Goal: Task Accomplishment & Management: Complete application form

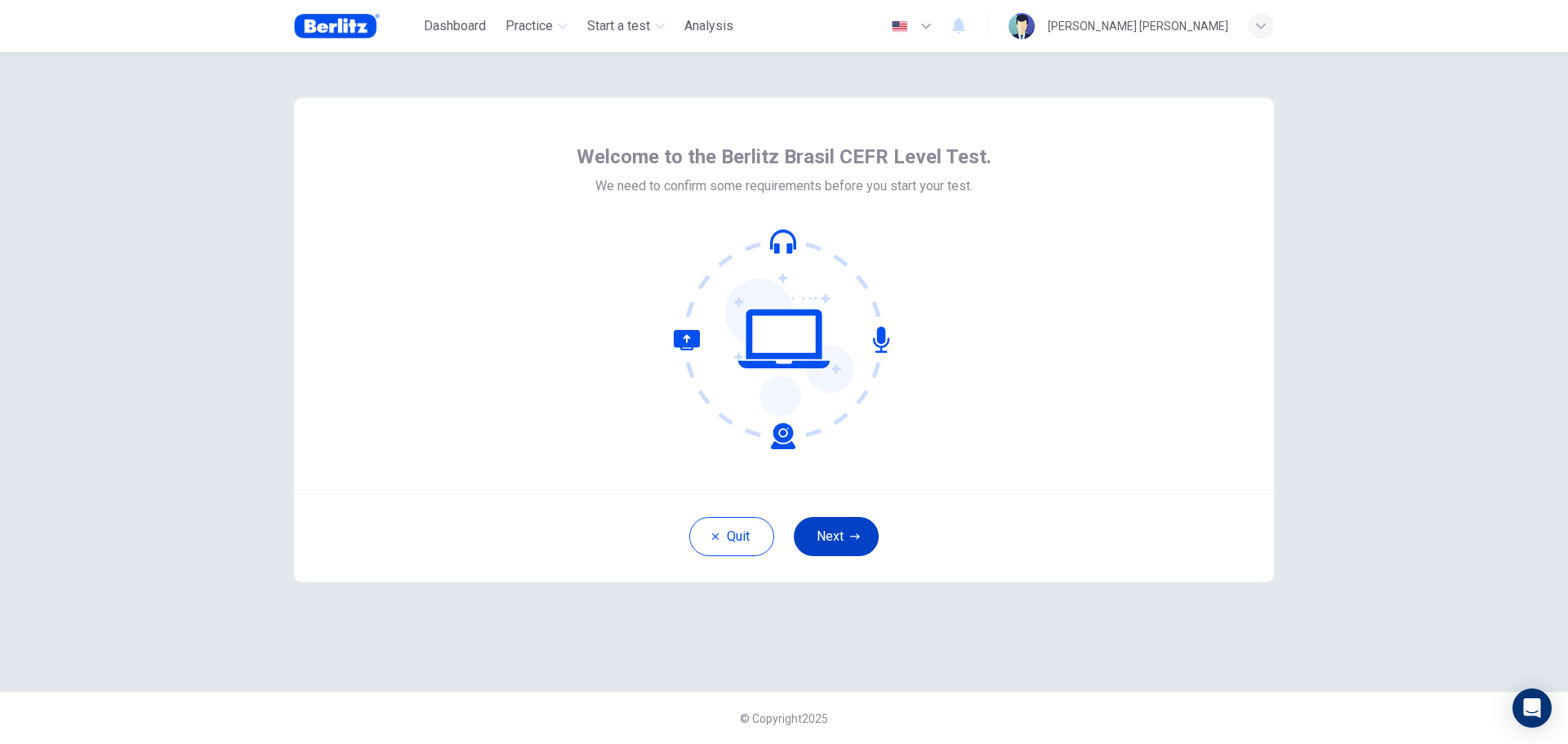
click at [839, 539] on button "Next" at bounding box center [836, 537] width 84 height 39
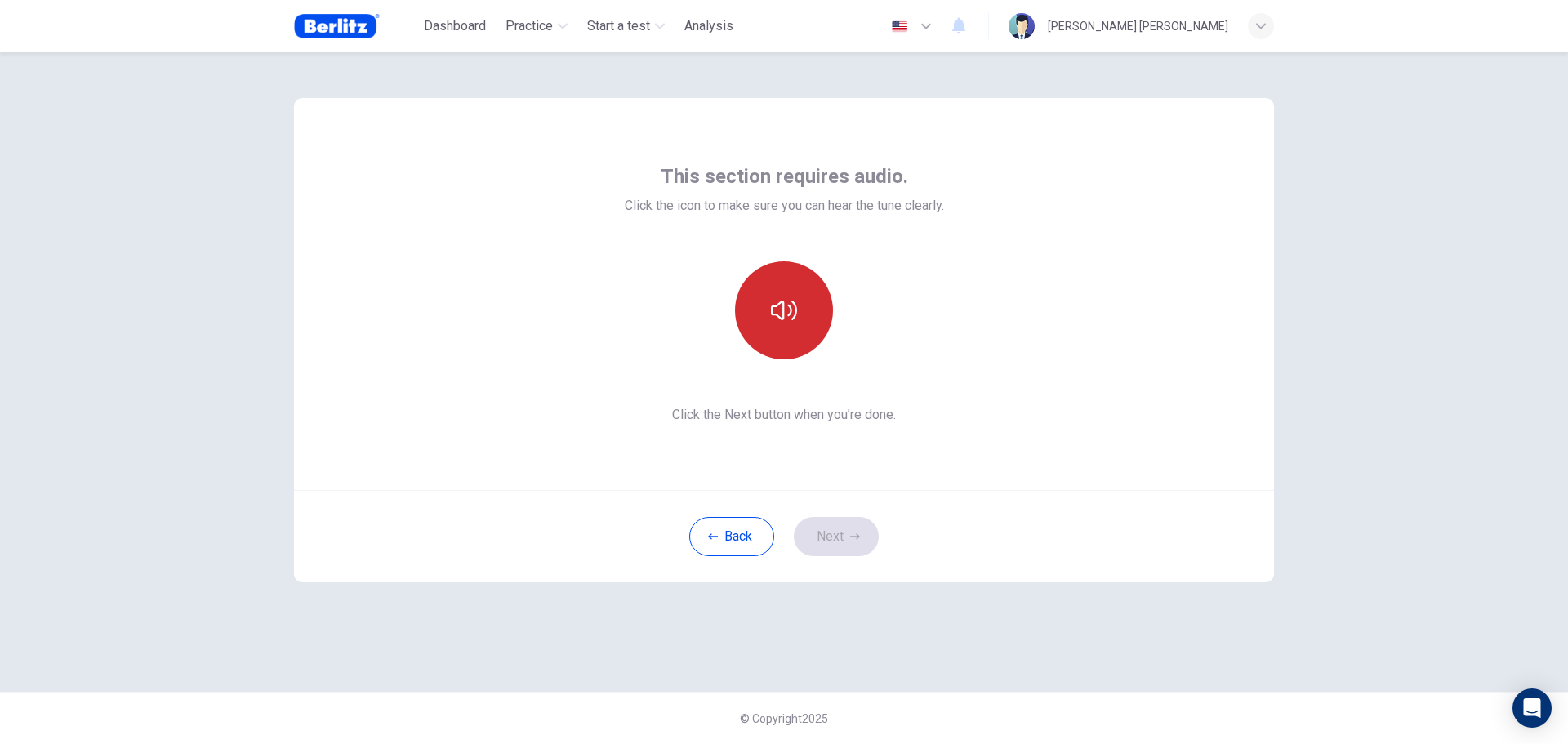
click at [796, 310] on icon "button" at bounding box center [784, 310] width 26 height 19
click at [840, 533] on button "Next" at bounding box center [836, 537] width 84 height 39
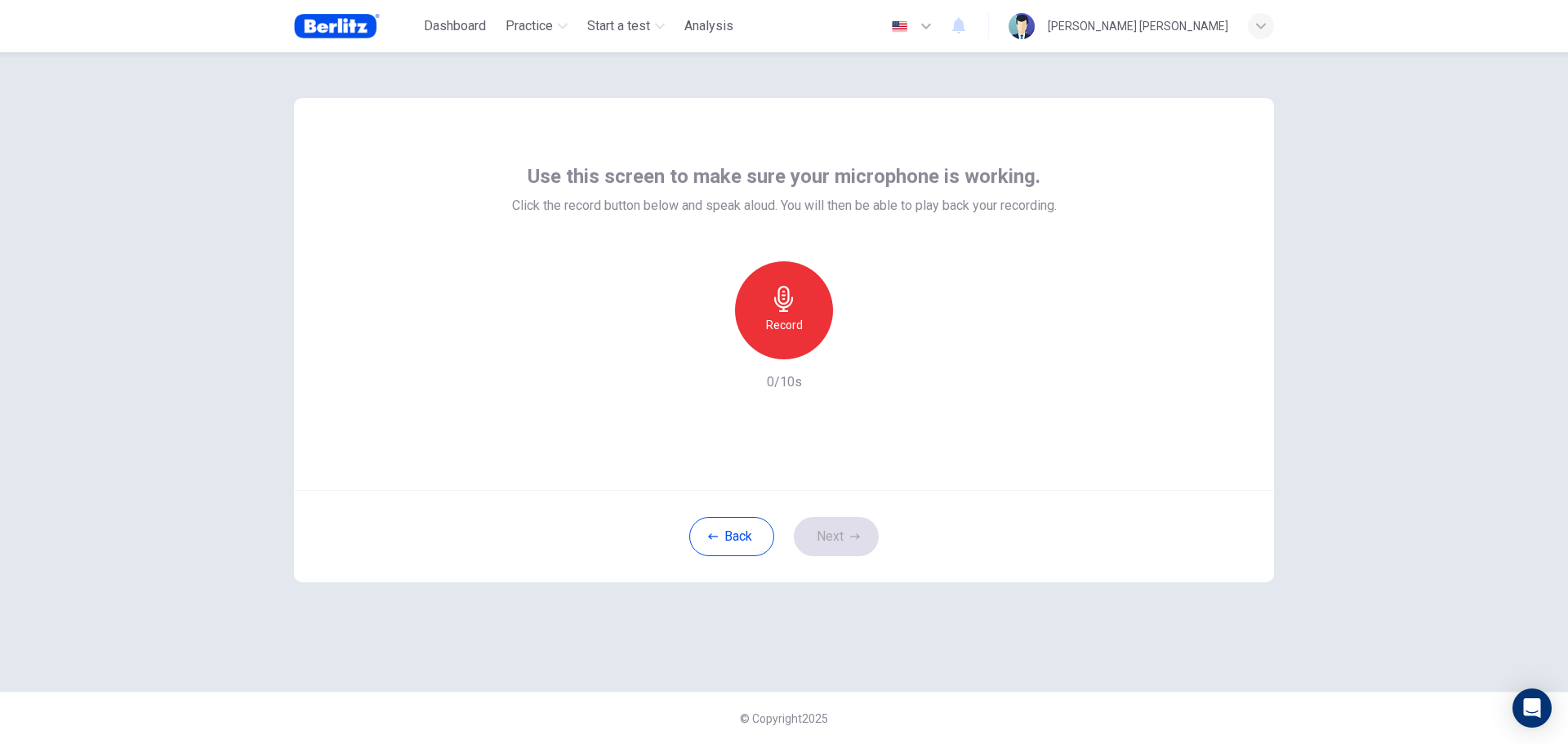
click at [766, 305] on div "Record" at bounding box center [784, 310] width 98 height 98
click at [850, 349] on div "button" at bounding box center [858, 346] width 26 height 26
click at [711, 352] on icon "button" at bounding box center [709, 346] width 14 height 14
click at [784, 308] on icon "button" at bounding box center [784, 299] width 19 height 26
click at [836, 534] on button "Next" at bounding box center [836, 537] width 84 height 39
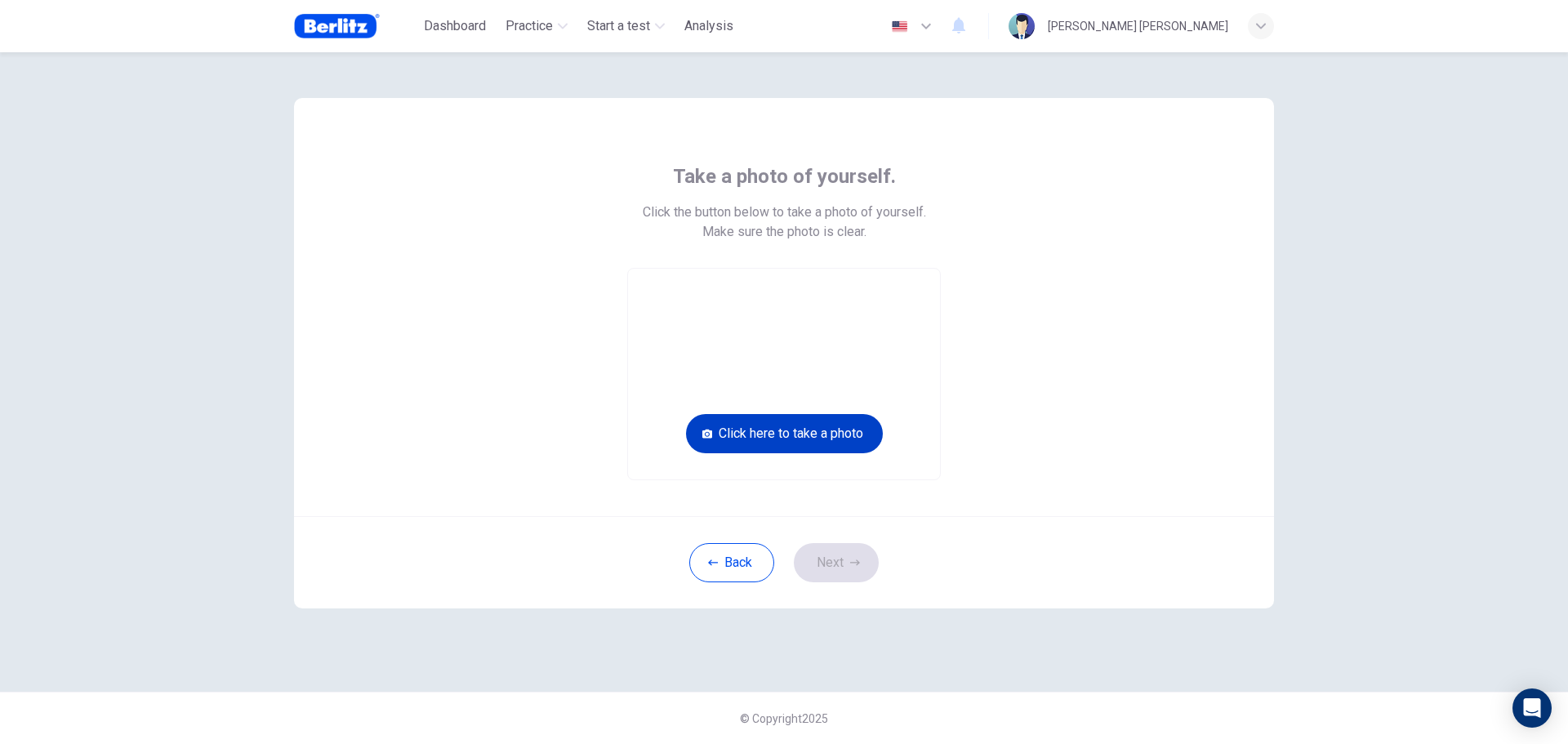
click at [793, 432] on button "Click here to take a photo" at bounding box center [784, 433] width 197 height 39
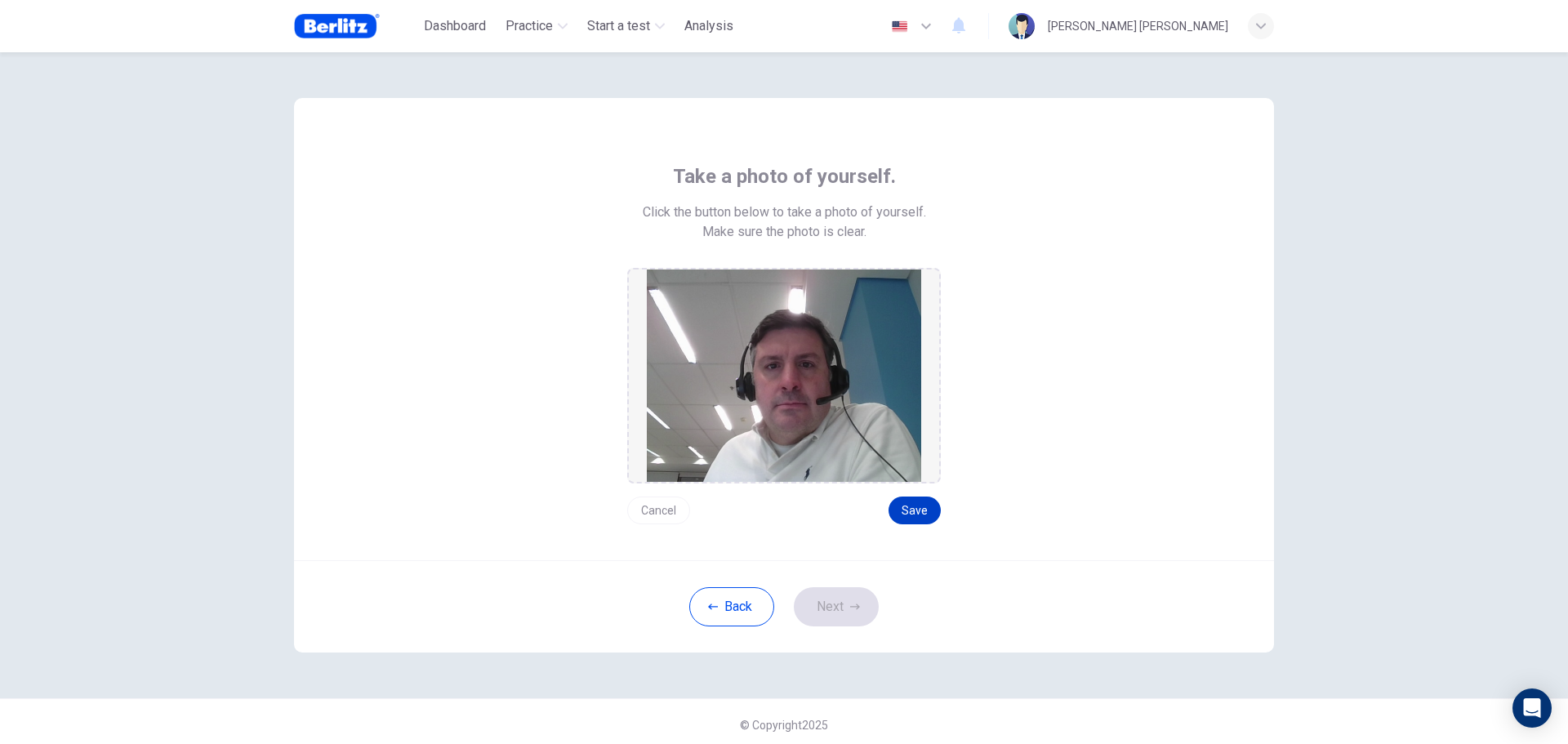
click at [911, 513] on button "Save" at bounding box center [915, 510] width 52 height 28
click at [834, 603] on button "Next" at bounding box center [836, 607] width 84 height 39
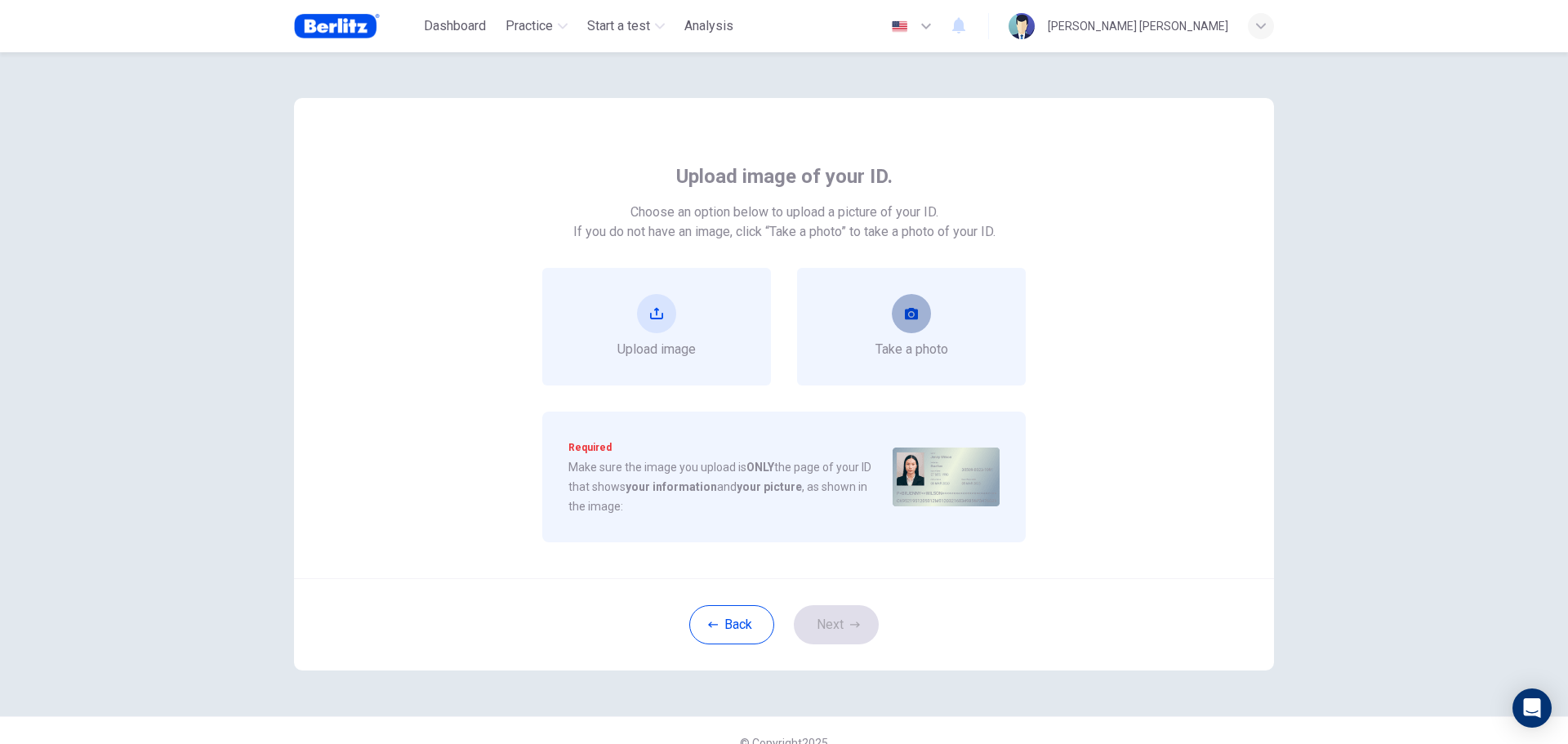
click at [910, 322] on button "take photo" at bounding box center [911, 313] width 39 height 39
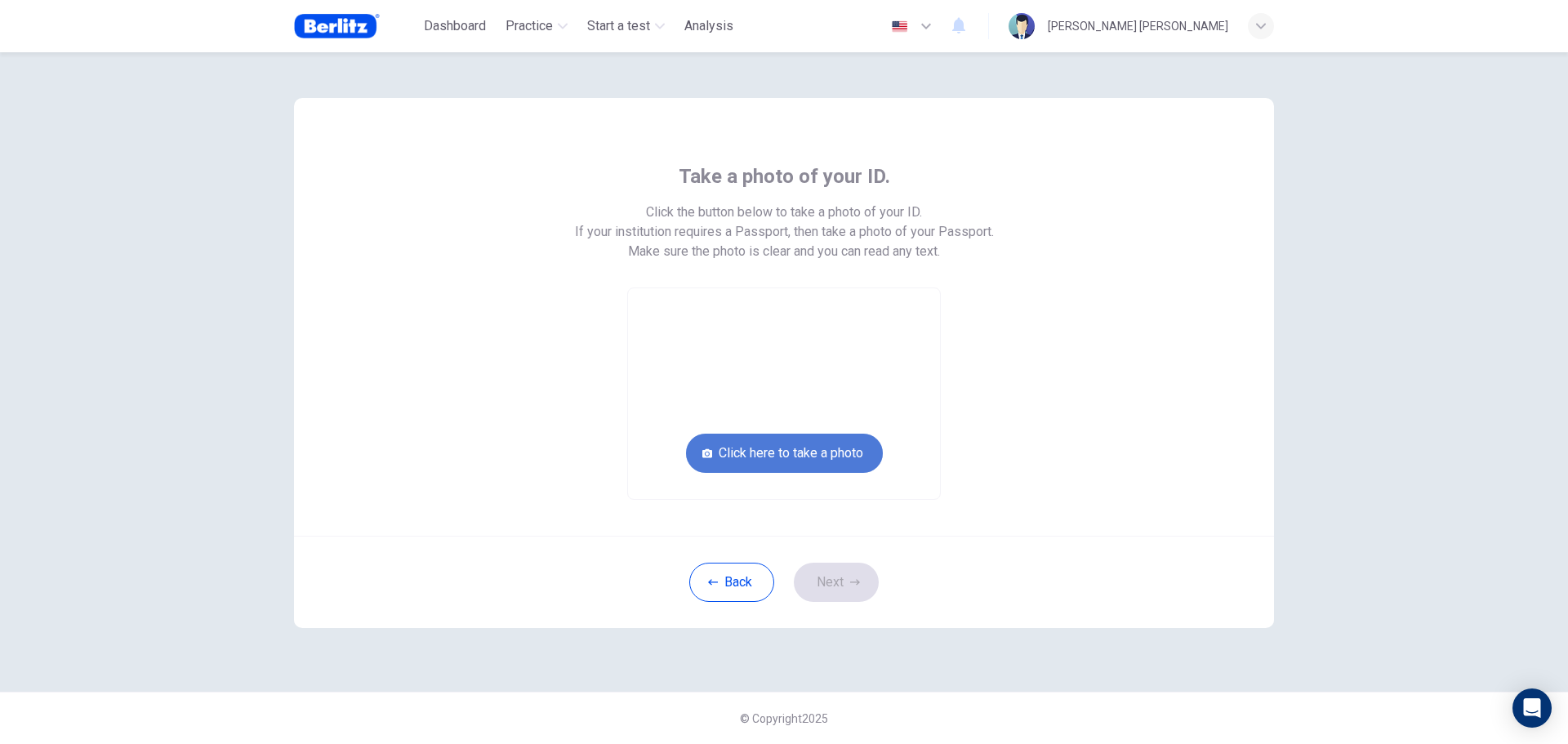
click at [795, 451] on button "Click here to take a photo" at bounding box center [784, 453] width 197 height 39
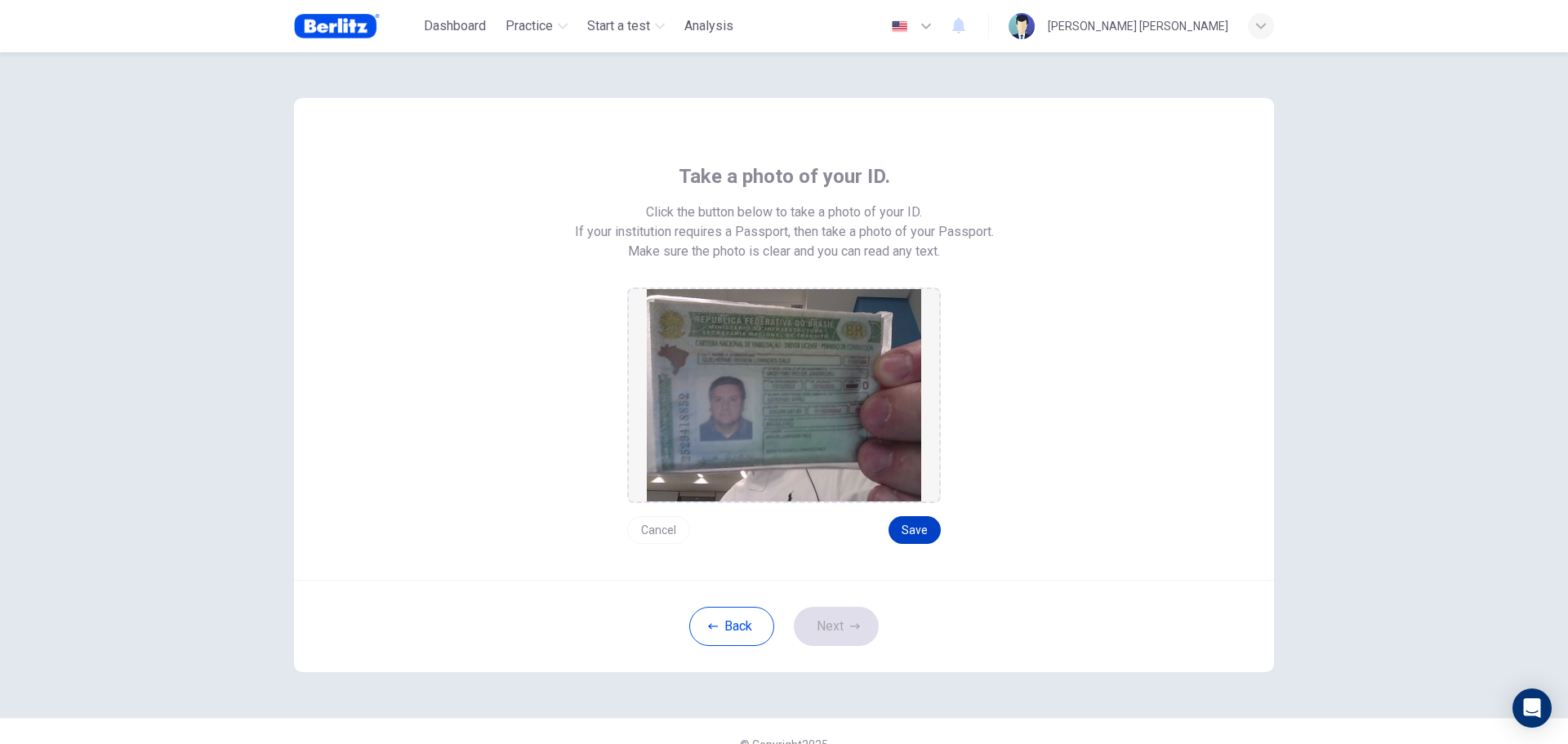
click at [910, 532] on button "Save" at bounding box center [915, 530] width 52 height 28
click at [825, 617] on button "Next" at bounding box center [836, 626] width 84 height 39
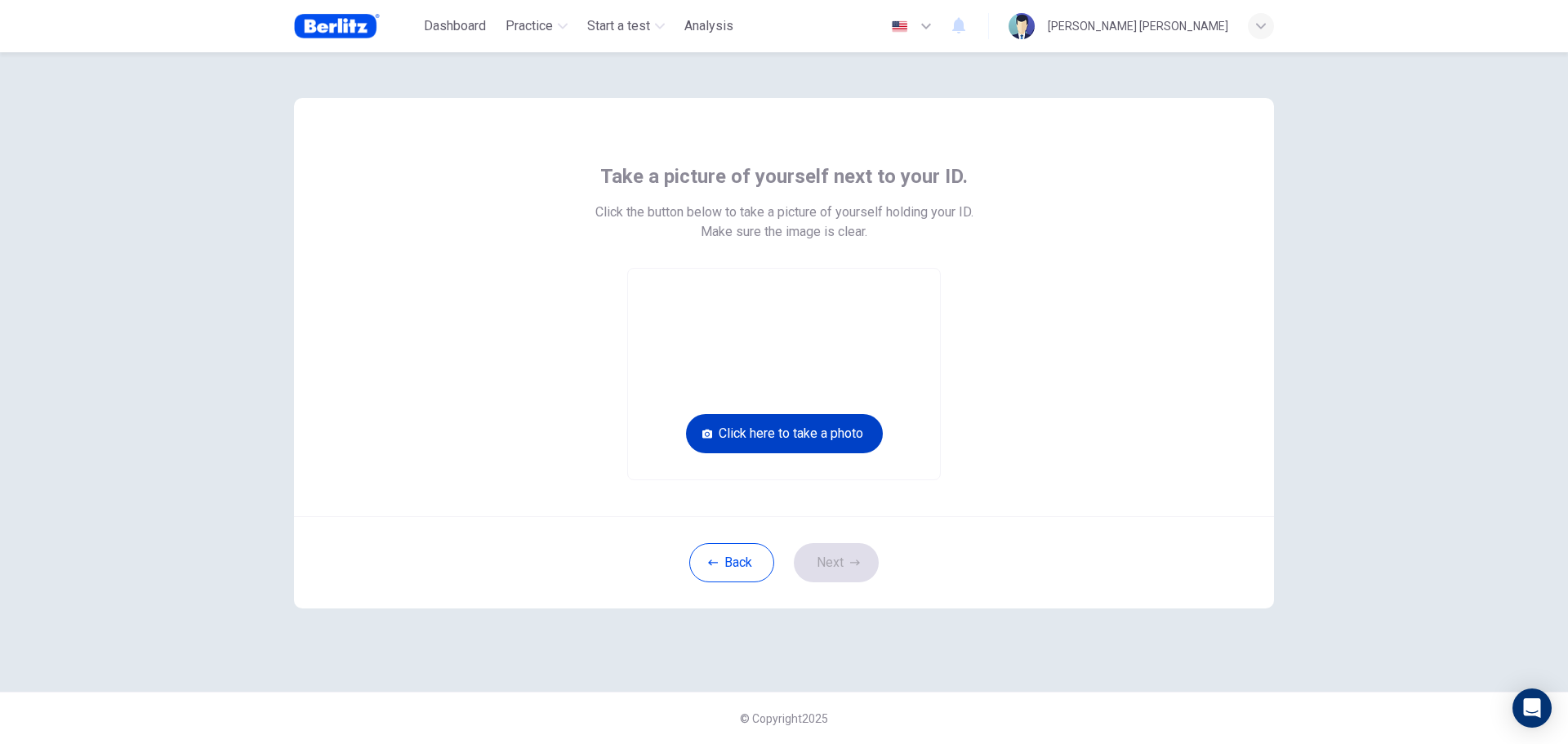
click at [795, 438] on button "Click here to take a photo" at bounding box center [784, 433] width 197 height 39
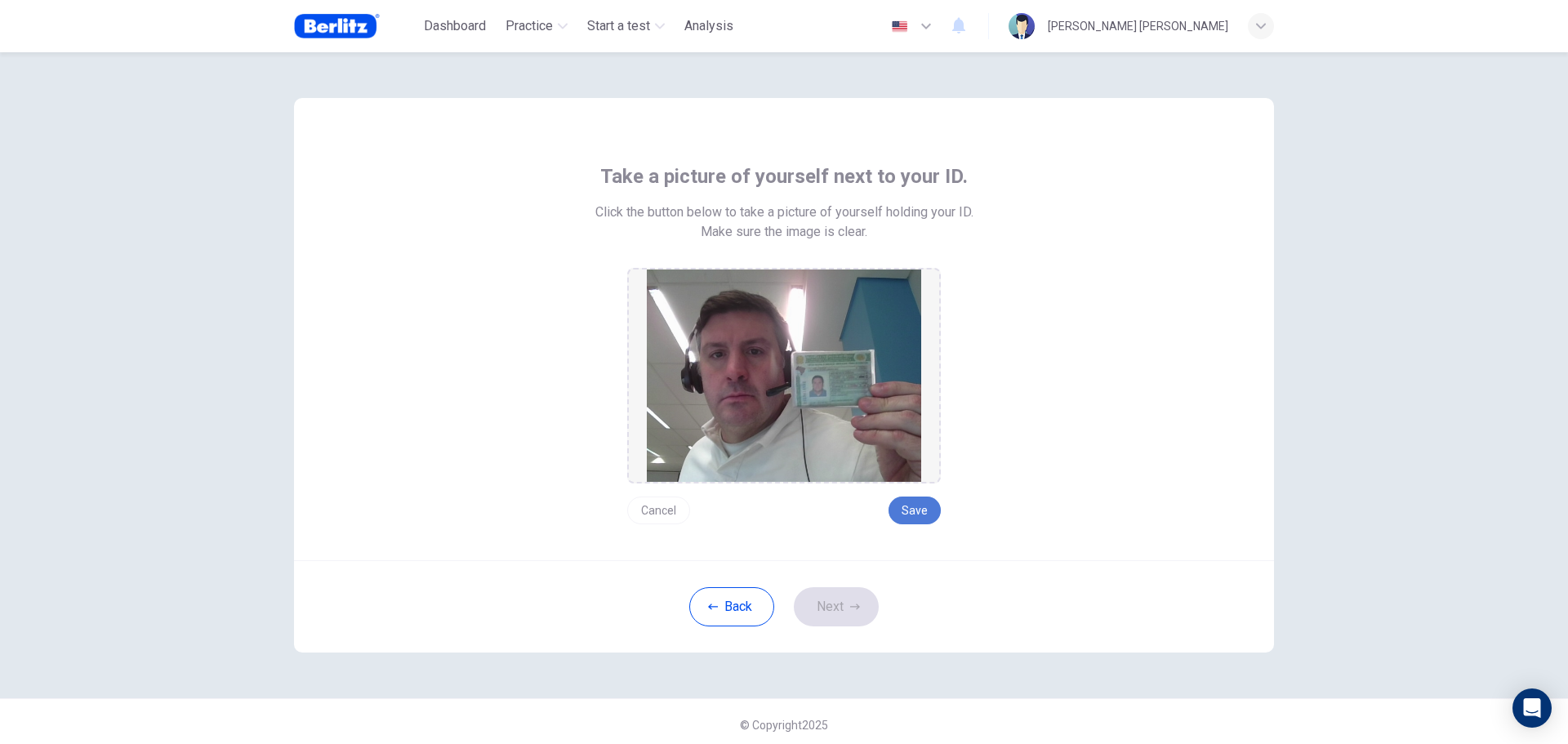
click at [916, 514] on button "Save" at bounding box center [915, 510] width 52 height 28
click at [827, 607] on button "Next" at bounding box center [836, 607] width 84 height 39
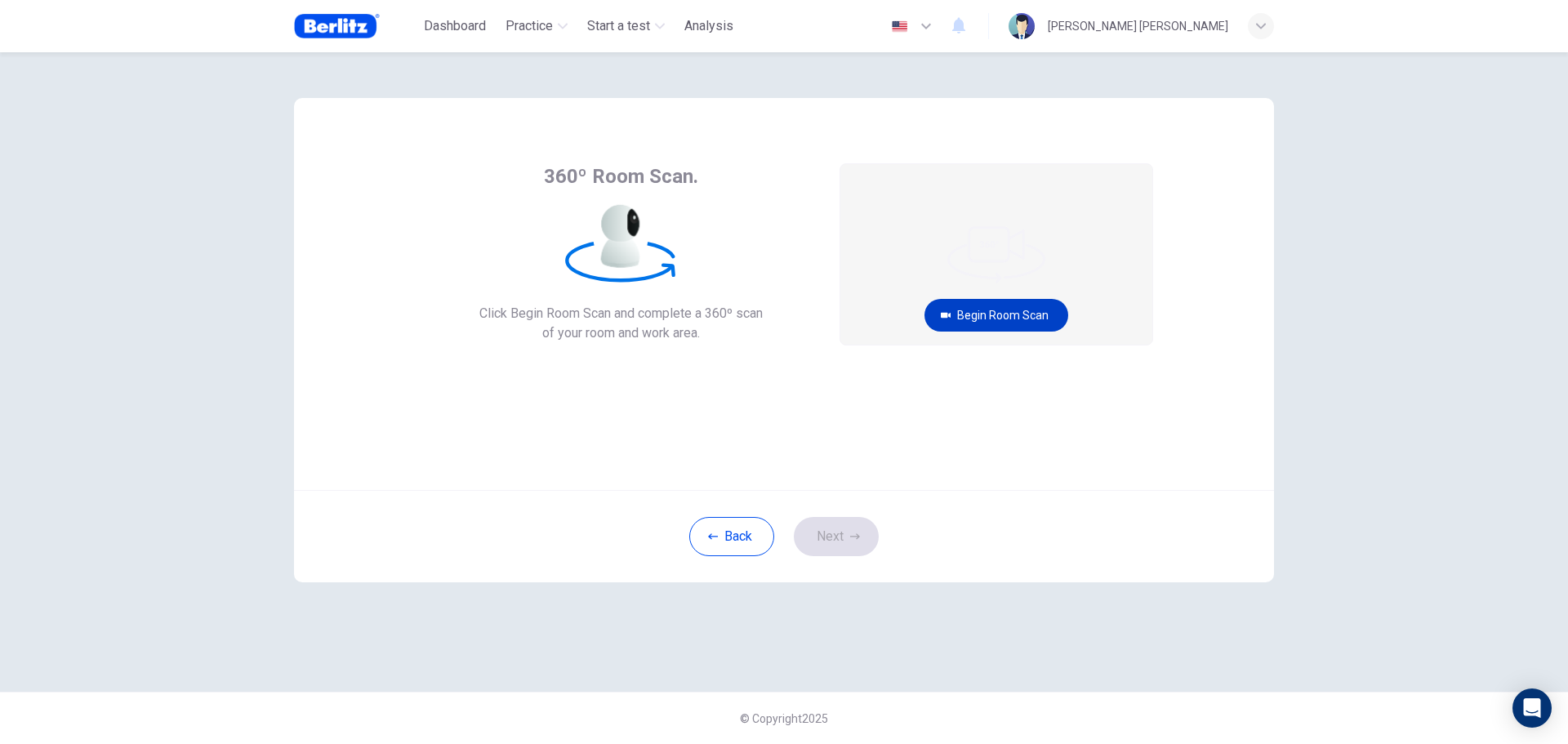
click at [1009, 309] on button "Begin Room Scan" at bounding box center [997, 315] width 144 height 33
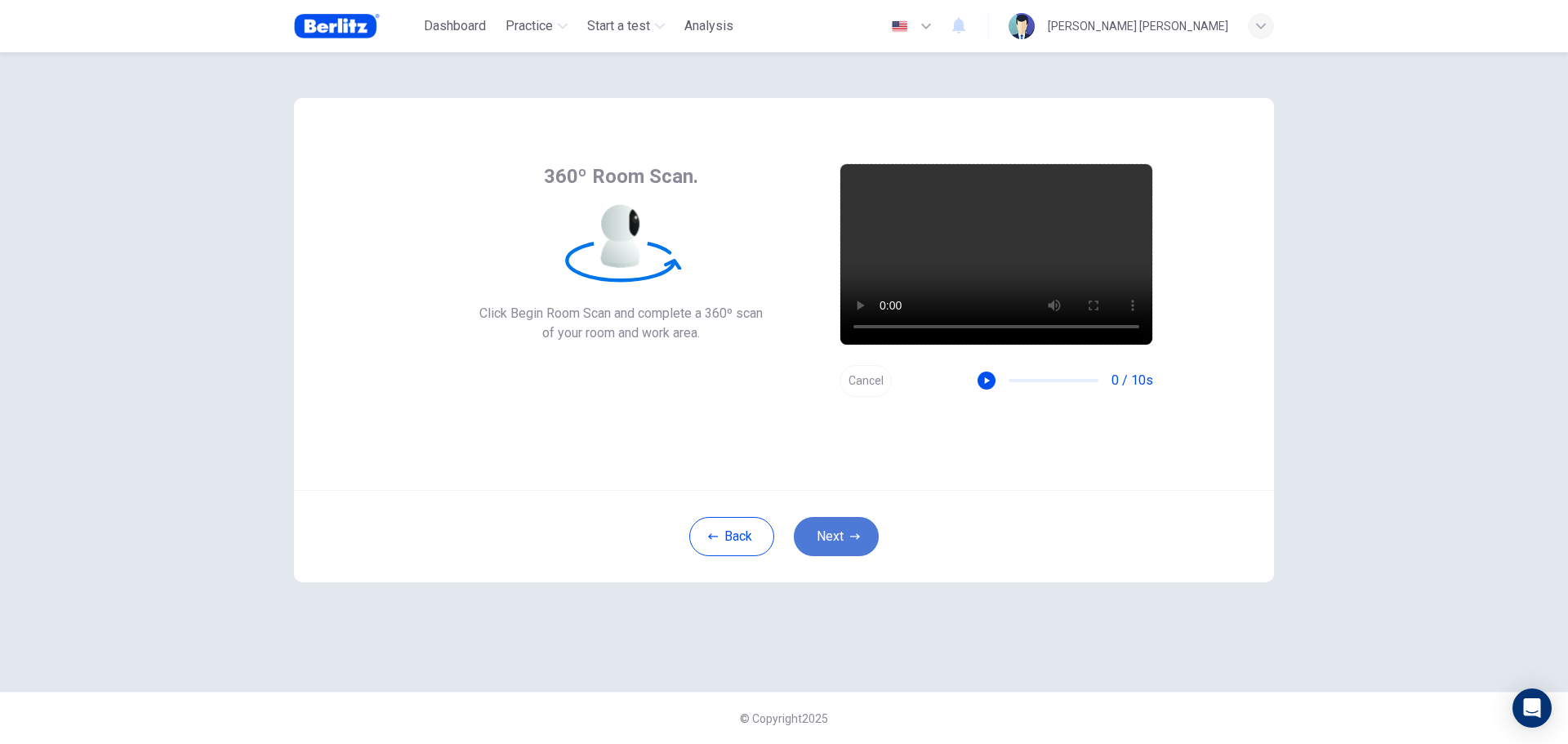
click at [827, 540] on button "Next" at bounding box center [836, 537] width 84 height 39
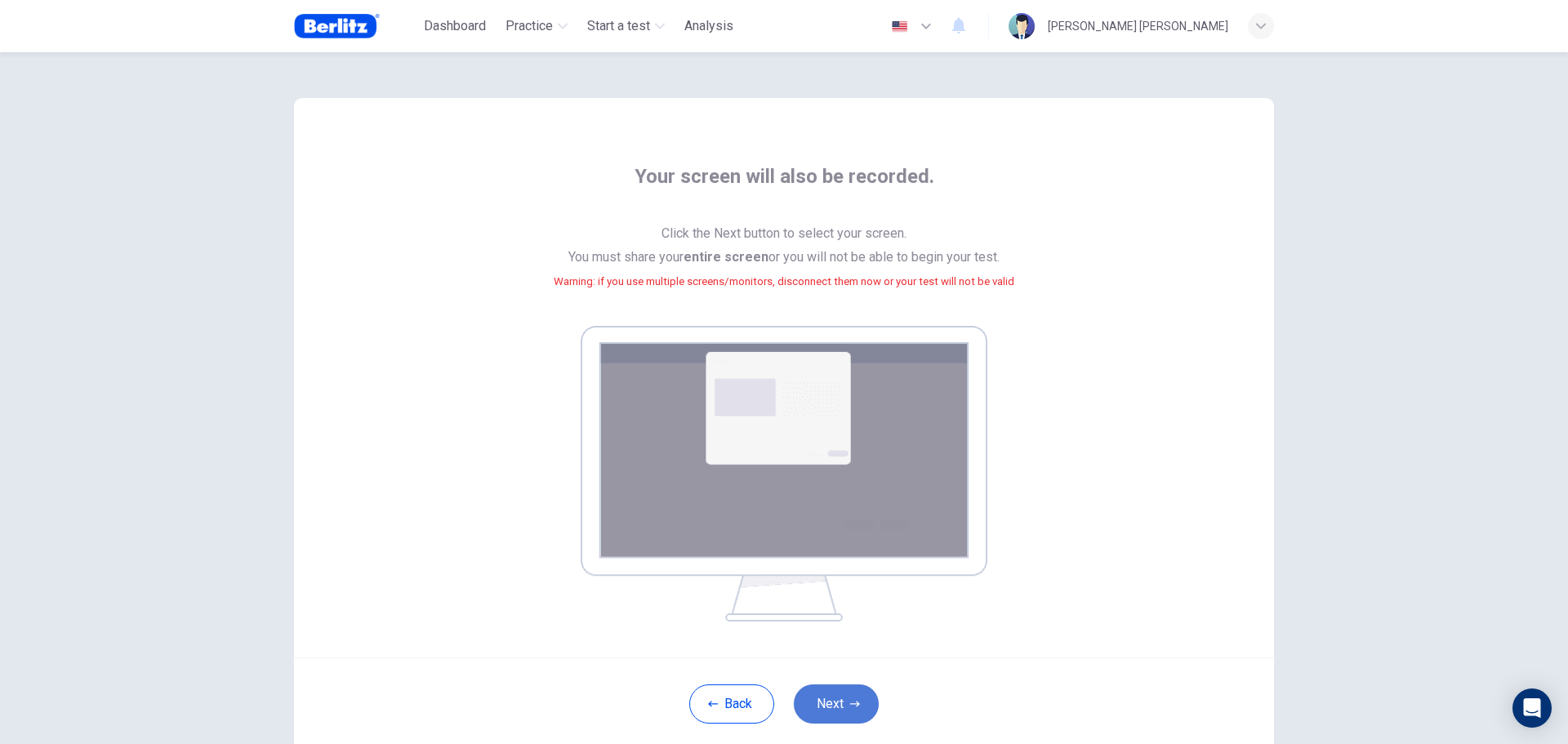
click at [834, 708] on button "Next" at bounding box center [836, 704] width 84 height 39
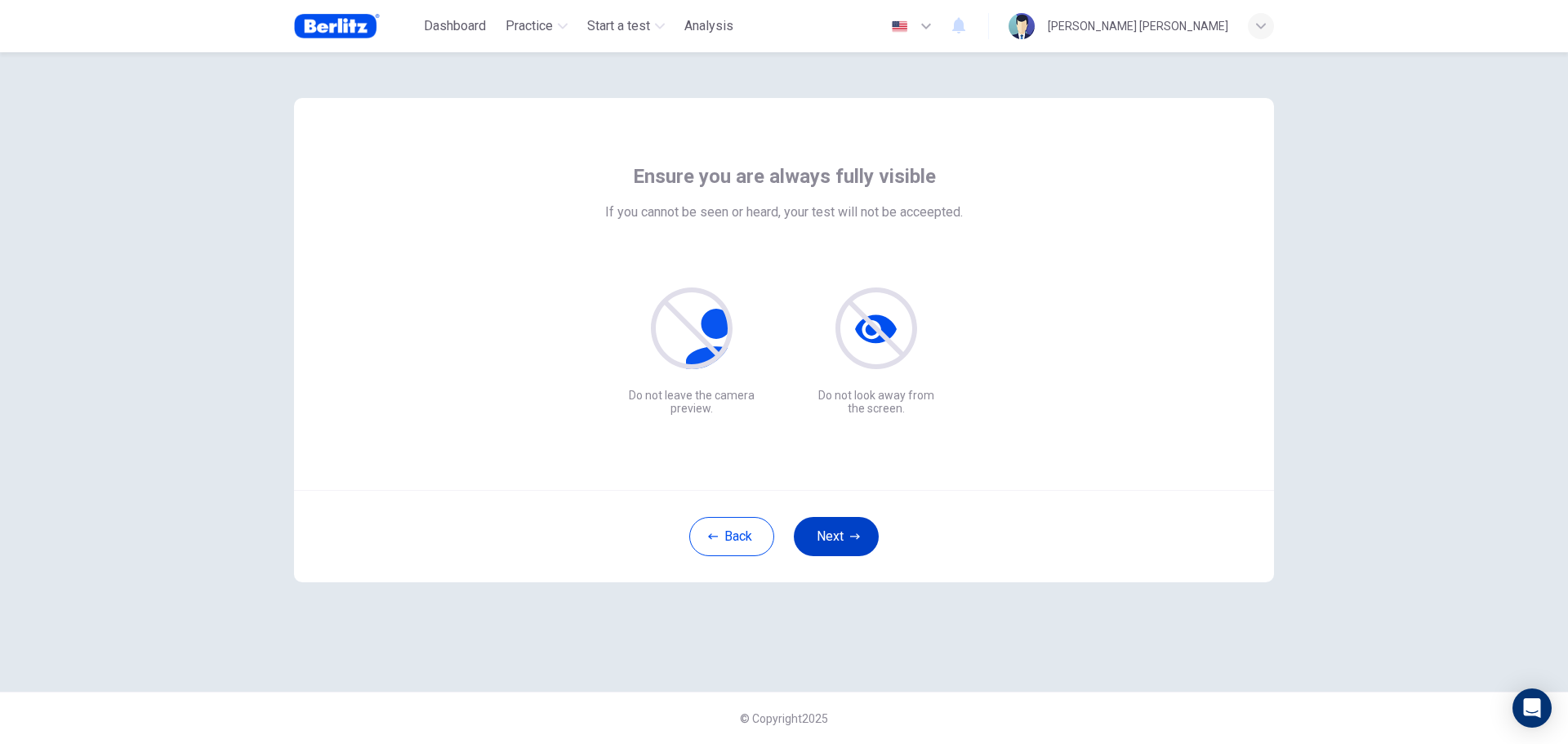
click at [834, 540] on button "Next" at bounding box center [836, 537] width 84 height 39
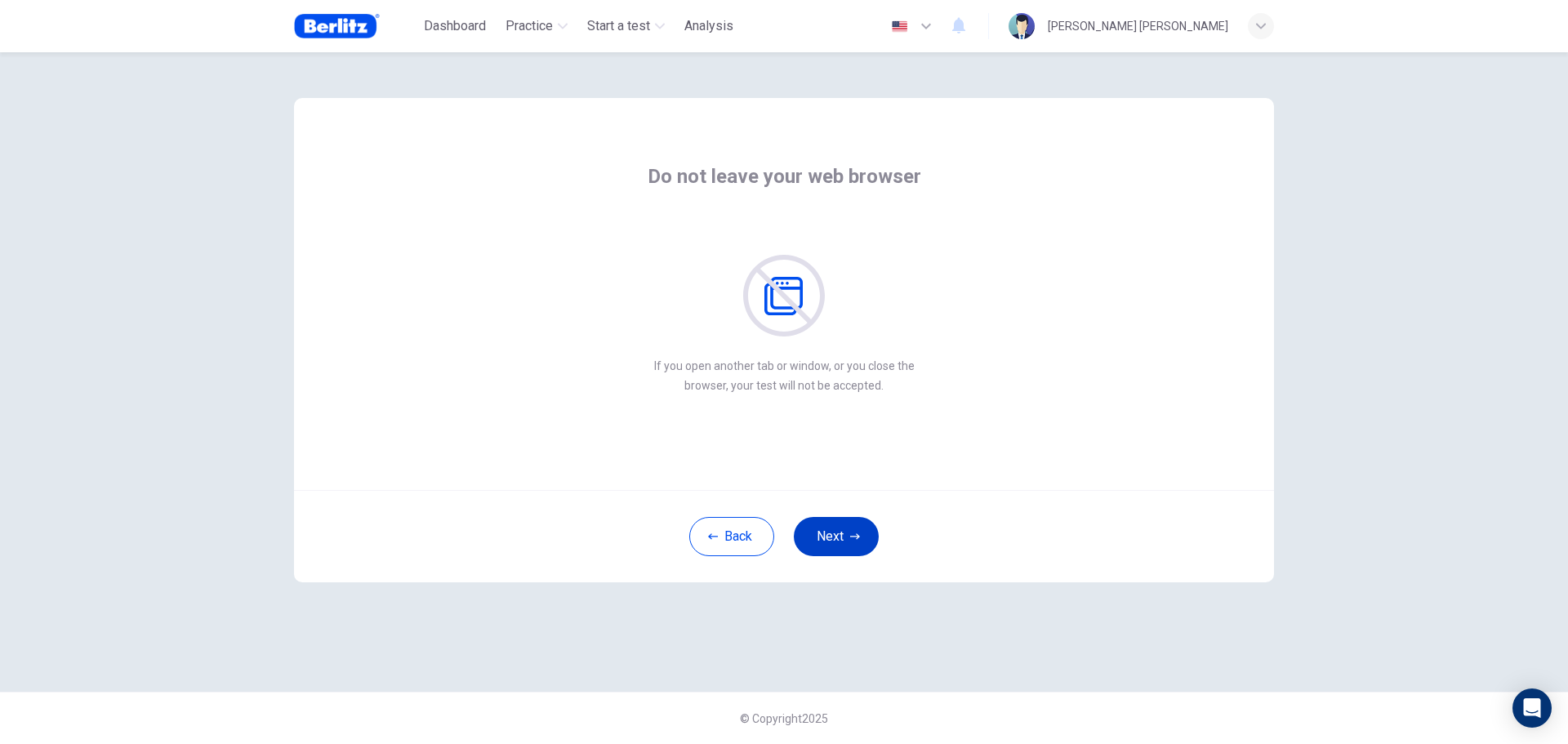
click at [832, 534] on button "Next" at bounding box center [836, 537] width 84 height 39
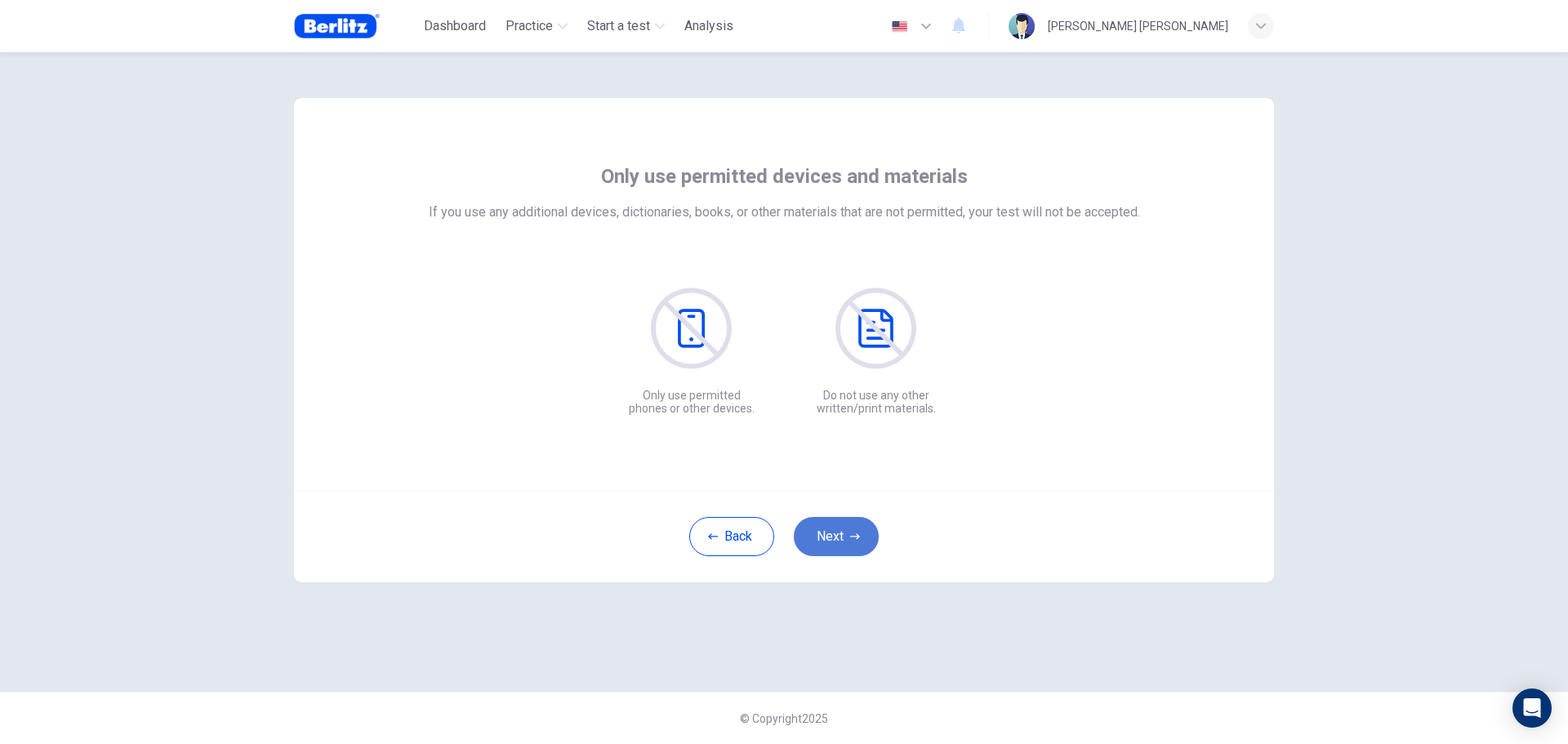
click at [832, 534] on button "Next" at bounding box center [836, 537] width 84 height 39
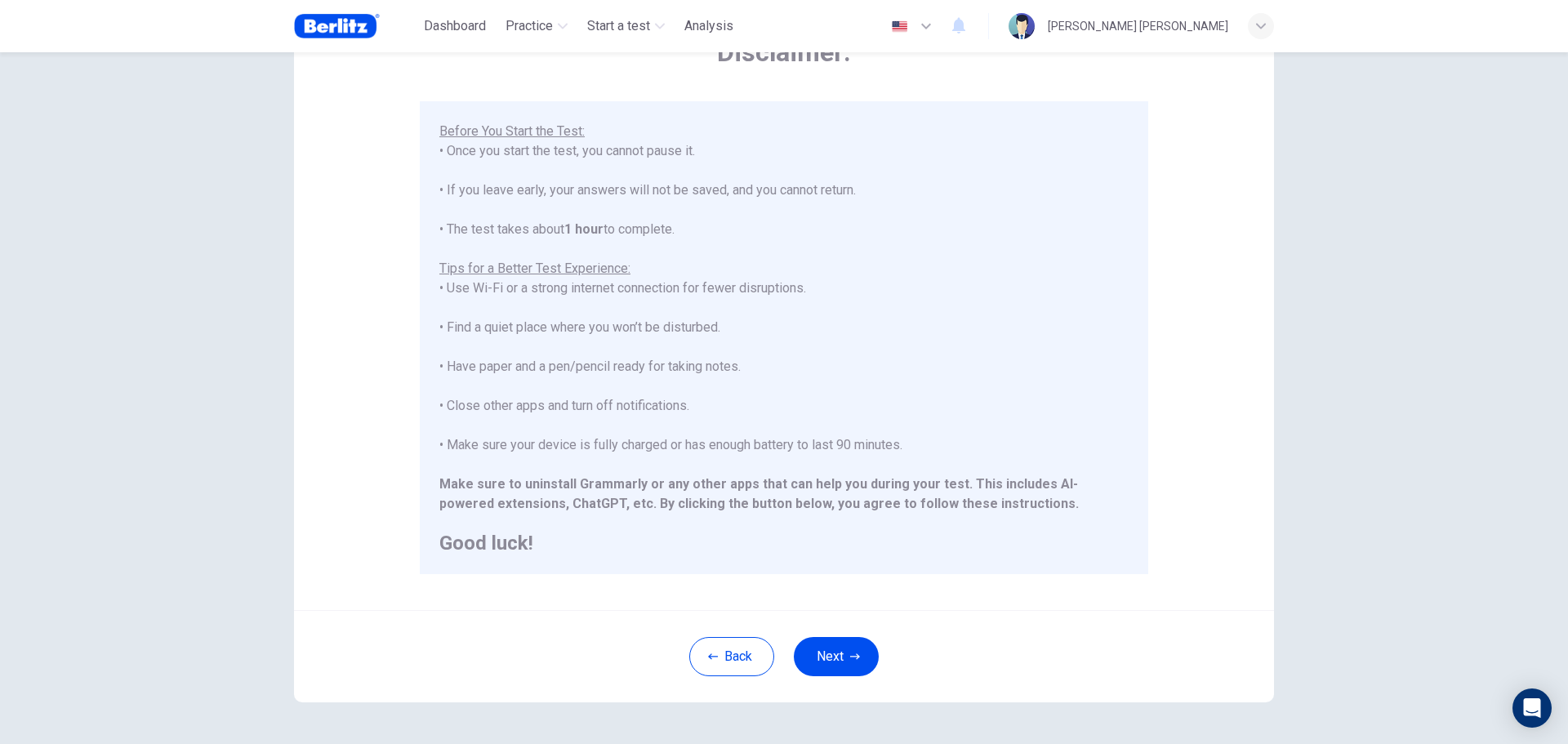
scroll to position [164, 0]
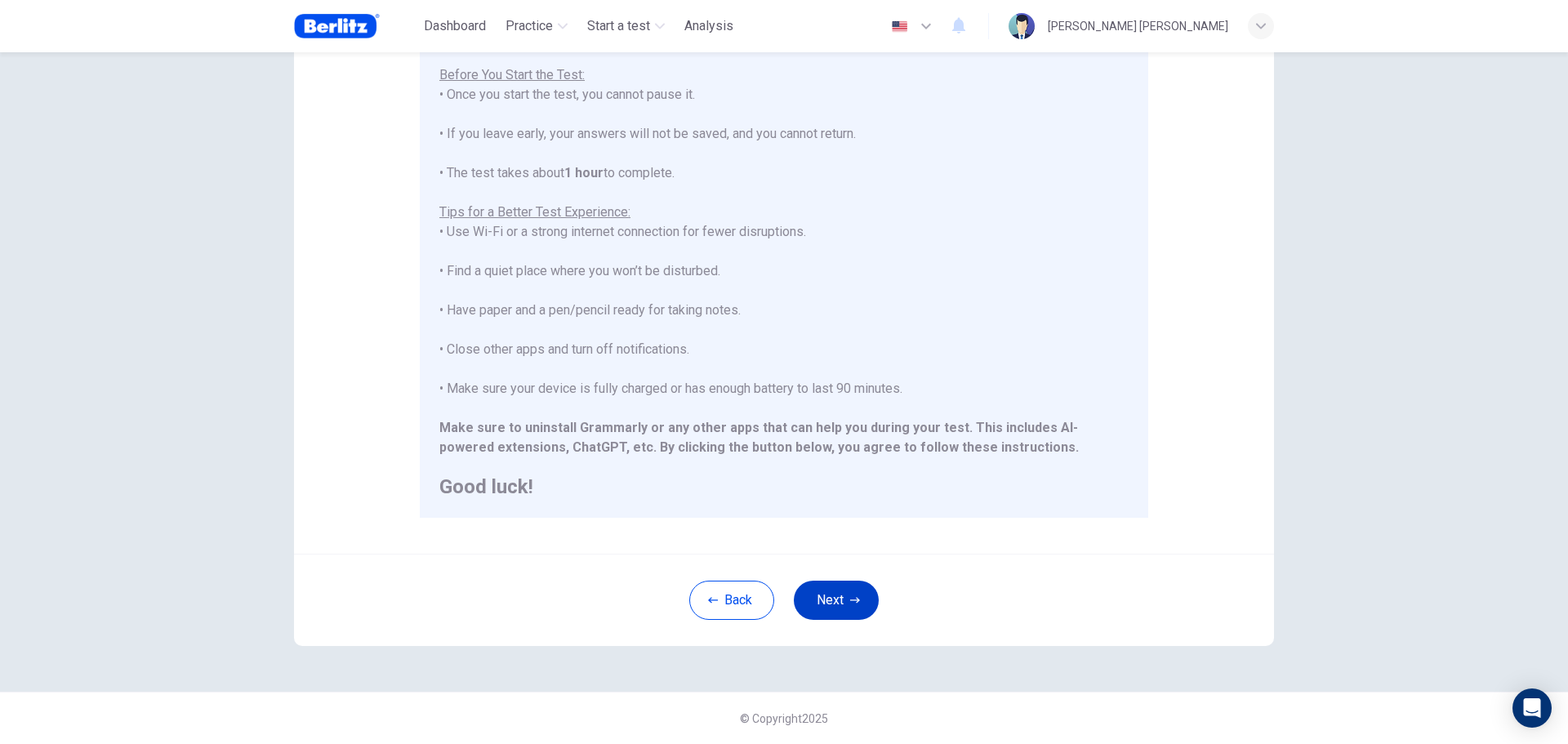
click at [826, 609] on button "Next" at bounding box center [836, 600] width 84 height 39
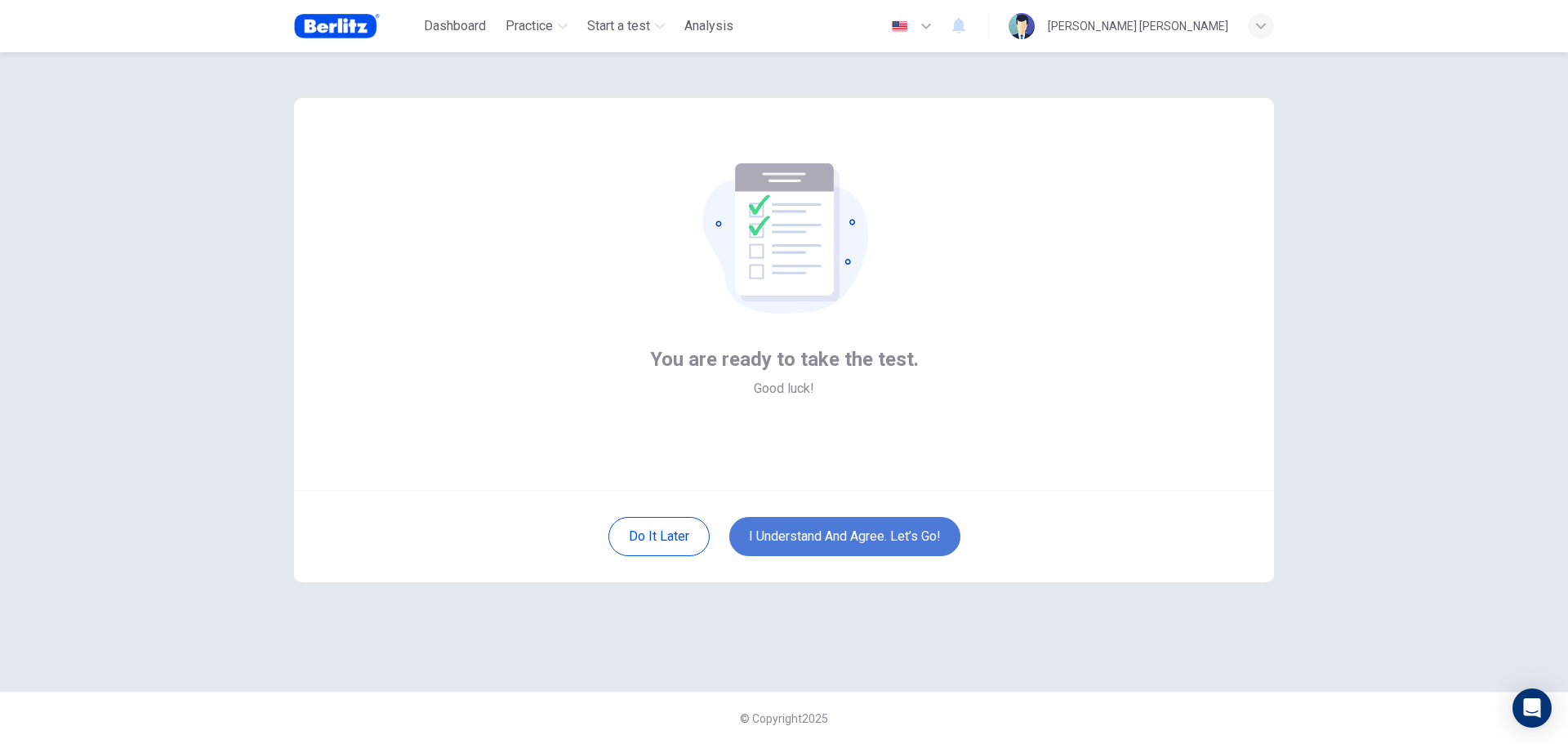
click at [829, 539] on button "I understand and agree. Let’s go!" at bounding box center [845, 537] width 231 height 39
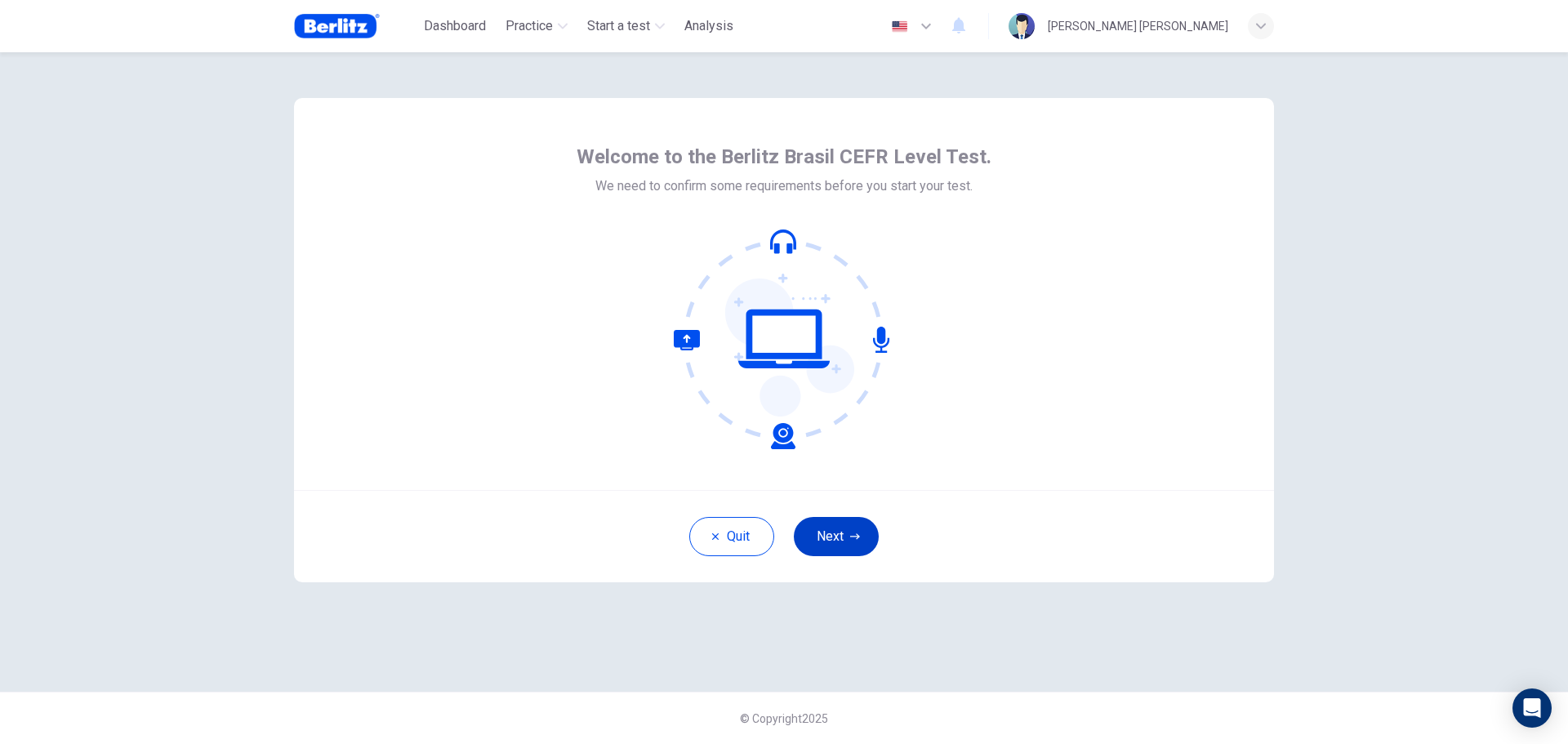
click at [844, 537] on button "Next" at bounding box center [836, 537] width 84 height 39
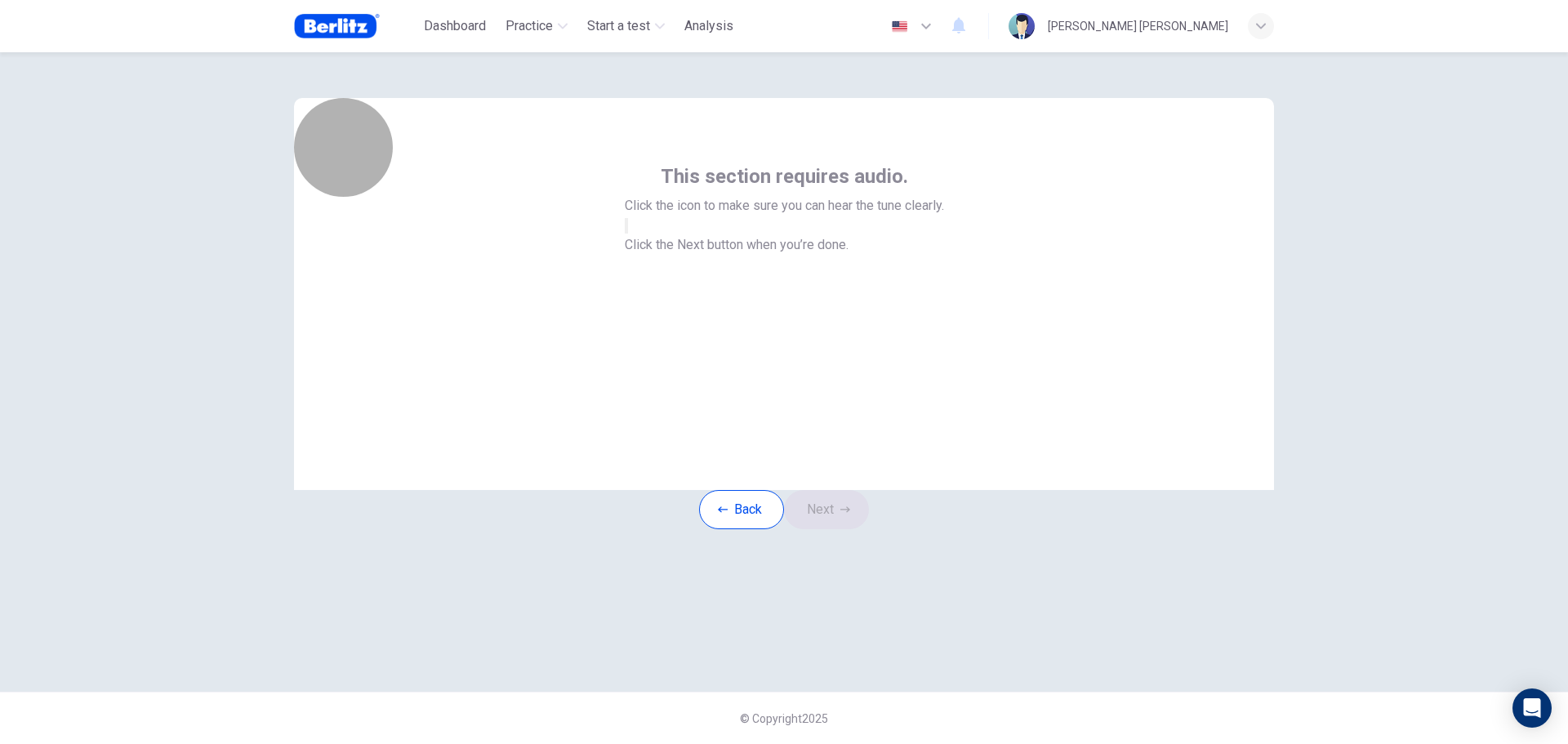
click at [627, 229] on icon "button" at bounding box center [627, 229] width 0 height 0
click at [827, 529] on button "Next" at bounding box center [827, 509] width 84 height 39
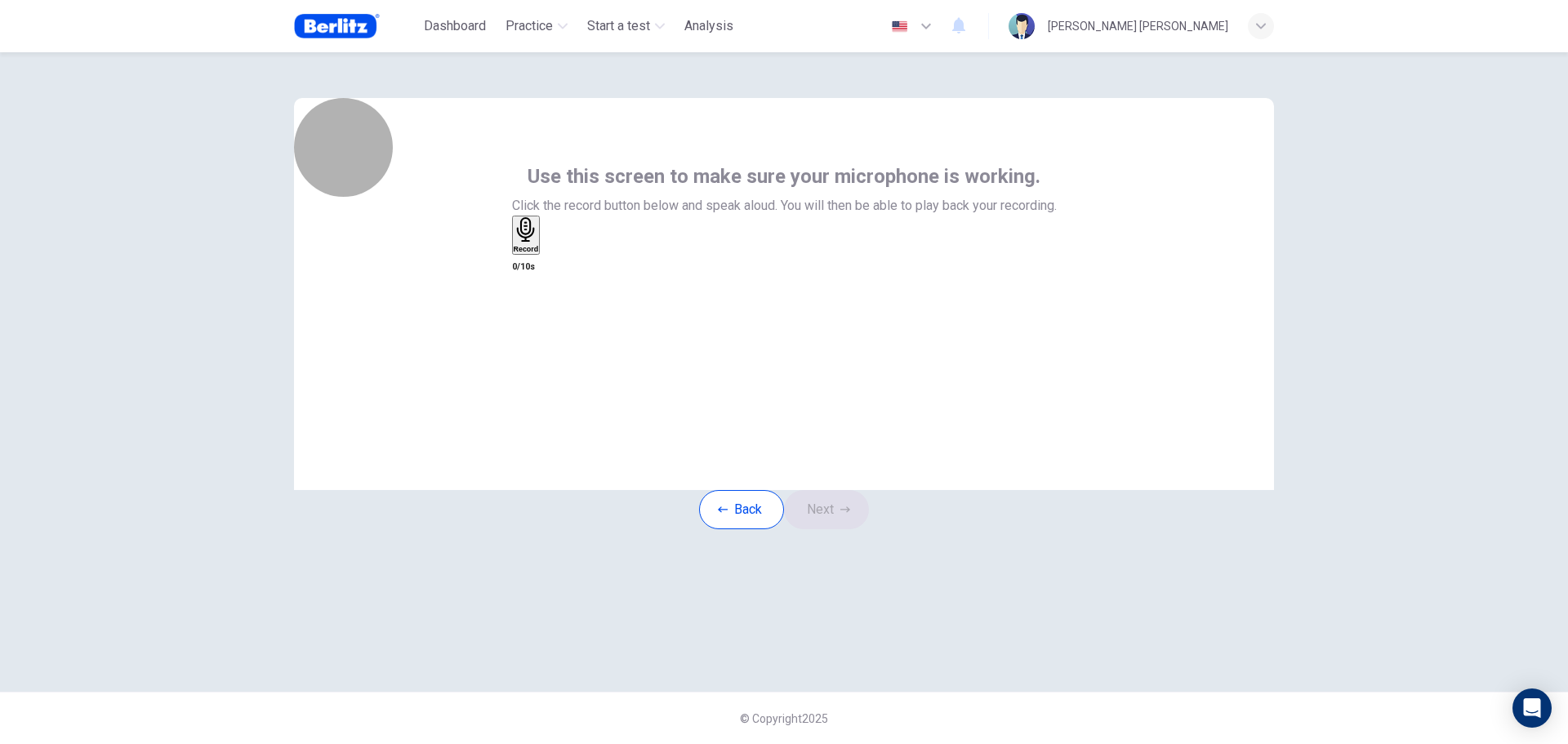
click at [539, 243] on icon "button" at bounding box center [526, 229] width 25 height 25
click at [835, 529] on button "Next" at bounding box center [827, 509] width 84 height 39
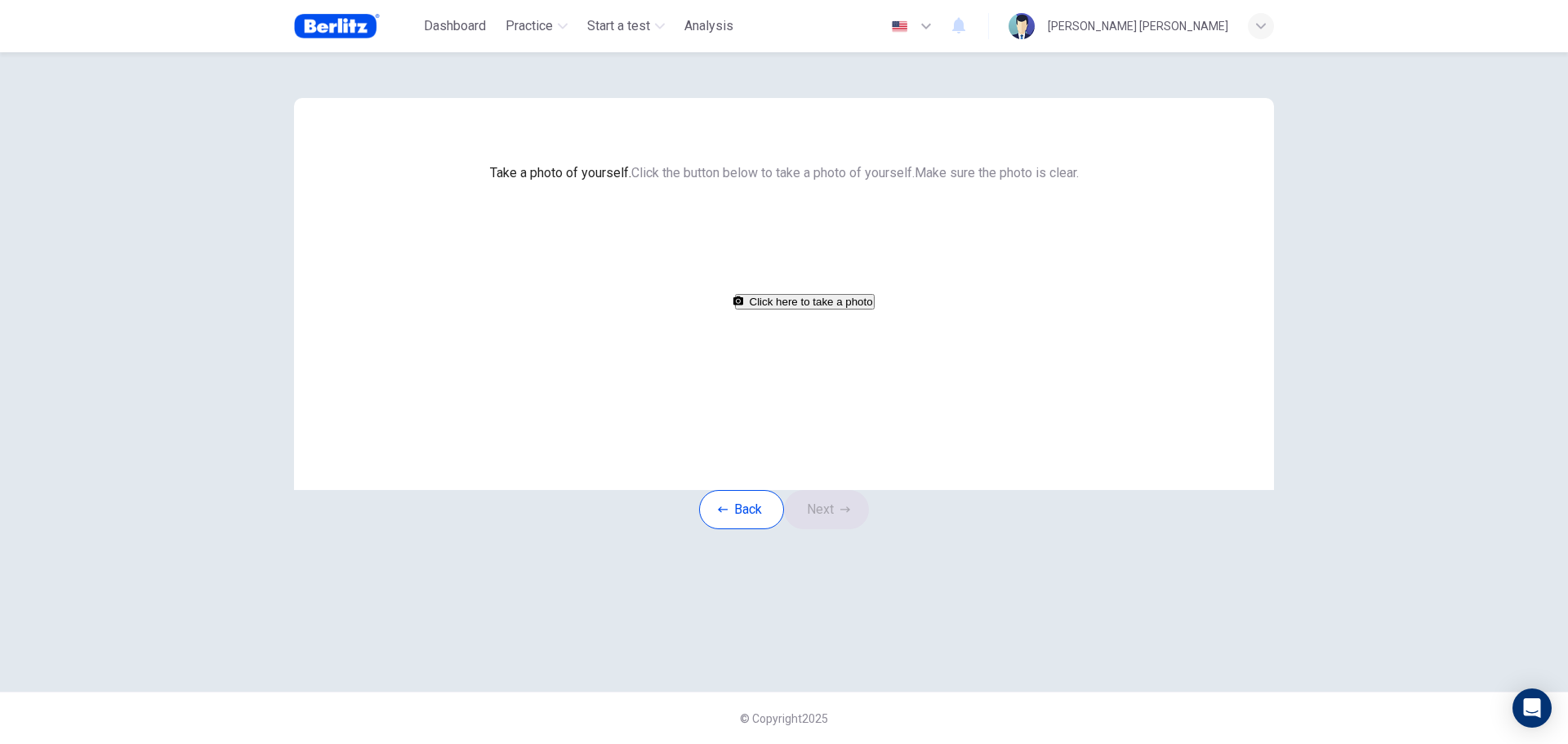
click at [835, 529] on div "Back Next" at bounding box center [784, 509] width 170 height 39
click at [803, 309] on button "Click here to take a photo" at bounding box center [805, 301] width 139 height 15
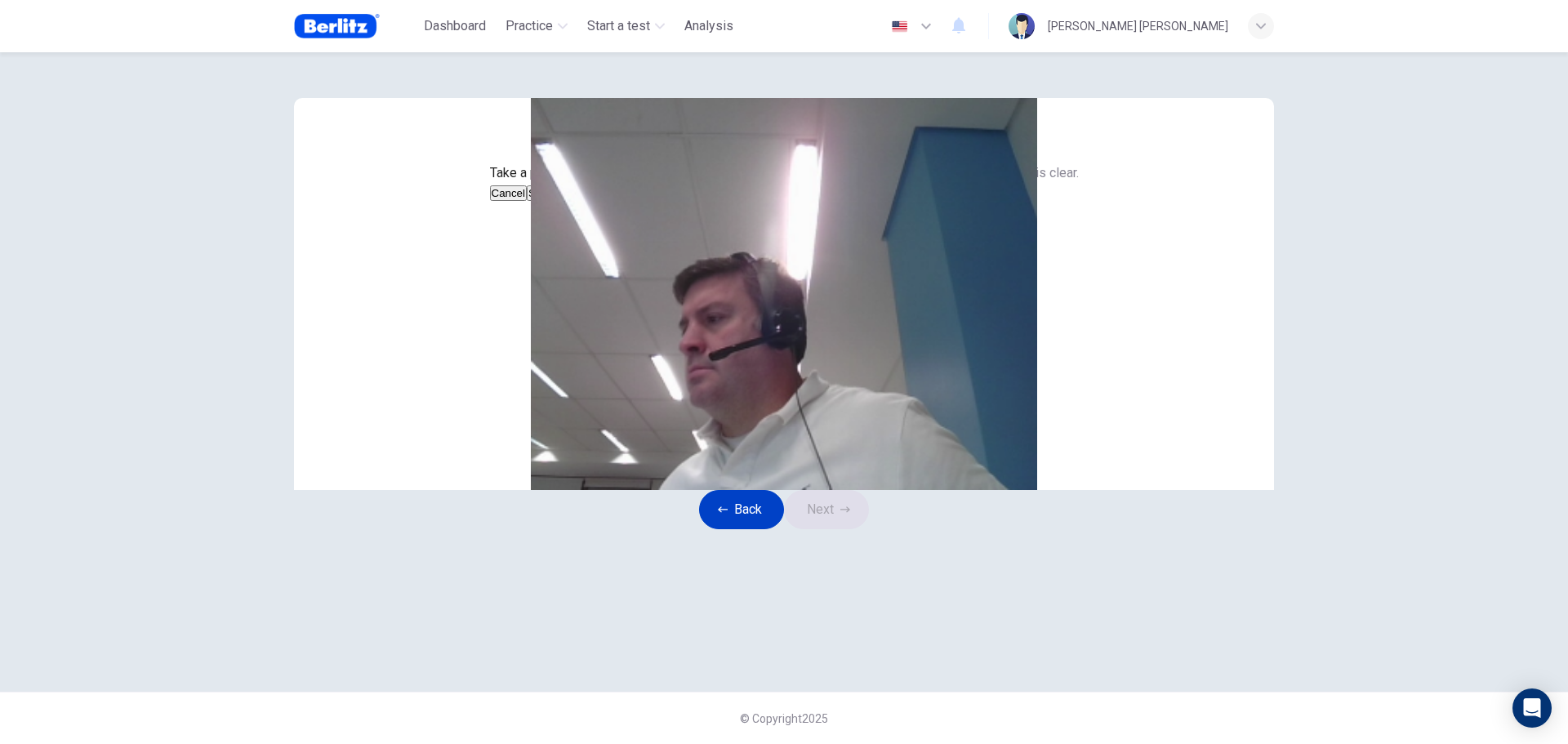
click at [718, 529] on button "Back" at bounding box center [741, 509] width 84 height 39
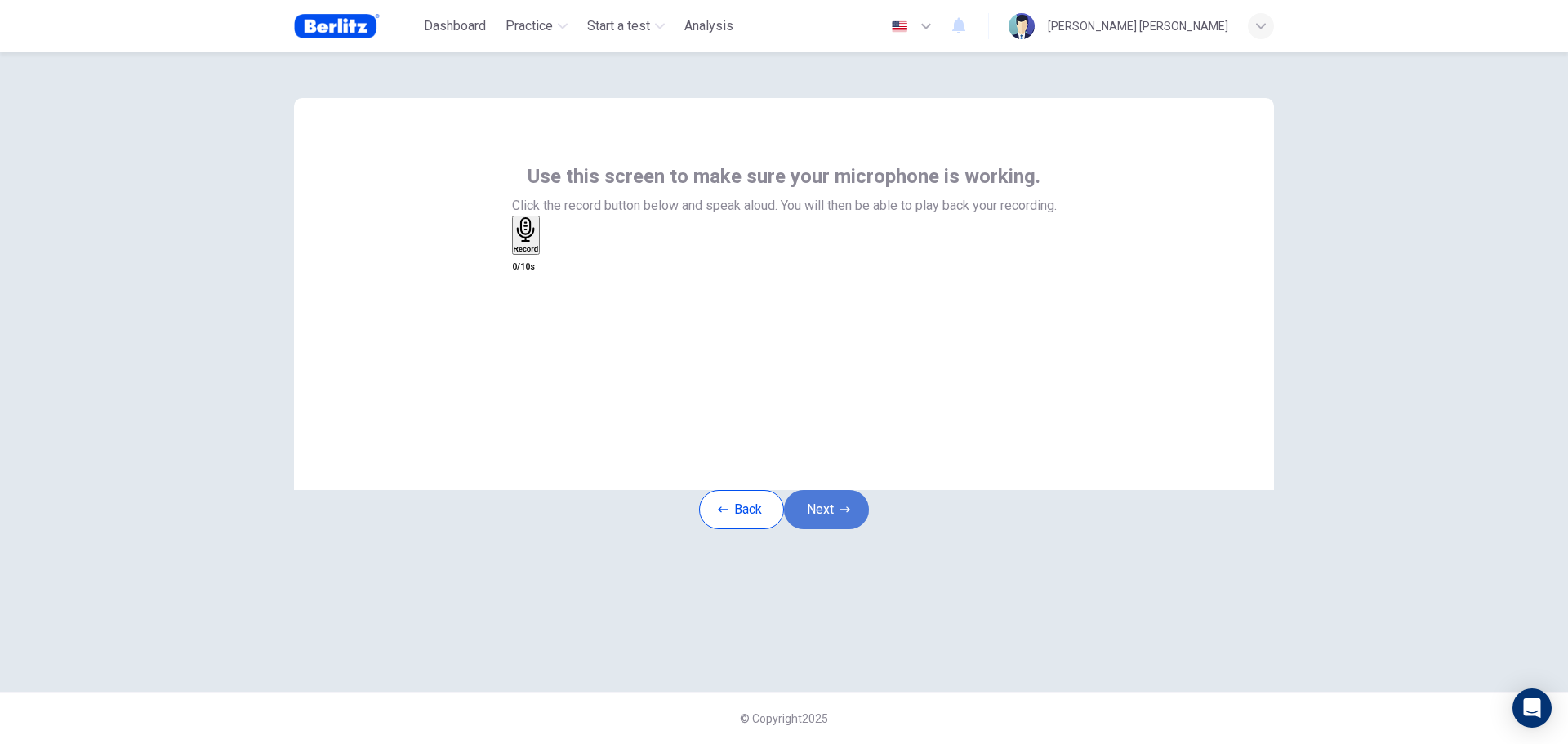
click at [829, 529] on button "Next" at bounding box center [827, 509] width 84 height 39
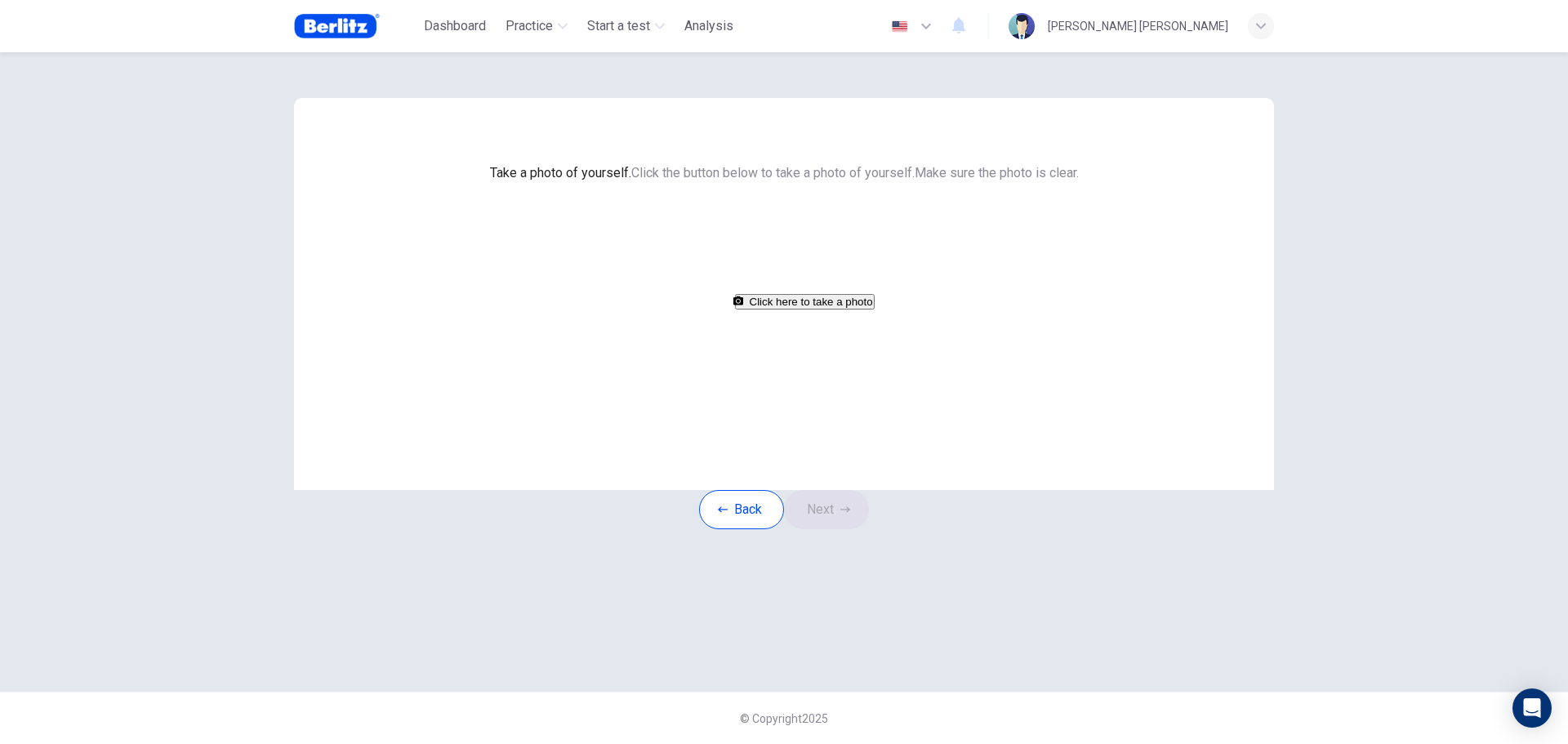
click at [774, 309] on button "Click here to take a photo" at bounding box center [805, 301] width 139 height 15
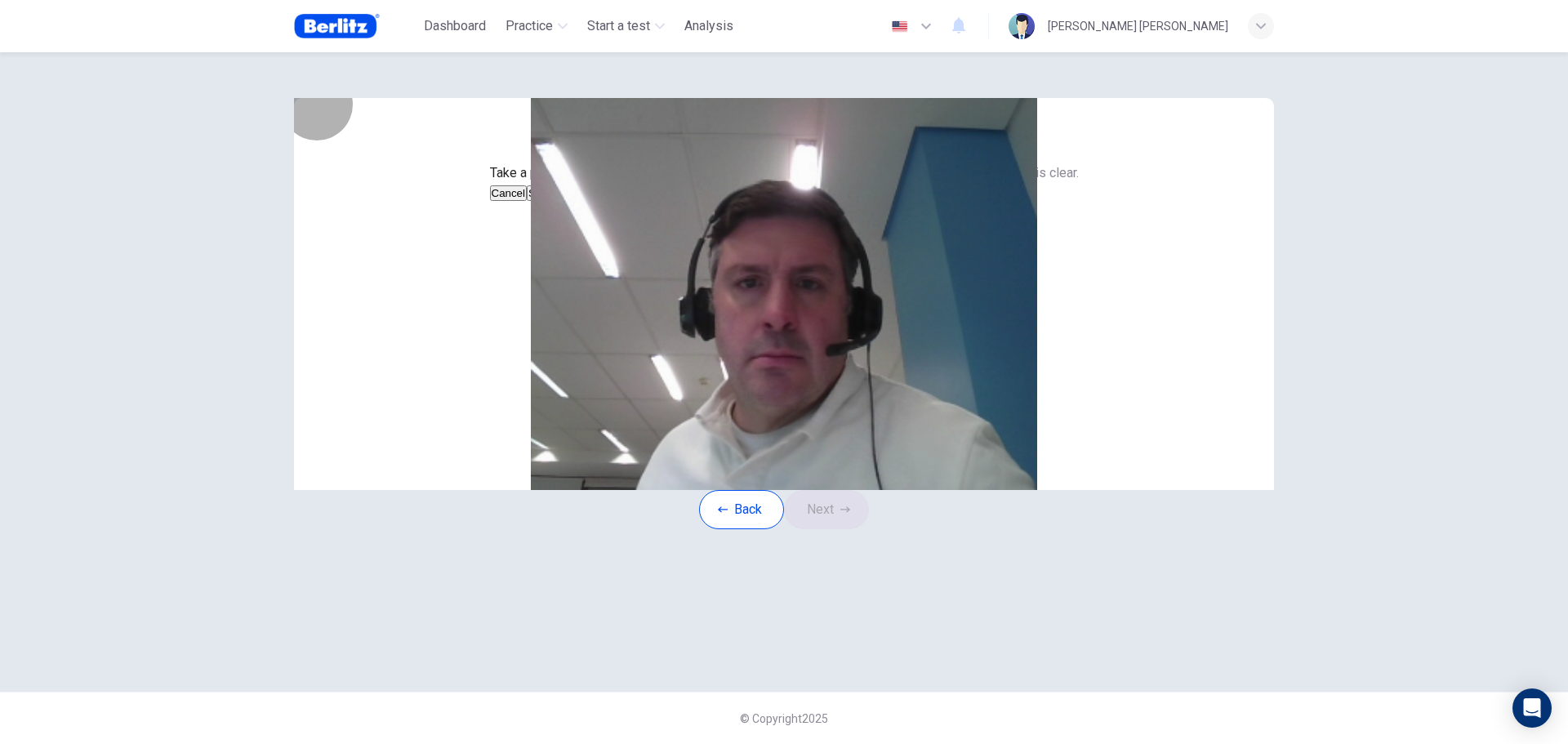
click at [555, 201] on button "Save" at bounding box center [541, 193] width 28 height 15
click at [836, 529] on button "Next" at bounding box center [827, 509] width 84 height 39
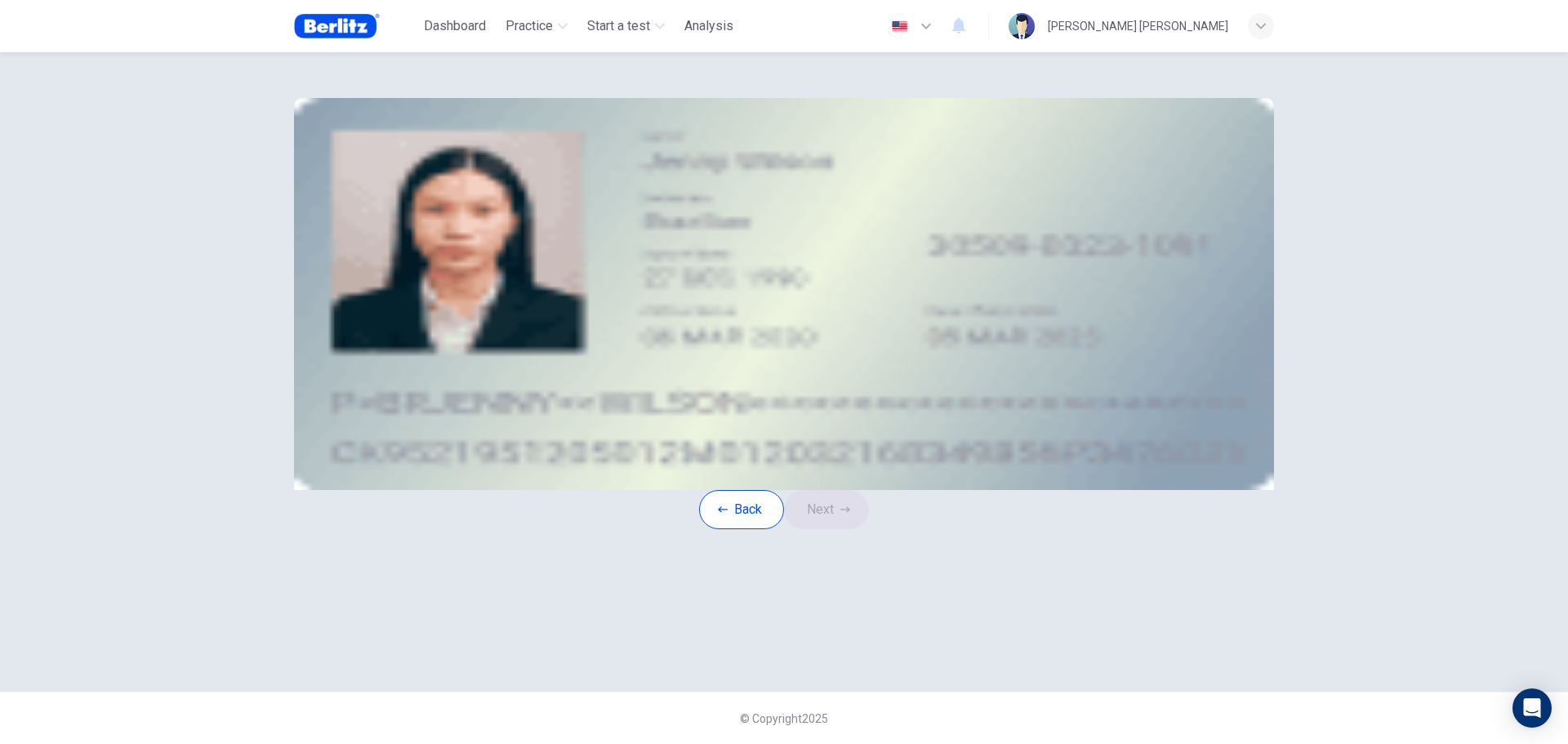
click at [429, 249] on icon "take photo" at bounding box center [423, 243] width 13 height 12
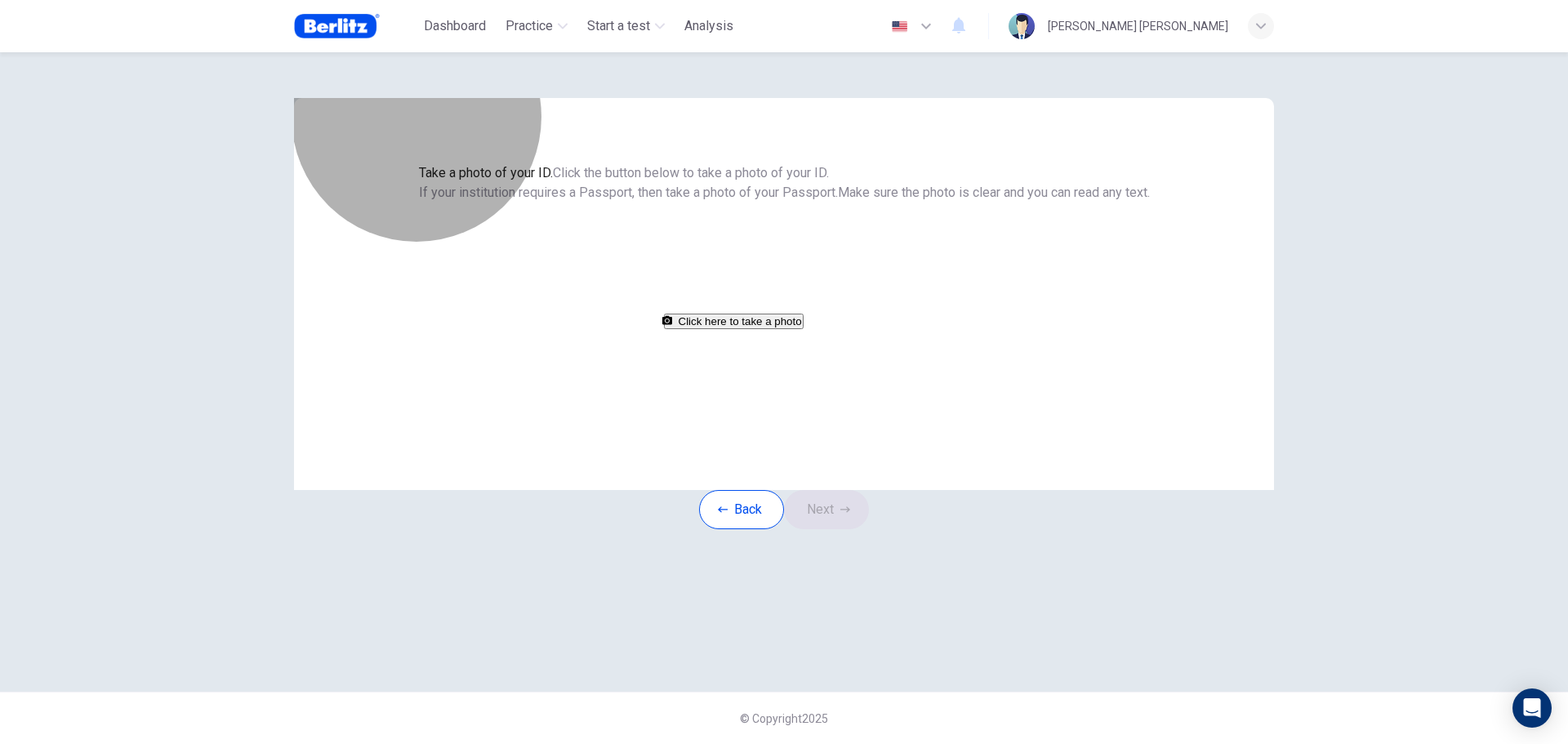
click at [804, 329] on button "Click here to take a photo" at bounding box center [734, 322] width 139 height 15
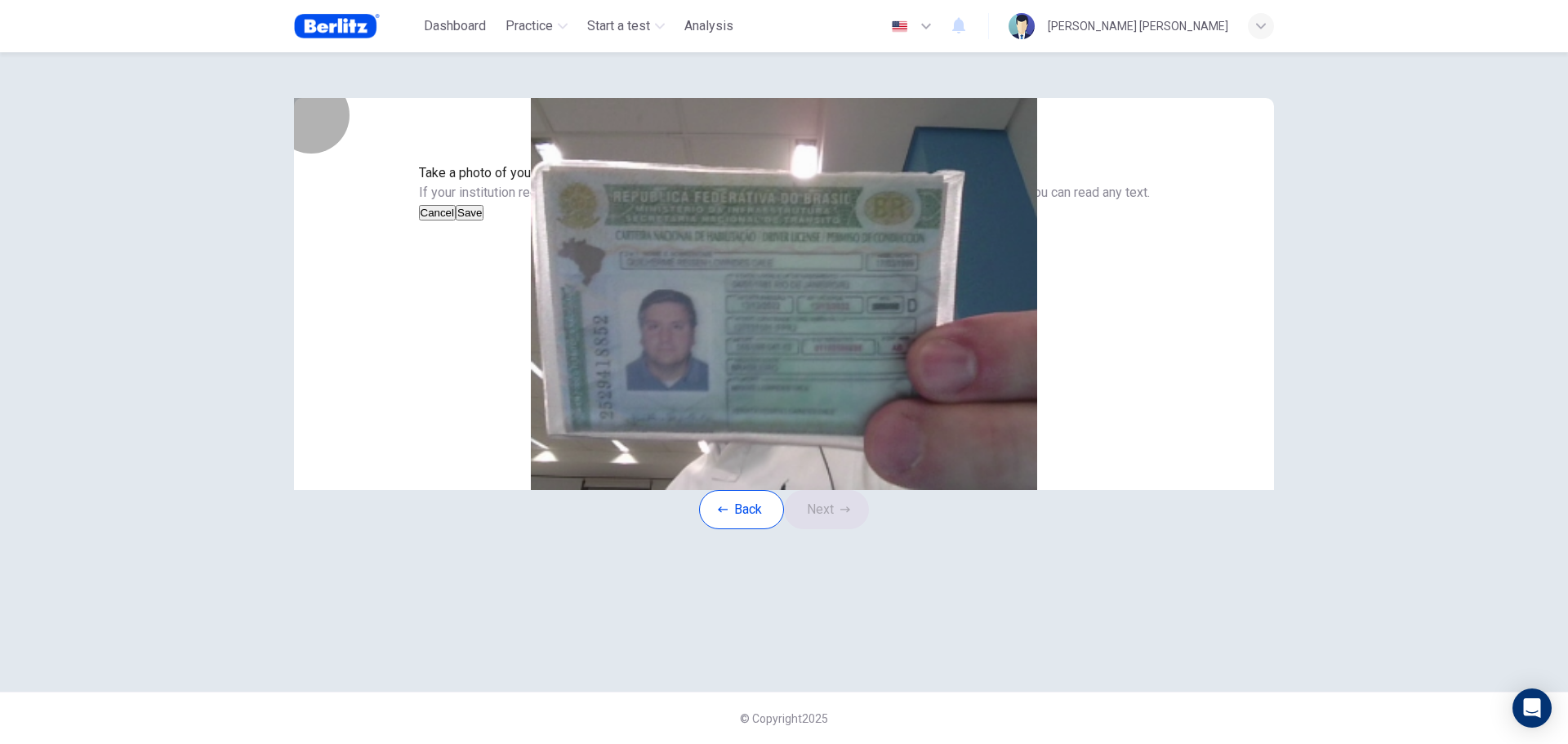
click at [484, 221] on button "Save" at bounding box center [470, 213] width 28 height 15
click at [828, 529] on button "Next" at bounding box center [827, 509] width 84 height 39
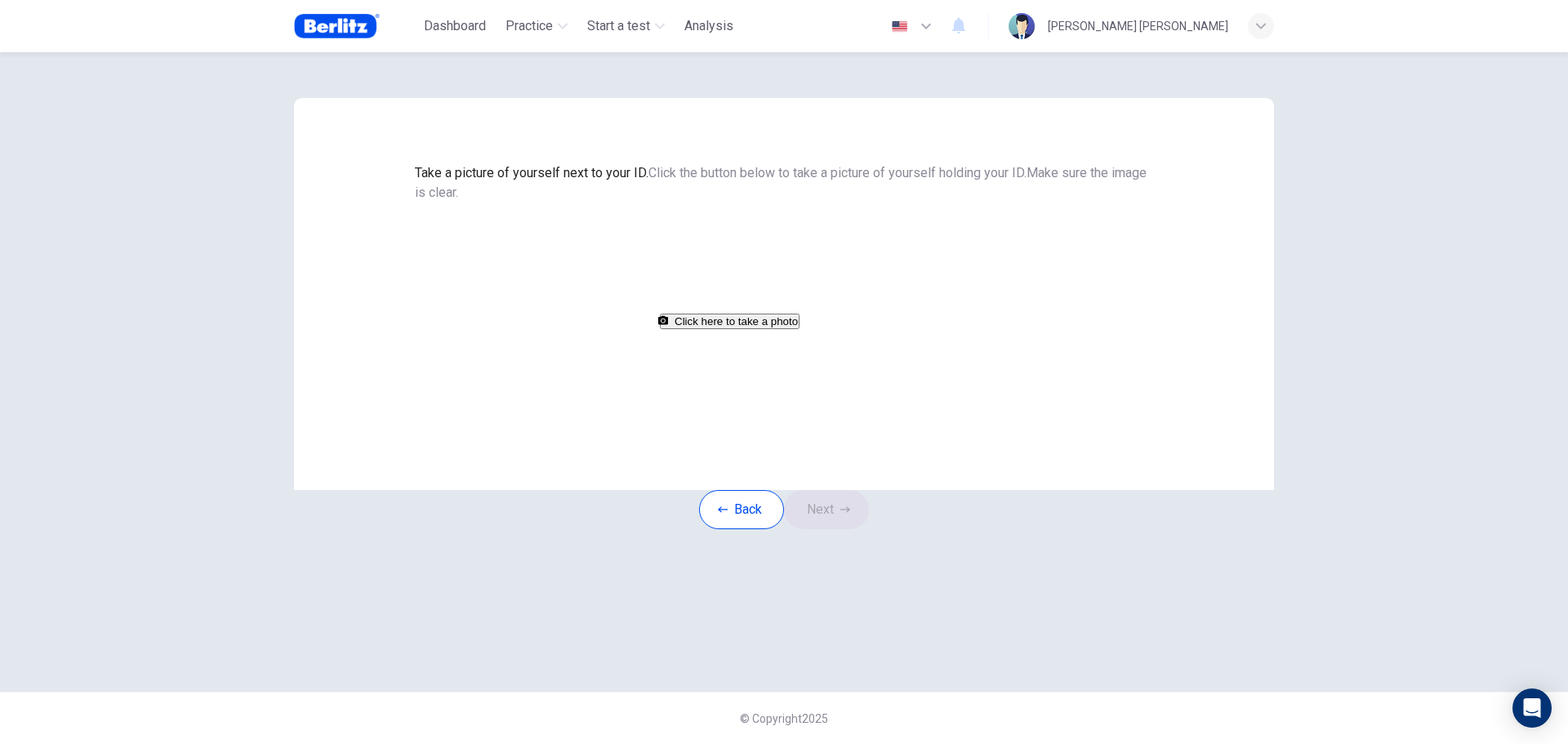
click at [780, 329] on button "Click here to take a photo" at bounding box center [729, 322] width 139 height 15
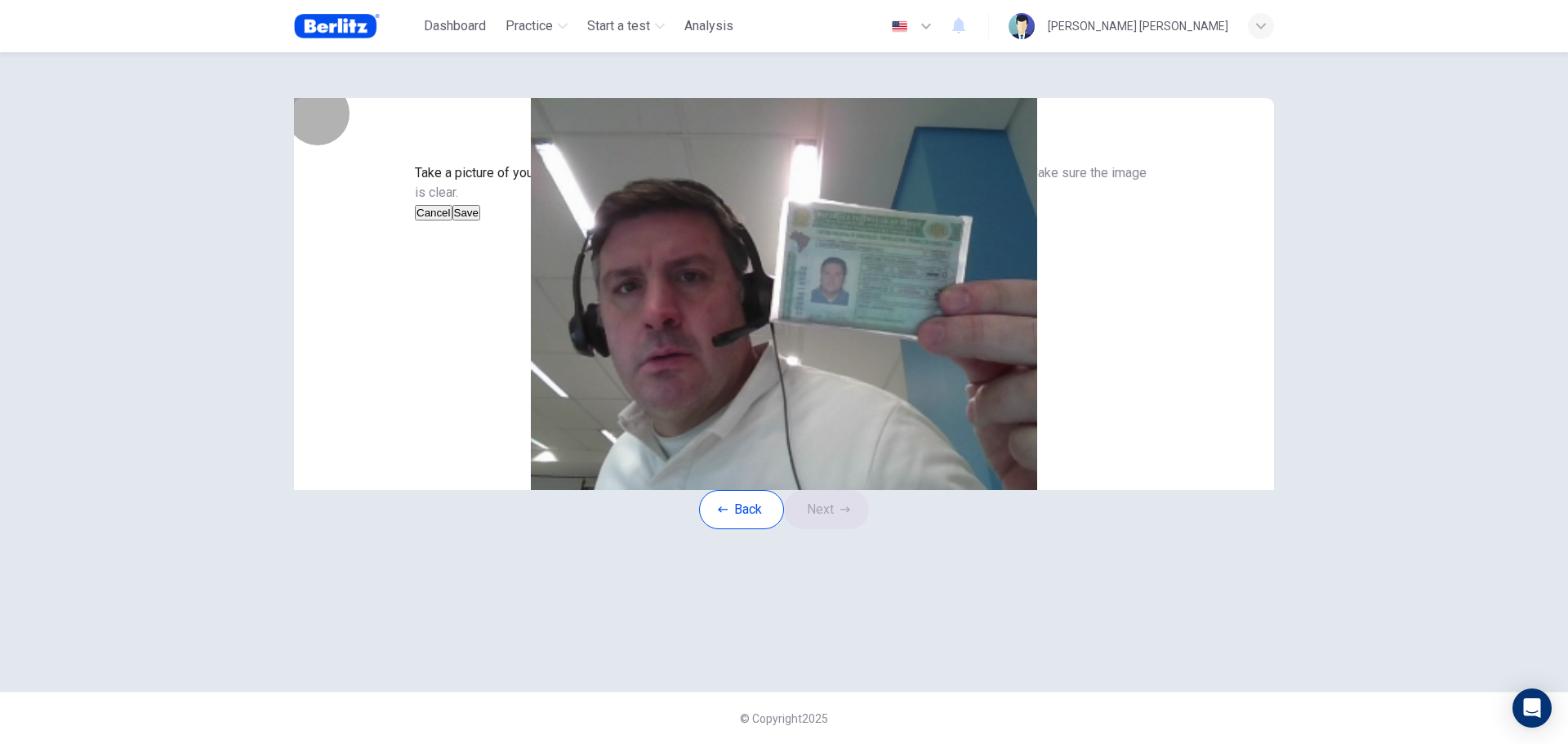
click at [480, 221] on button "Save" at bounding box center [466, 213] width 28 height 15
click at [832, 529] on button "Next" at bounding box center [827, 509] width 84 height 39
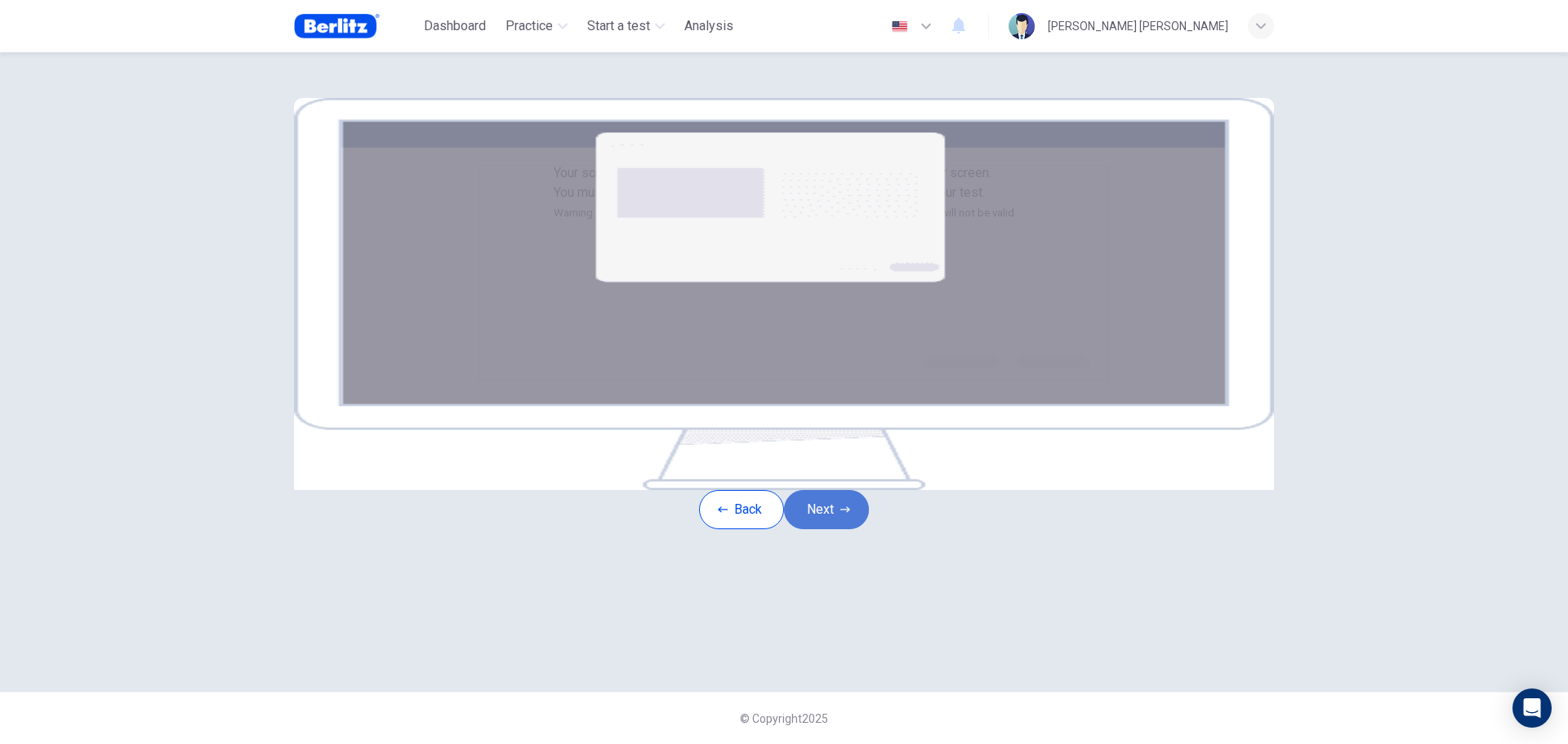
click at [833, 529] on button "Next" at bounding box center [827, 509] width 84 height 39
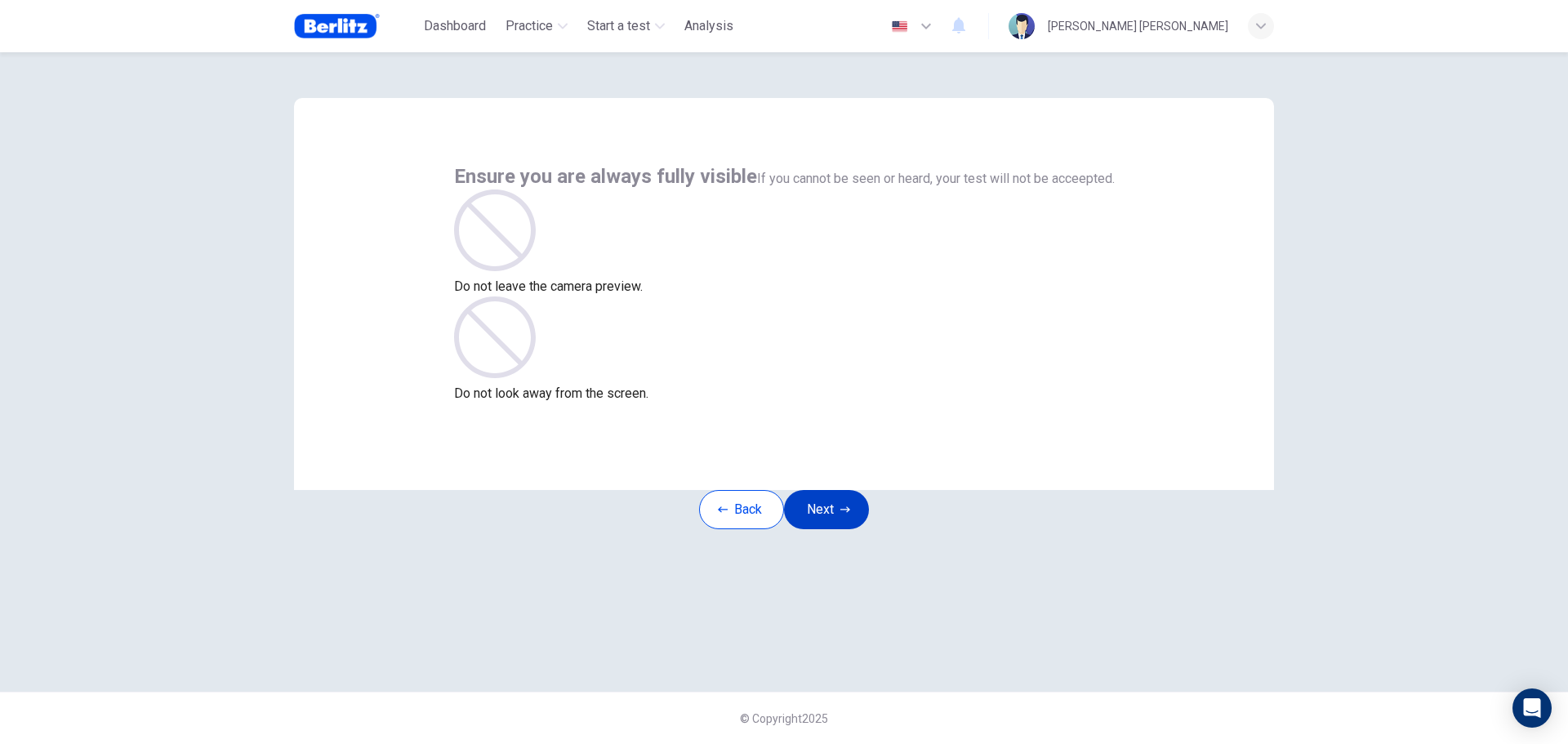
click at [834, 529] on button "Next" at bounding box center [827, 509] width 84 height 39
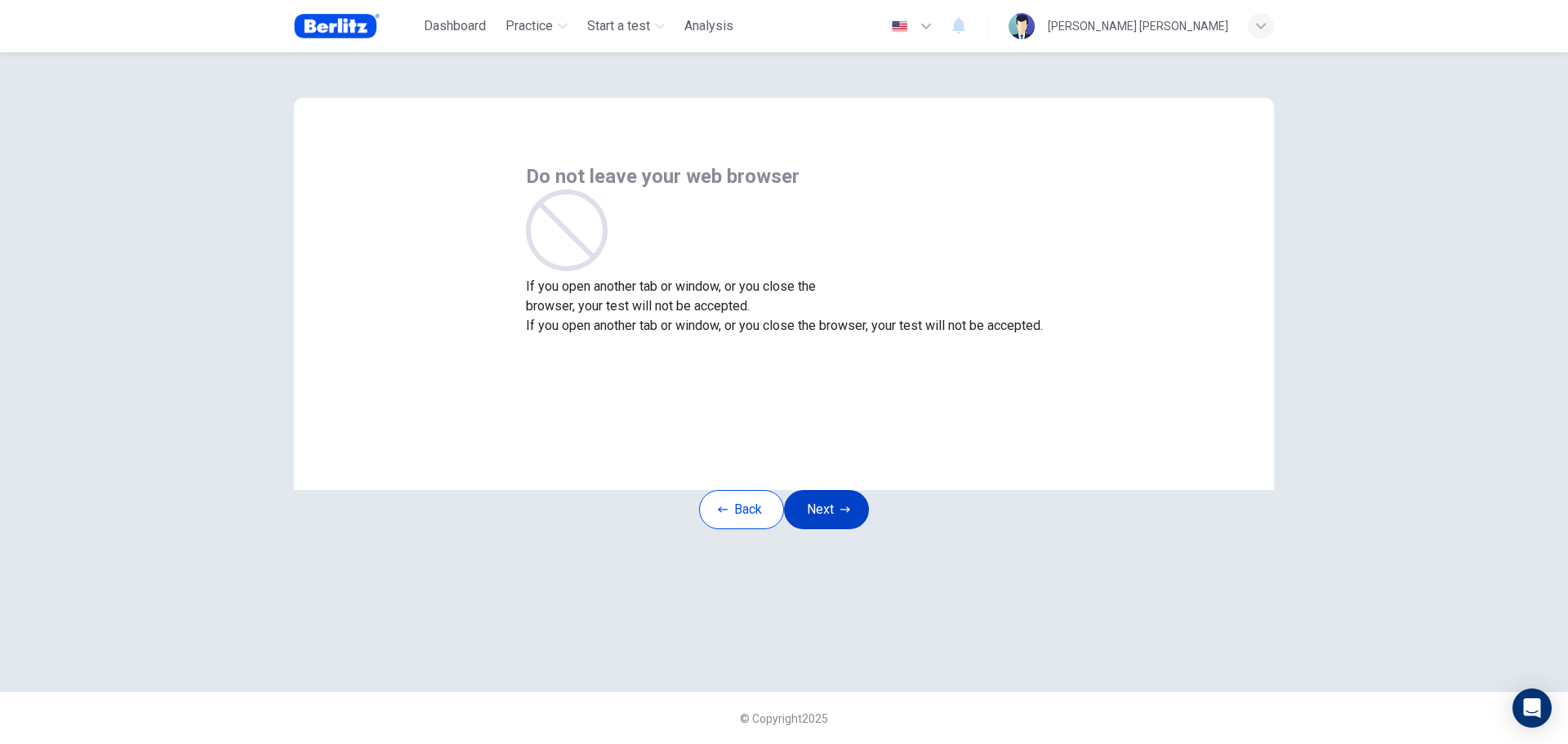
click at [834, 529] on button "Next" at bounding box center [827, 509] width 84 height 39
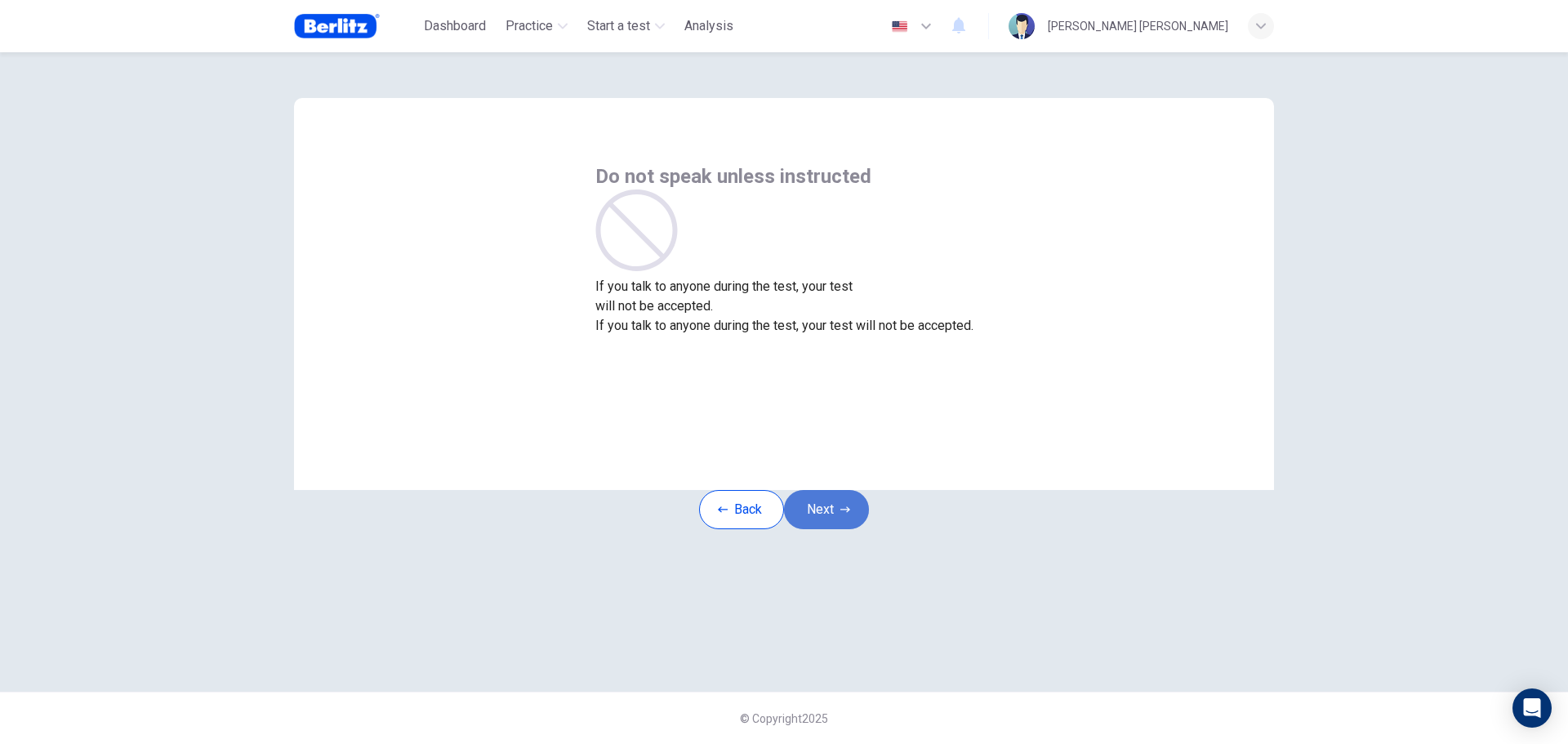
click at [834, 529] on button "Next" at bounding box center [827, 509] width 84 height 39
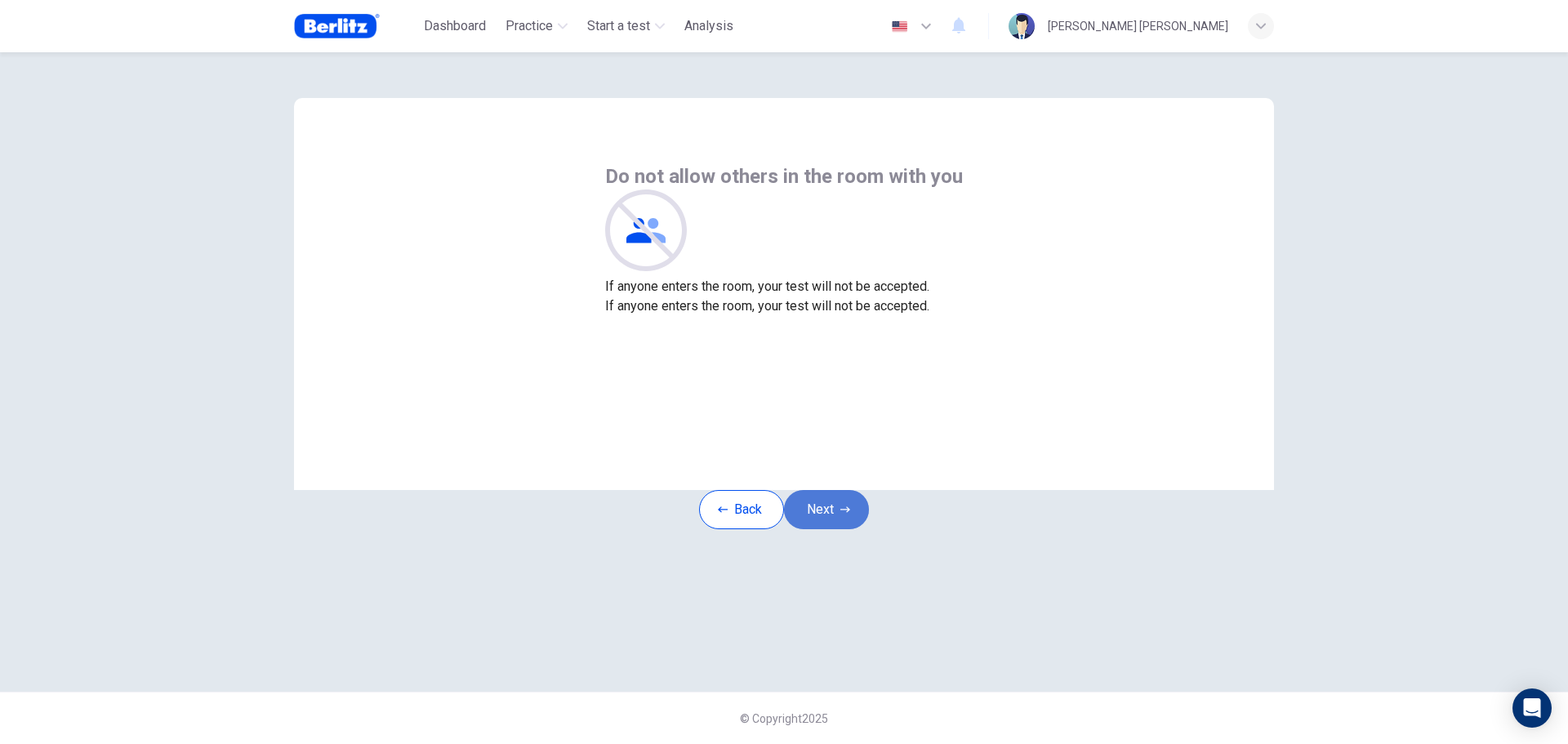
click at [834, 529] on button "Next" at bounding box center [827, 509] width 84 height 39
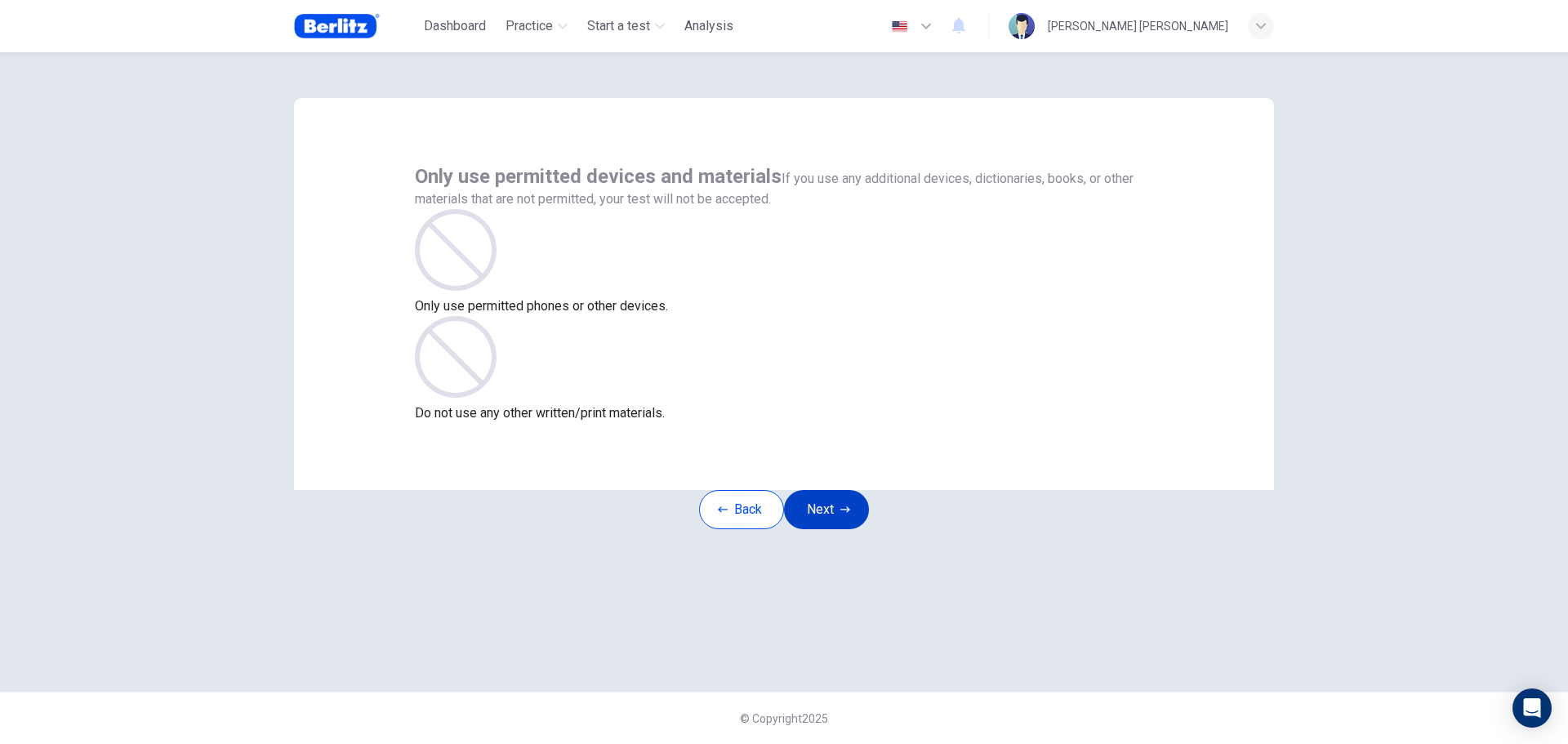
click at [834, 529] on button "Next" at bounding box center [827, 509] width 84 height 39
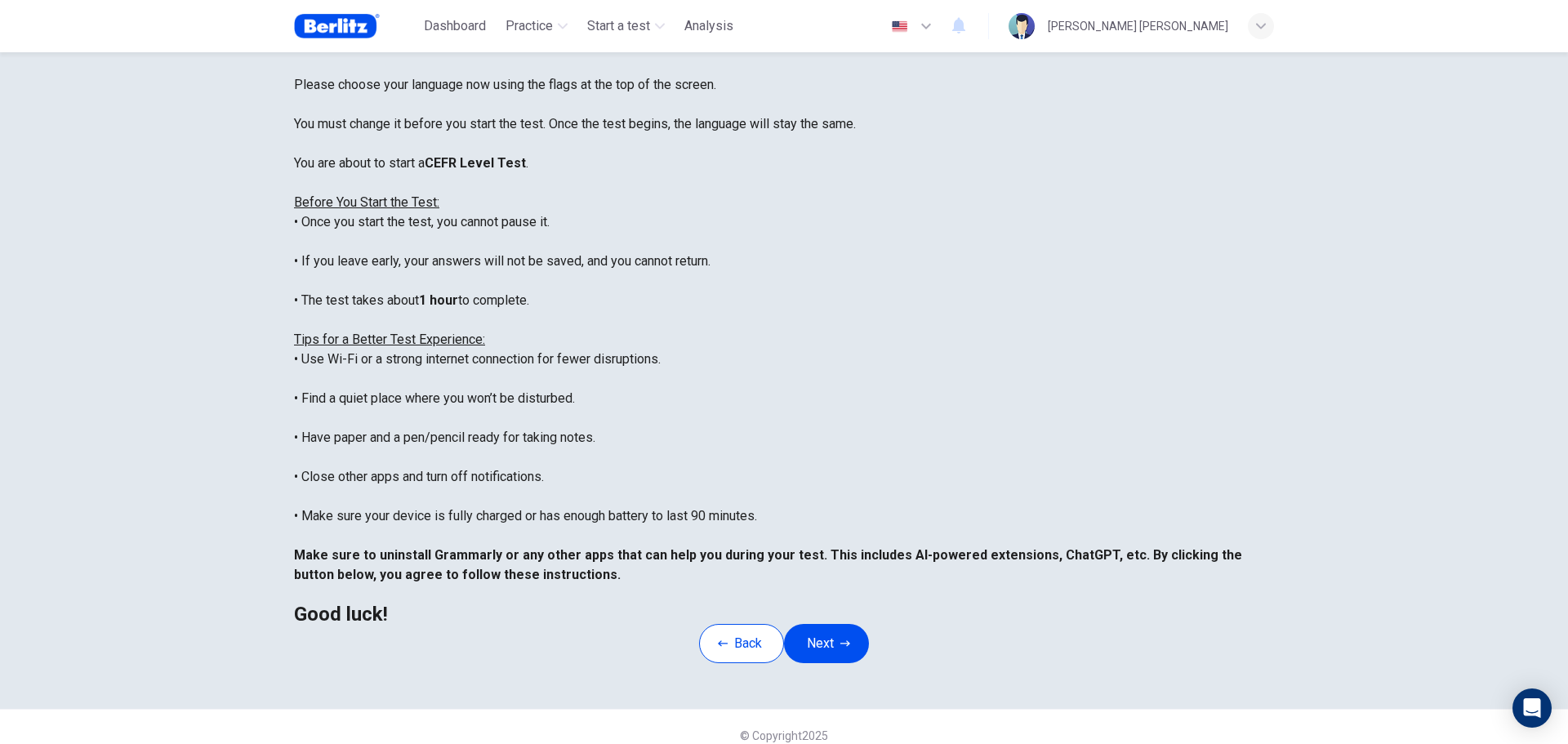
scroll to position [164, 0]
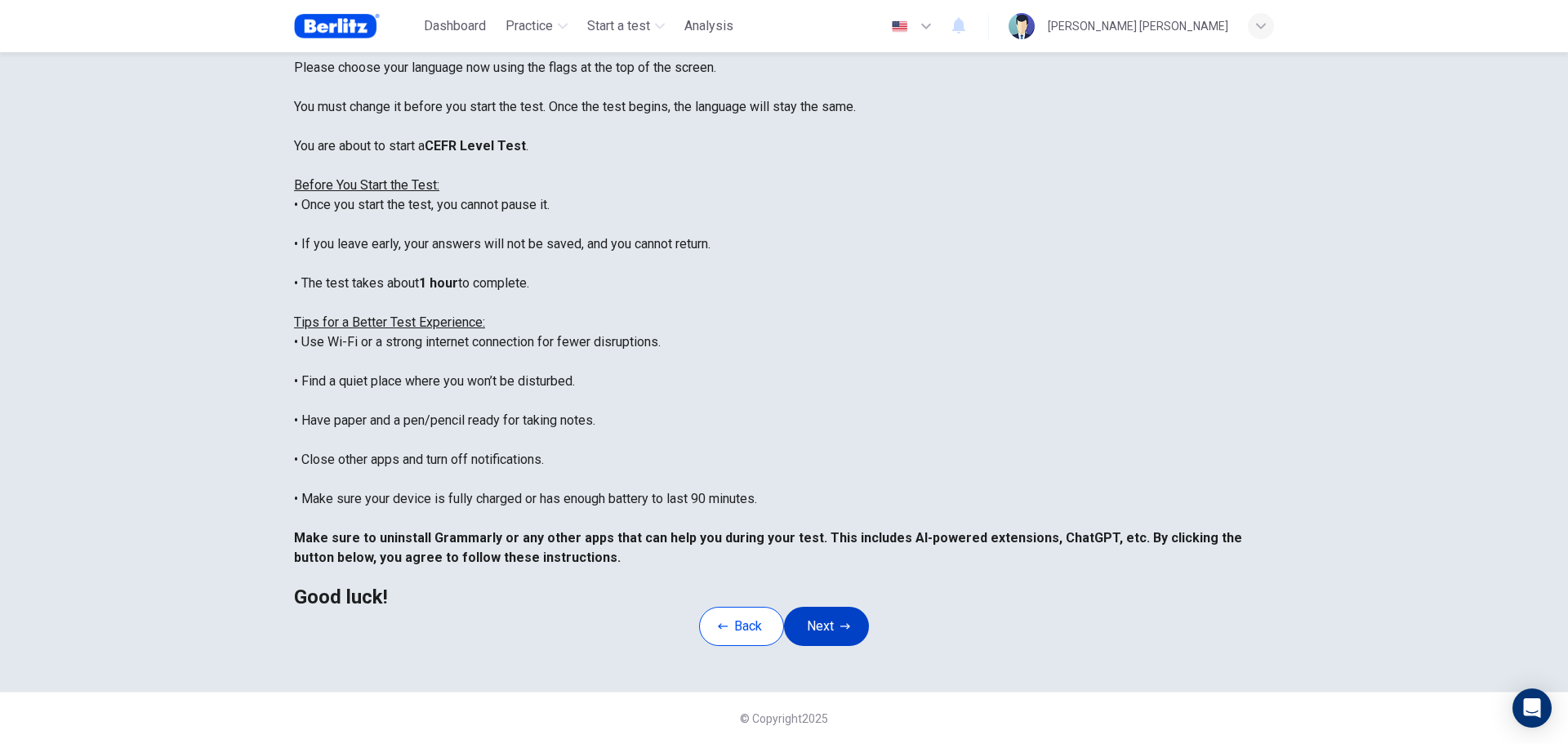
click at [830, 607] on button "Next" at bounding box center [827, 626] width 84 height 39
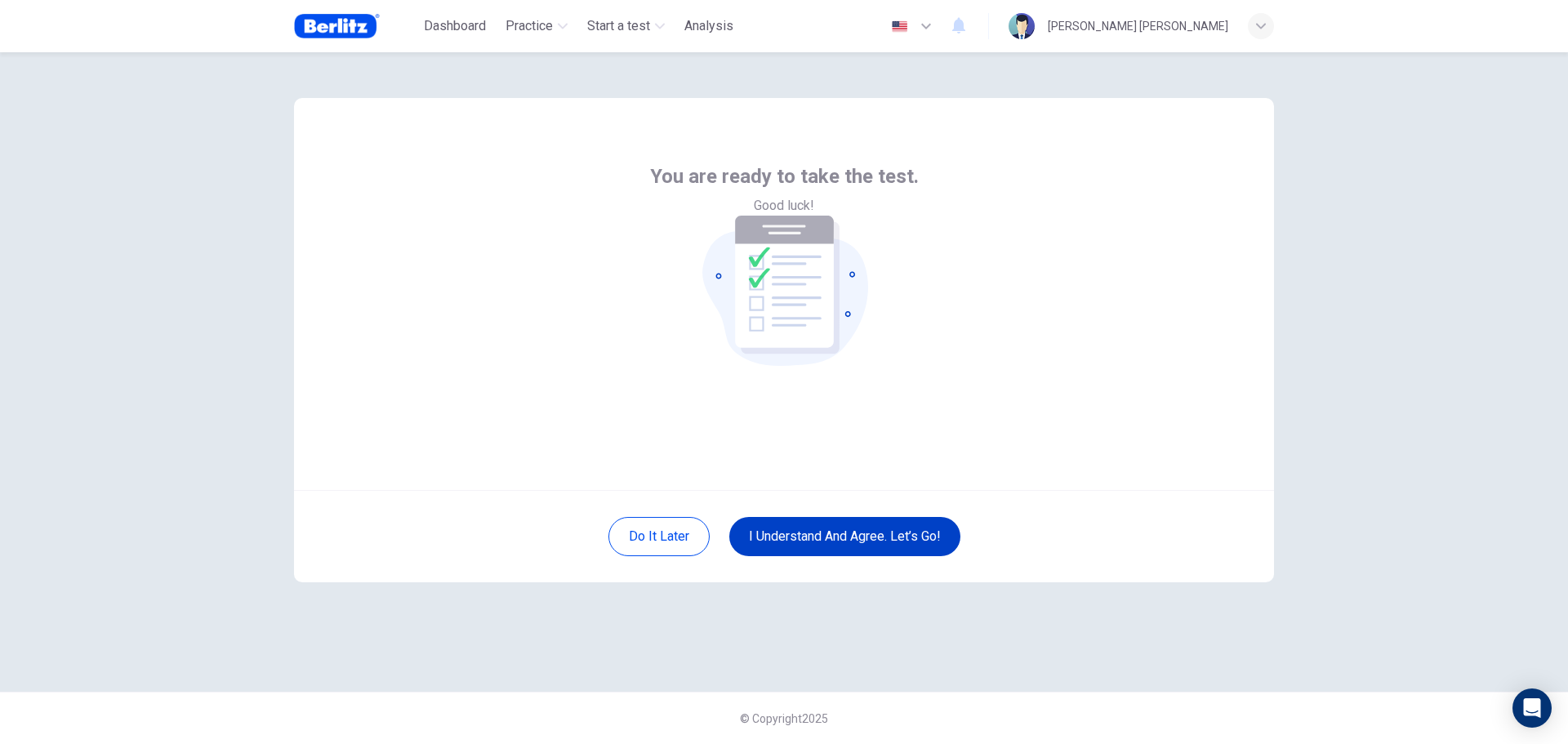
scroll to position [0, 0]
click at [832, 534] on button "I understand and agree. Let’s go!" at bounding box center [845, 537] width 231 height 39
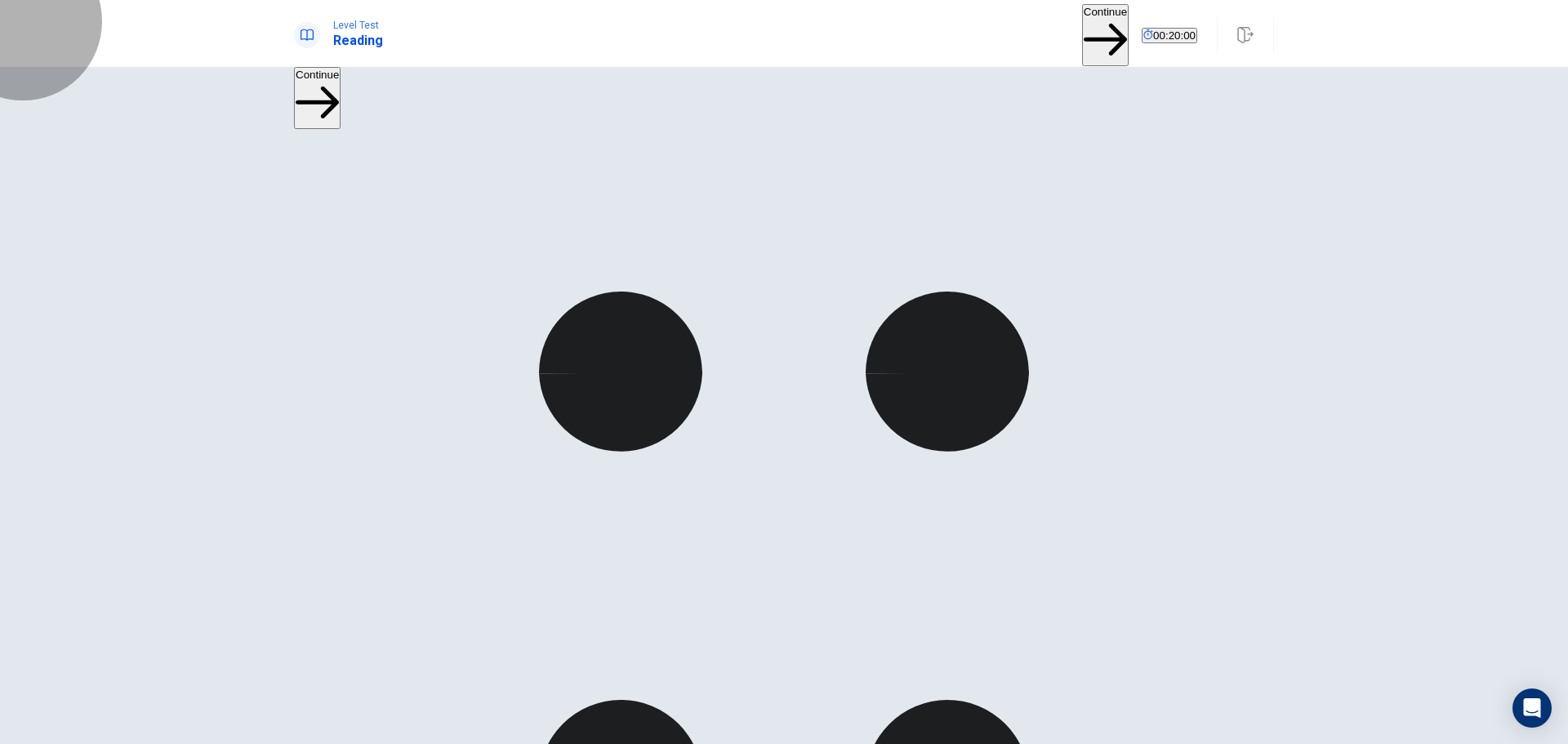
drag, startPoint x: 1021, startPoint y: 33, endPoint x: 1037, endPoint y: 30, distance: 16.3
click at [1082, 34] on button "Continue" at bounding box center [1105, 35] width 46 height 61
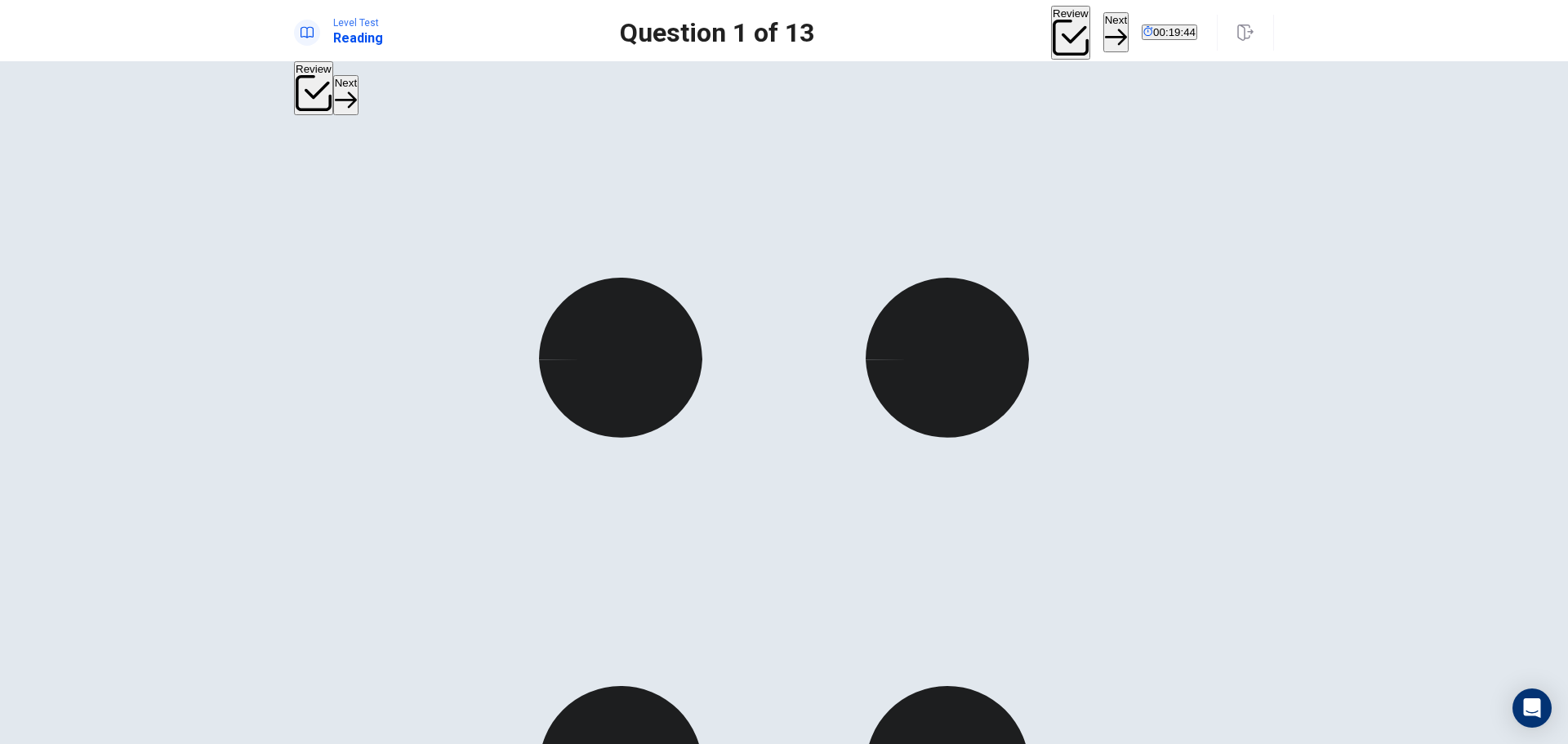
click at [1103, 22] on button "Next" at bounding box center [1116, 33] width 25 height 40
drag, startPoint x: 384, startPoint y: 384, endPoint x: 400, endPoint y: 374, distance: 18.9
click at [1103, 21] on button "Next" at bounding box center [1116, 33] width 25 height 40
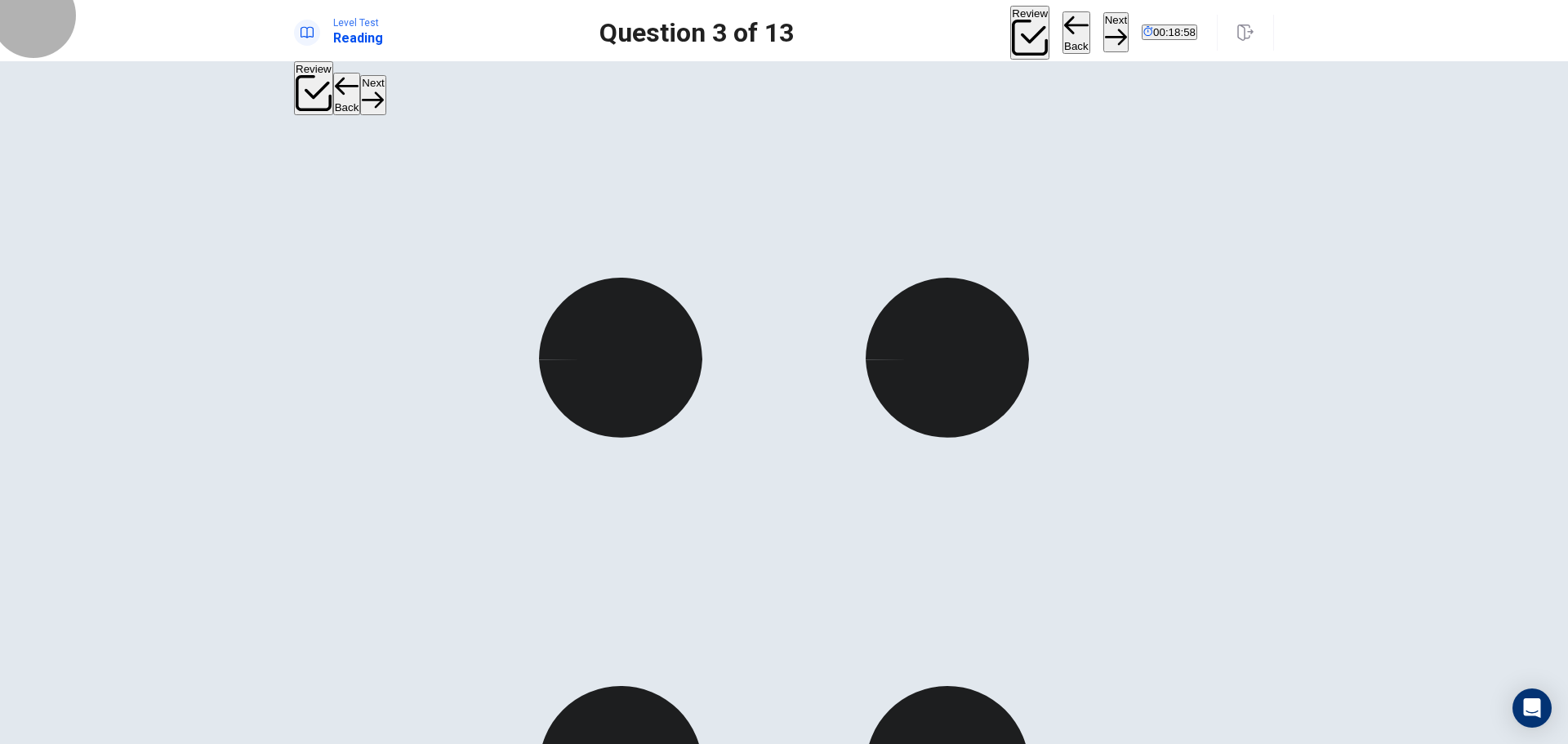
click at [1103, 27] on button "Next" at bounding box center [1116, 33] width 25 height 40
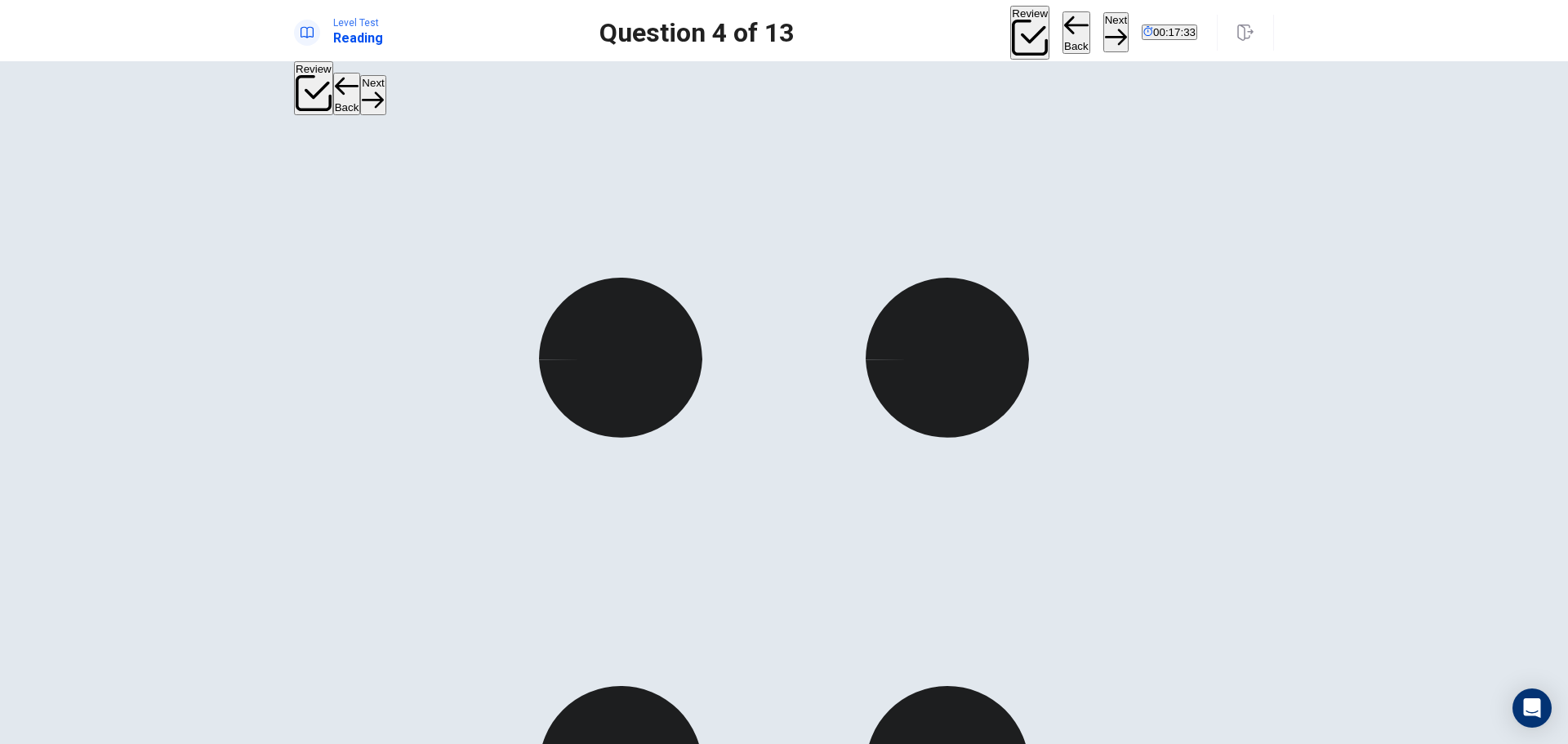
click at [1103, 25] on button "Next" at bounding box center [1116, 33] width 25 height 40
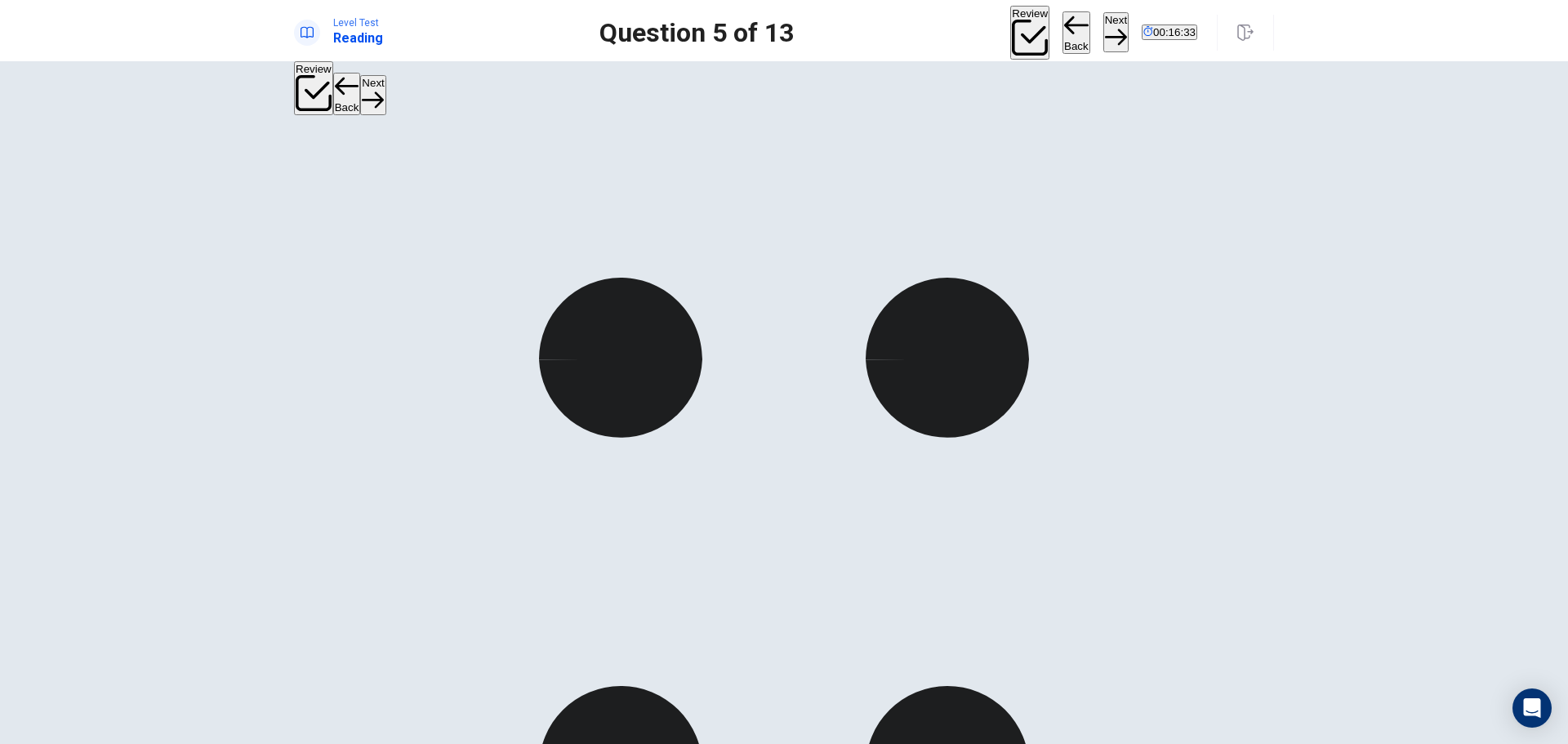
click at [1103, 19] on button "Next" at bounding box center [1116, 33] width 25 height 40
click at [1103, 28] on button "Next" at bounding box center [1116, 33] width 25 height 40
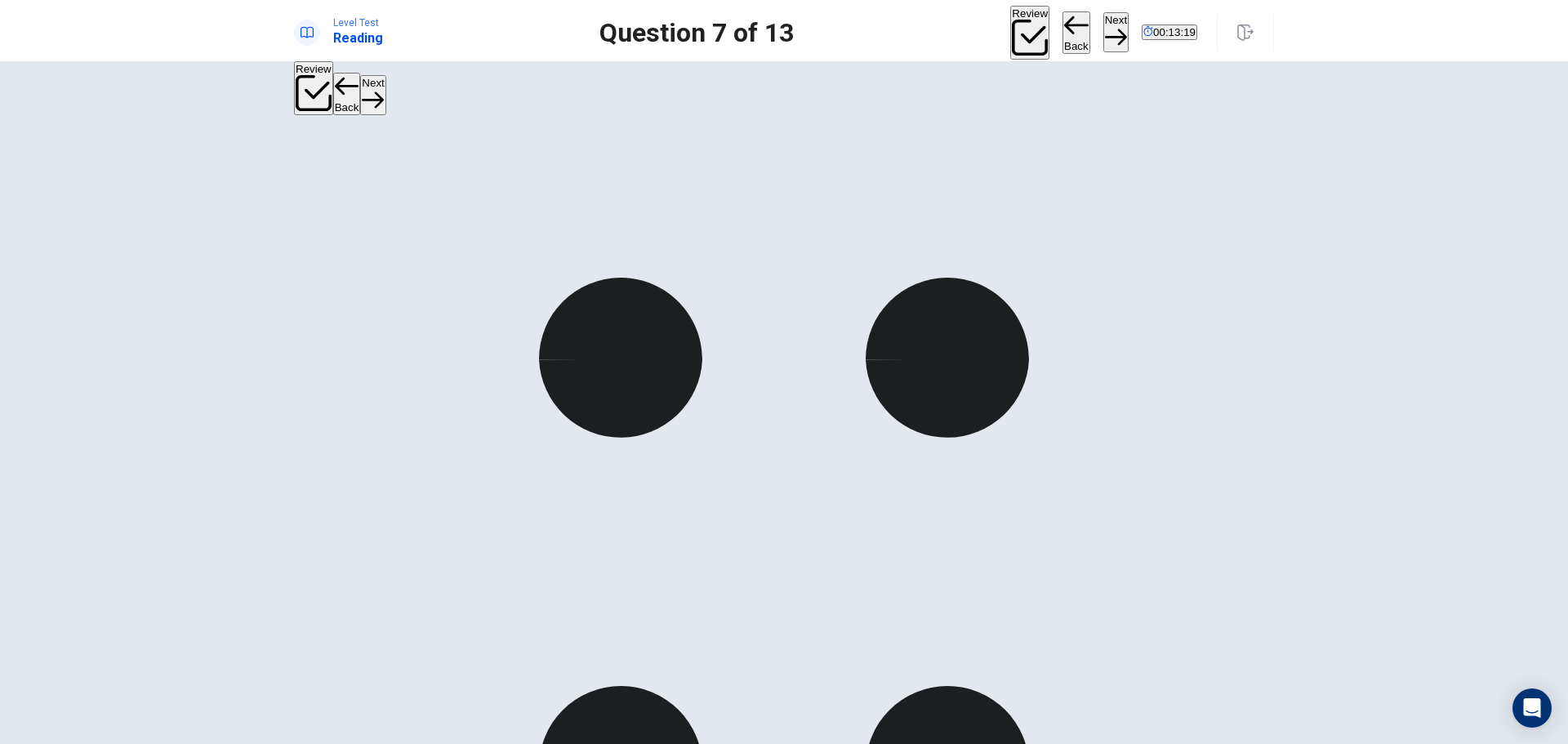
click at [1103, 28] on button "Next" at bounding box center [1116, 33] width 25 height 40
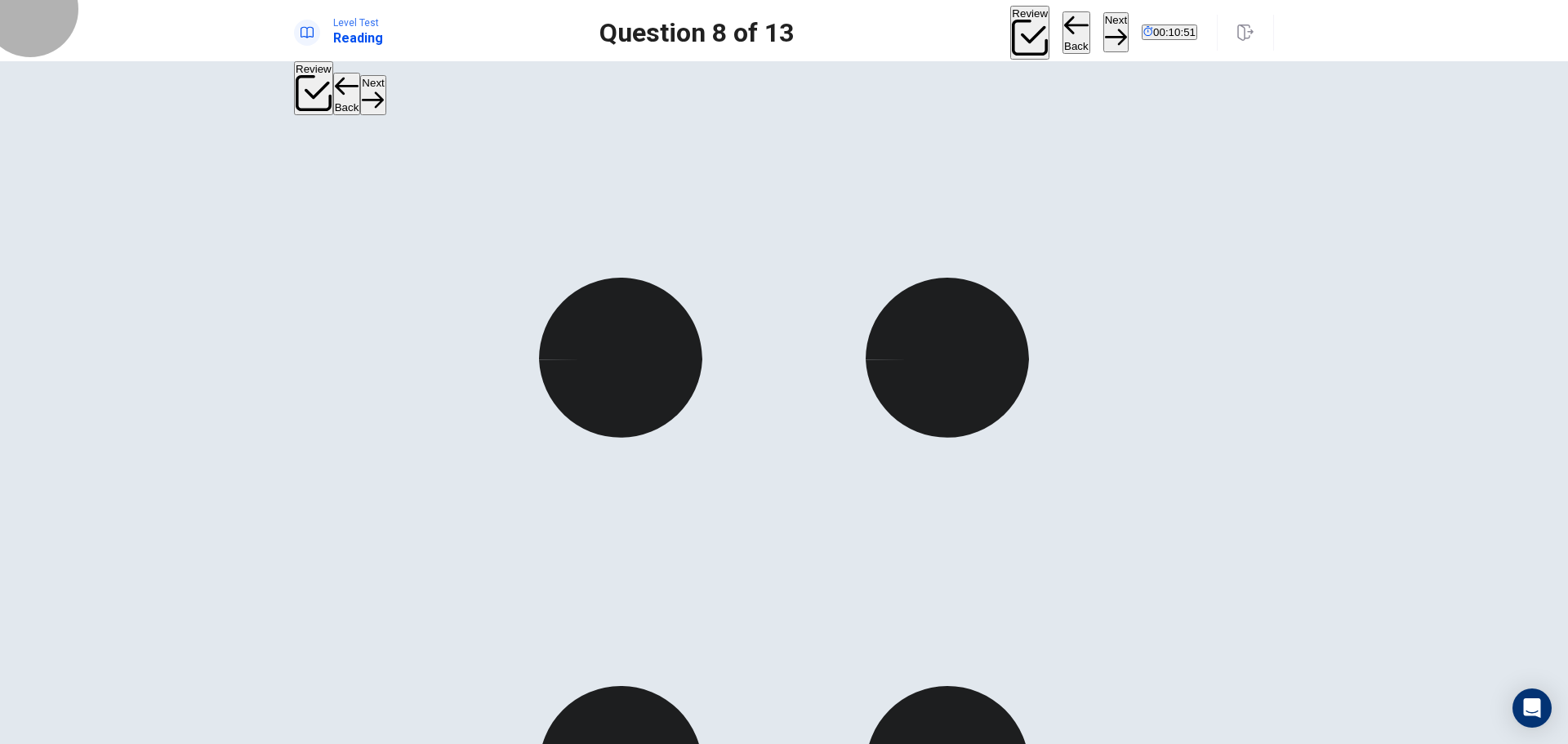
click at [1103, 20] on button "Next" at bounding box center [1116, 33] width 25 height 40
click at [1103, 24] on button "Next" at bounding box center [1116, 33] width 25 height 40
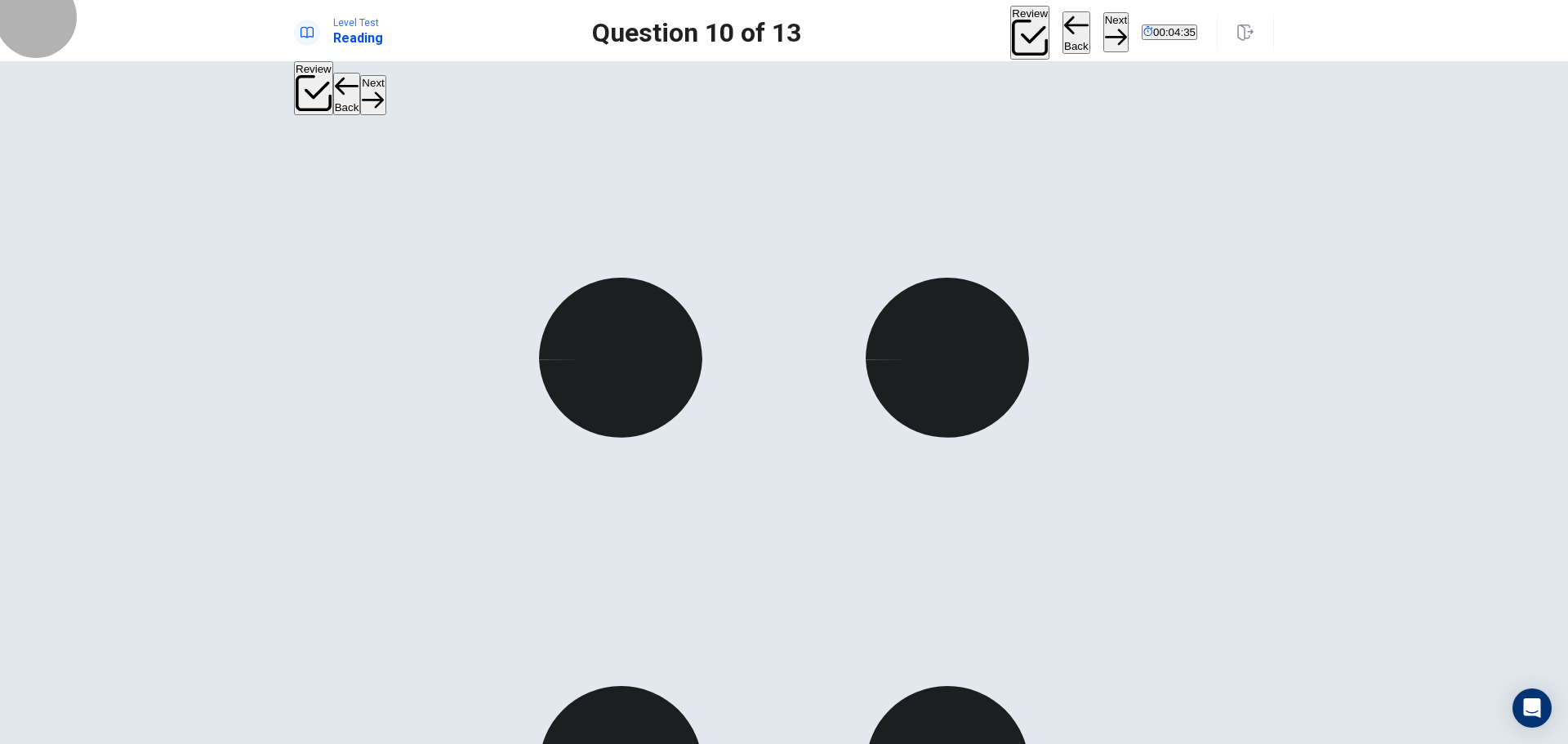
click at [1103, 29] on button "Next" at bounding box center [1116, 33] width 25 height 40
click at [1103, 22] on button "Next" at bounding box center [1116, 33] width 25 height 40
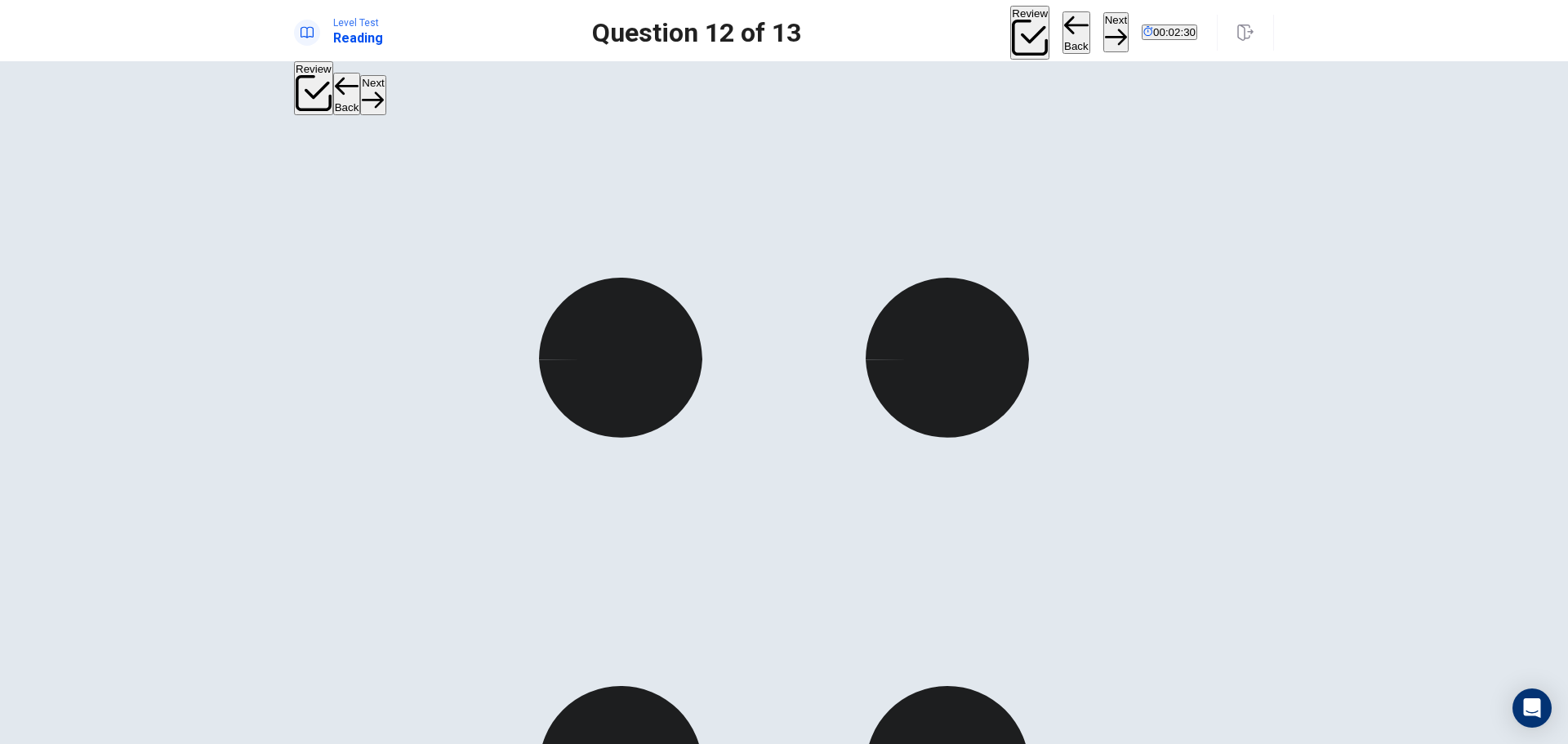
click at [1103, 23] on button "Next" at bounding box center [1116, 33] width 25 height 40
drag, startPoint x: 438, startPoint y: 410, endPoint x: 745, endPoint y: 415, distance: 307.0
drag, startPoint x: 459, startPoint y: 416, endPoint x: 843, endPoint y: 459, distance: 386.4
drag, startPoint x: 441, startPoint y: 432, endPoint x: 798, endPoint y: 559, distance: 378.9
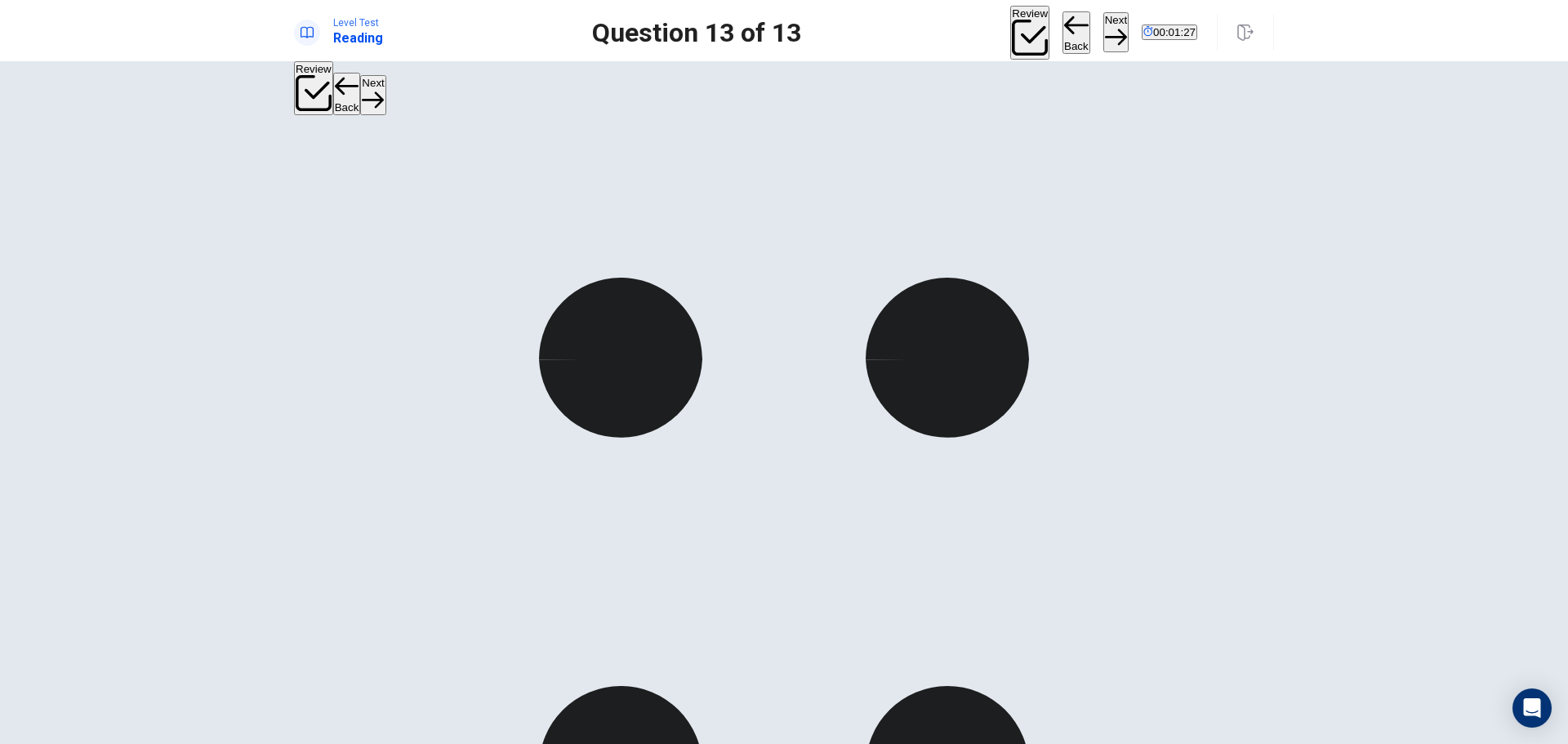
scroll to position [68, 0]
drag, startPoint x: 454, startPoint y: 452, endPoint x: 757, endPoint y: 605, distance: 339.4
drag, startPoint x: 404, startPoint y: 438, endPoint x: 846, endPoint y: 594, distance: 468.7
drag, startPoint x: 495, startPoint y: 530, endPoint x: 915, endPoint y: 533, distance: 420.0
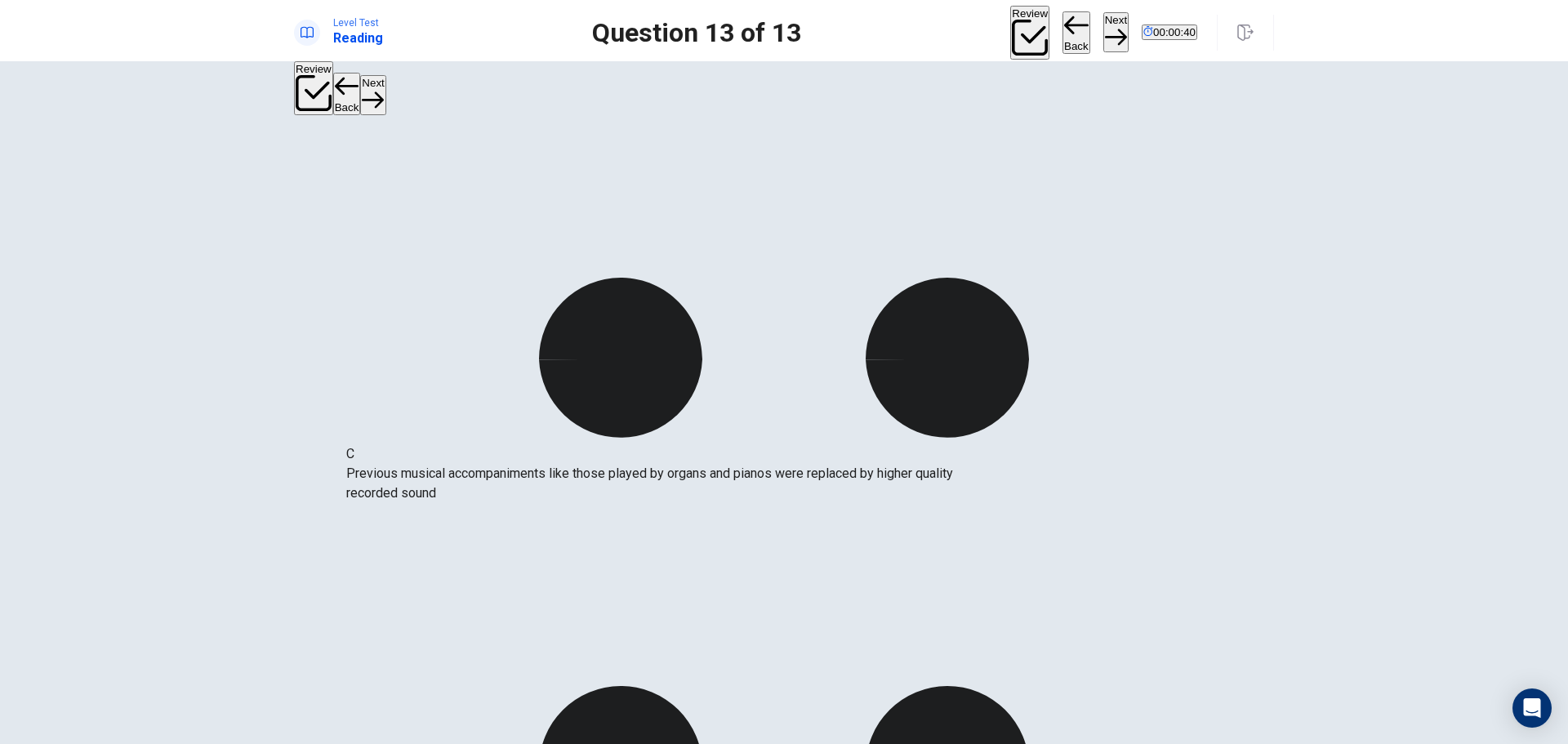
drag, startPoint x: 704, startPoint y: 557, endPoint x: 432, endPoint y: 472, distance: 285.0
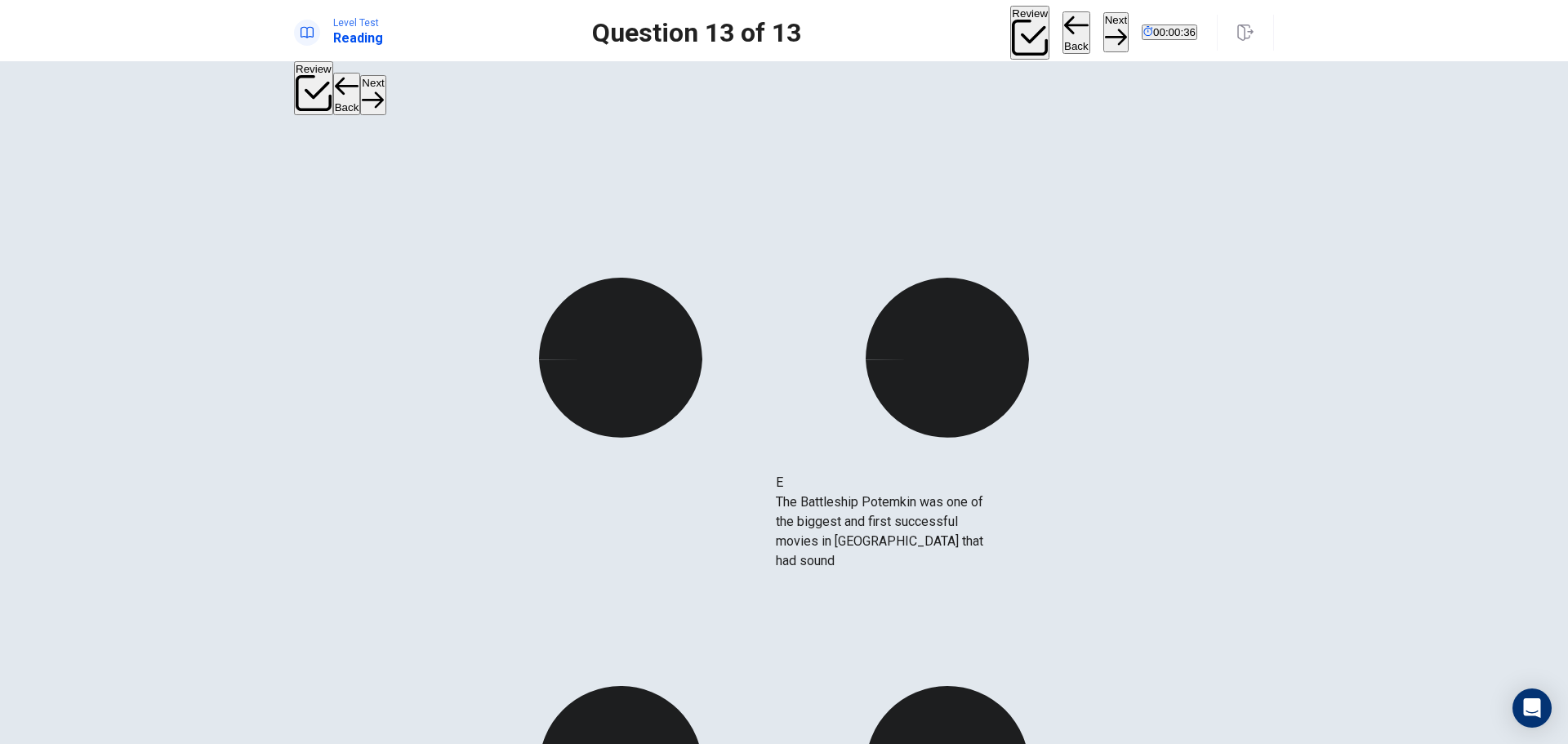
drag, startPoint x: 441, startPoint y: 490, endPoint x: 829, endPoint y: 506, distance: 388.3
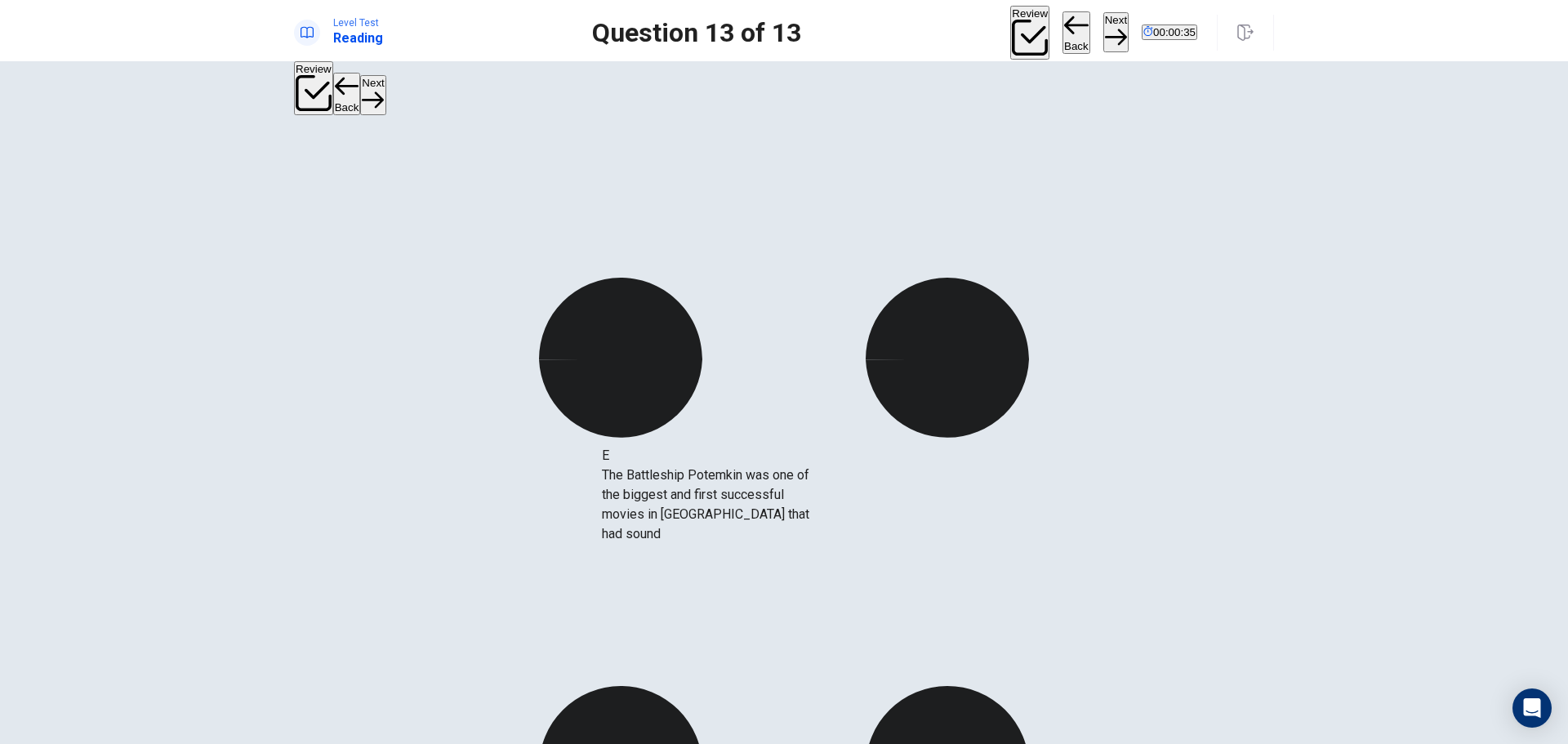
drag, startPoint x: 760, startPoint y: 479, endPoint x: 444, endPoint y: 482, distance: 316.0
drag, startPoint x: 575, startPoint y: 417, endPoint x: 567, endPoint y: 434, distance: 18.8
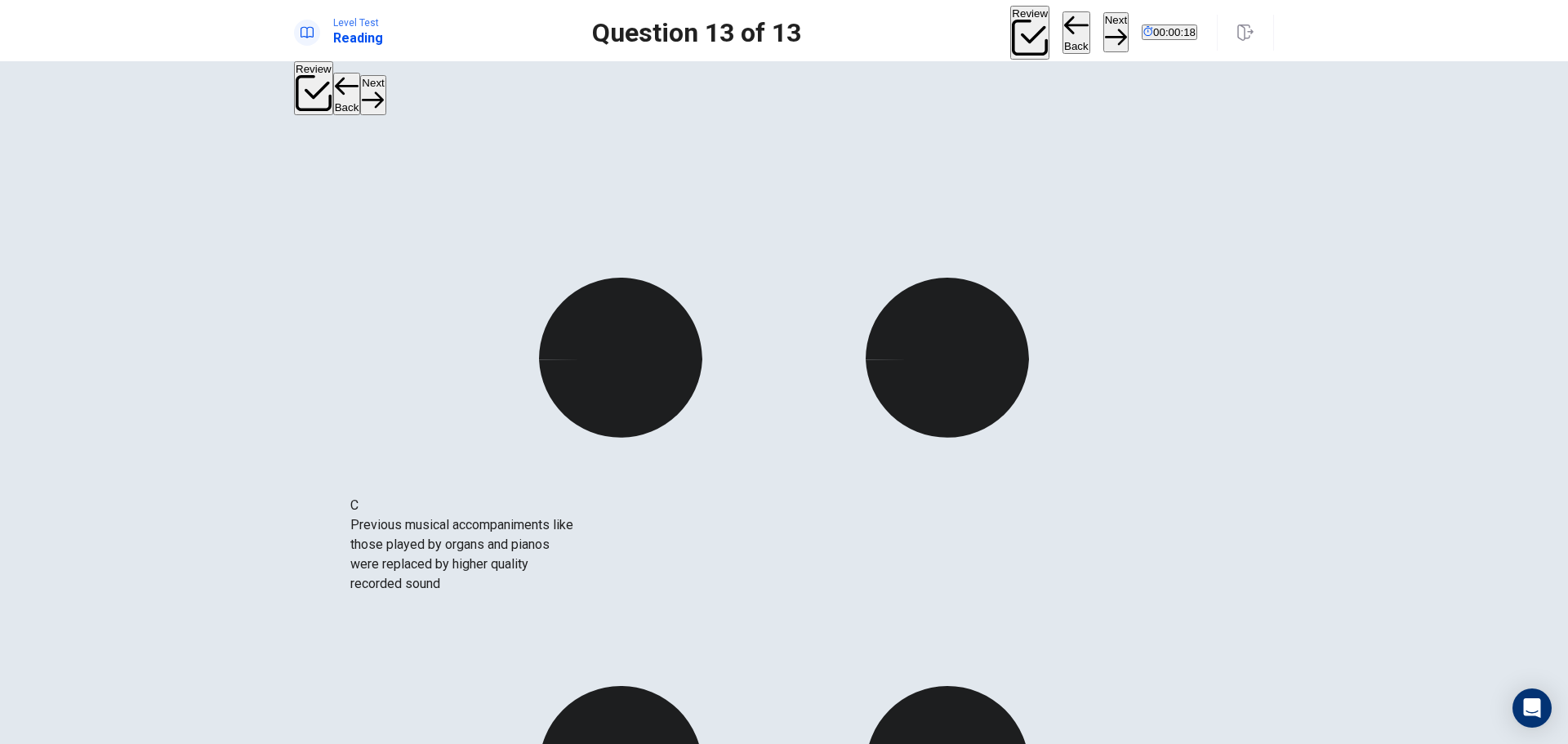
scroll to position [4, 0]
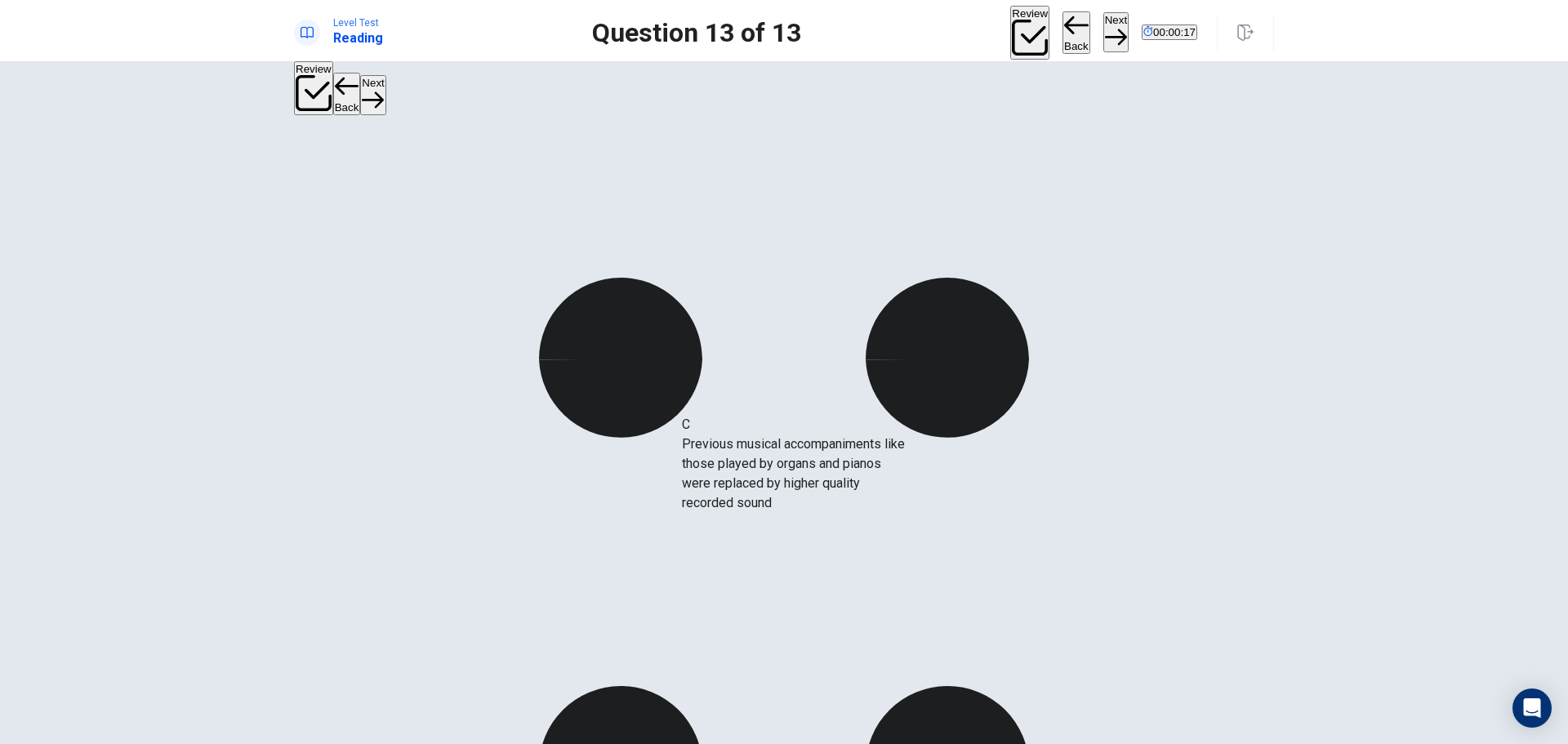
drag, startPoint x: 462, startPoint y: 569, endPoint x: 818, endPoint y: 479, distance: 367.2
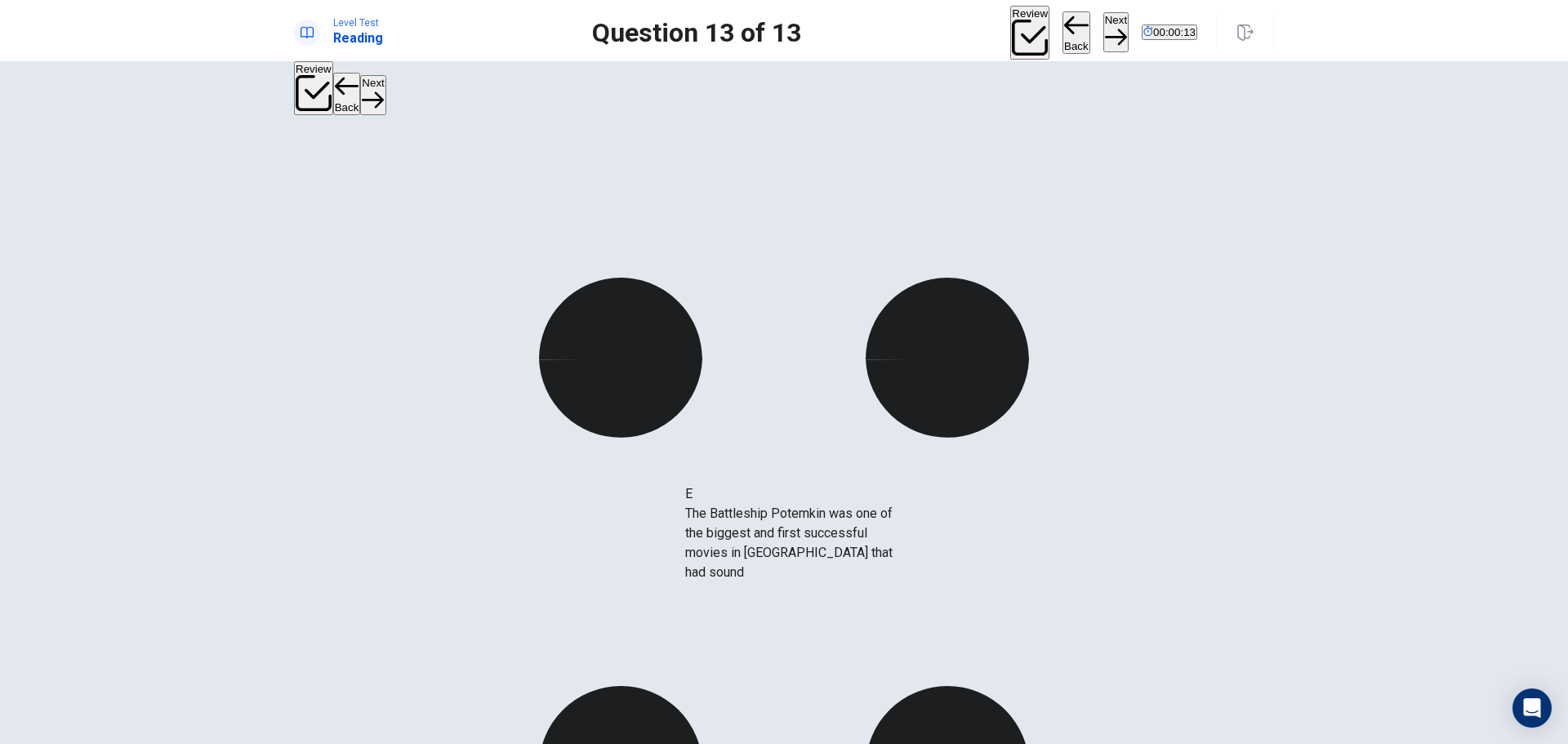
drag, startPoint x: 434, startPoint y: 435, endPoint x: 799, endPoint y: 529, distance: 376.9
click at [1103, 28] on button "Next" at bounding box center [1116, 33] width 25 height 40
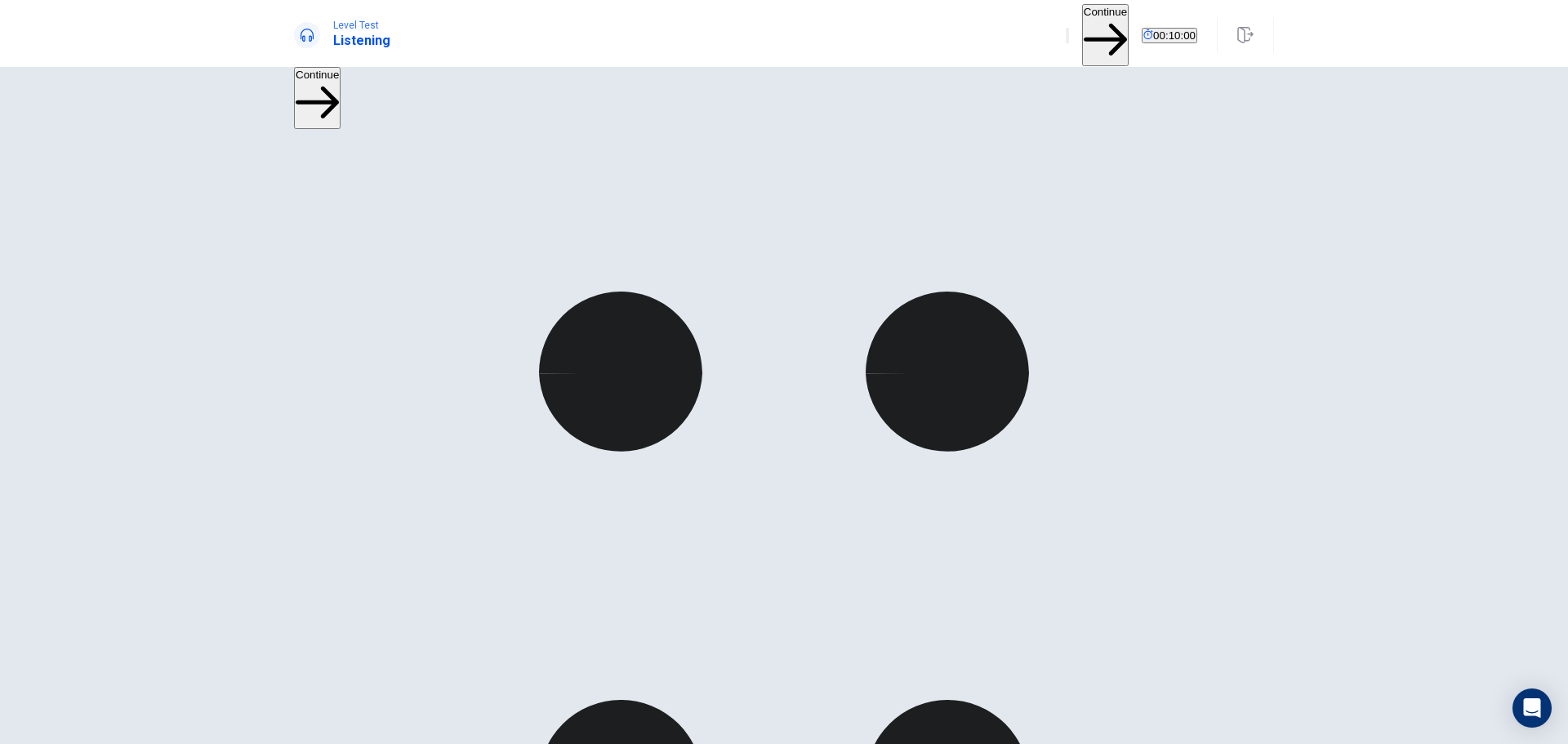
click at [1082, 24] on button "Continue" at bounding box center [1105, 35] width 46 height 61
click at [1082, 25] on button "Continue" at bounding box center [1105, 35] width 46 height 61
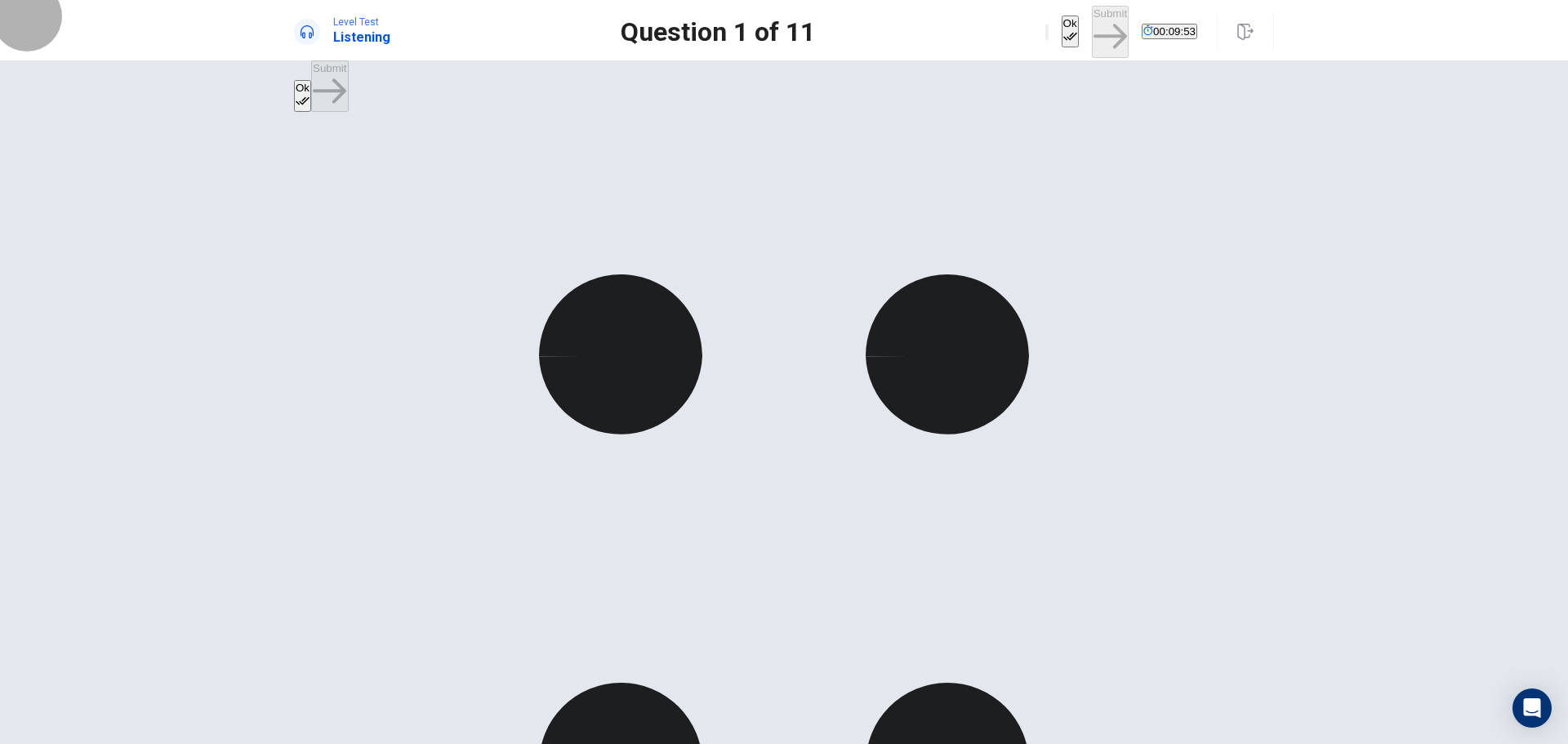
click at [1062, 28] on button "Ok" at bounding box center [1071, 31] width 17 height 32
click at [1092, 29] on button "Submit" at bounding box center [1110, 32] width 36 height 52
click at [1062, 30] on button "Ok" at bounding box center [1071, 31] width 17 height 32
click at [1092, 19] on button "Submit" at bounding box center [1110, 32] width 36 height 52
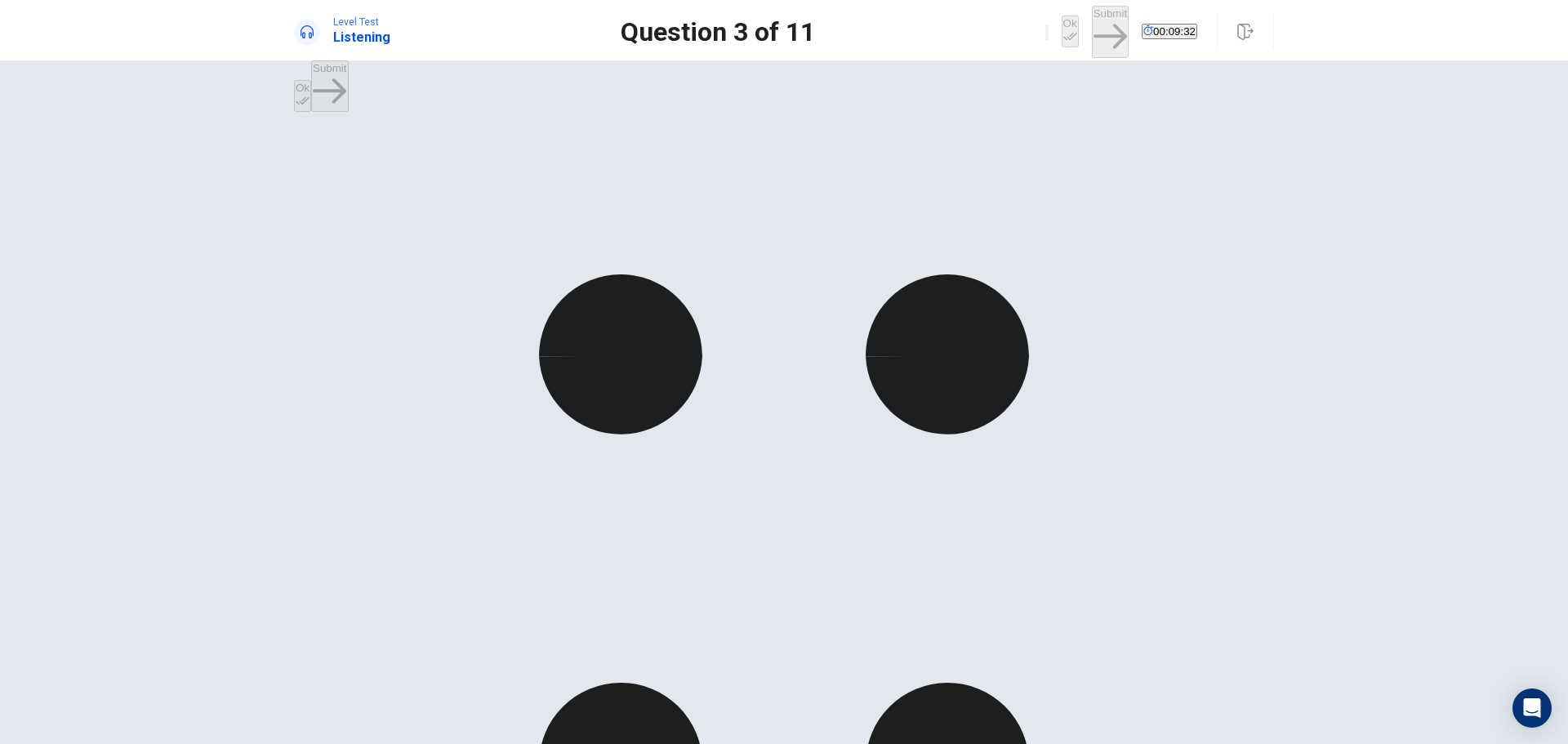
click at [1064, 32] on icon "button" at bounding box center [1071, 36] width 13 height 13
click at [1092, 27] on button "Submit" at bounding box center [1110, 32] width 36 height 52
click at [1062, 35] on button "Ok" at bounding box center [1071, 31] width 17 height 32
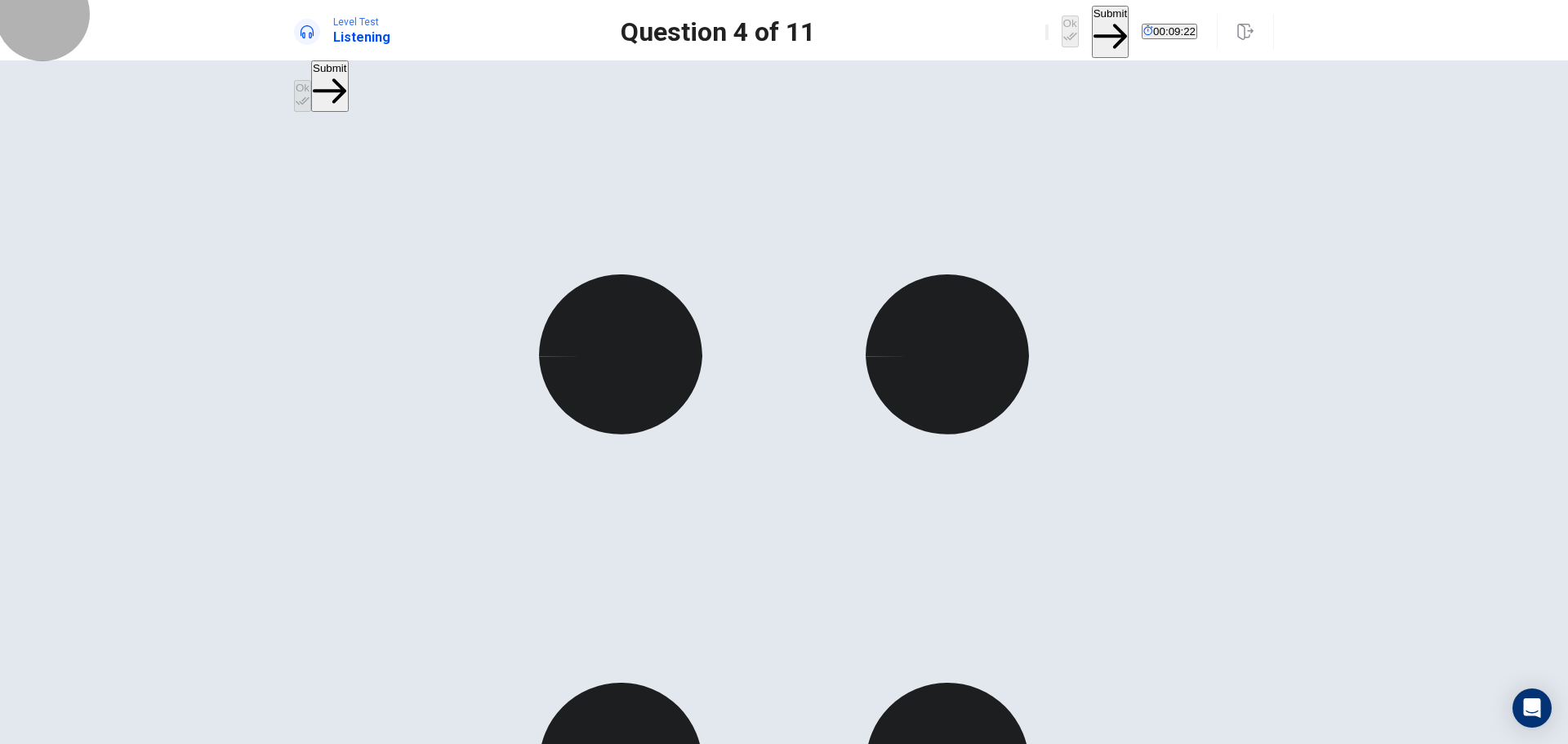
click at [1092, 25] on button "Submit" at bounding box center [1110, 32] width 36 height 52
click at [1062, 24] on button "Ok" at bounding box center [1071, 31] width 17 height 32
click at [1092, 20] on button "Submit" at bounding box center [1110, 32] width 36 height 52
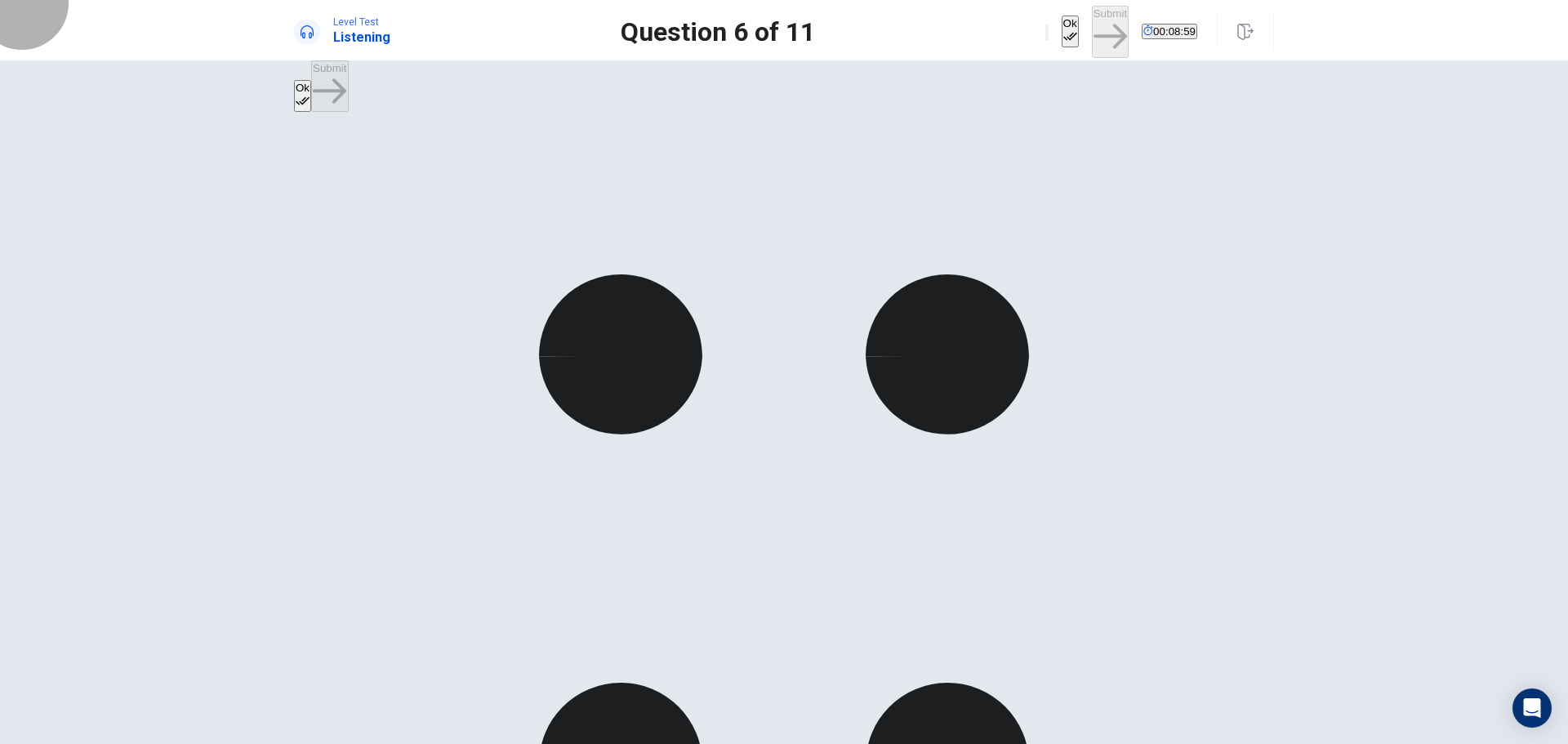
click at [1062, 15] on button "Ok" at bounding box center [1071, 31] width 17 height 32
click at [1092, 17] on button "Submit" at bounding box center [1110, 32] width 36 height 52
click at [1062, 30] on button "Ok" at bounding box center [1071, 31] width 17 height 32
click at [1092, 19] on button "Submit" at bounding box center [1110, 32] width 36 height 52
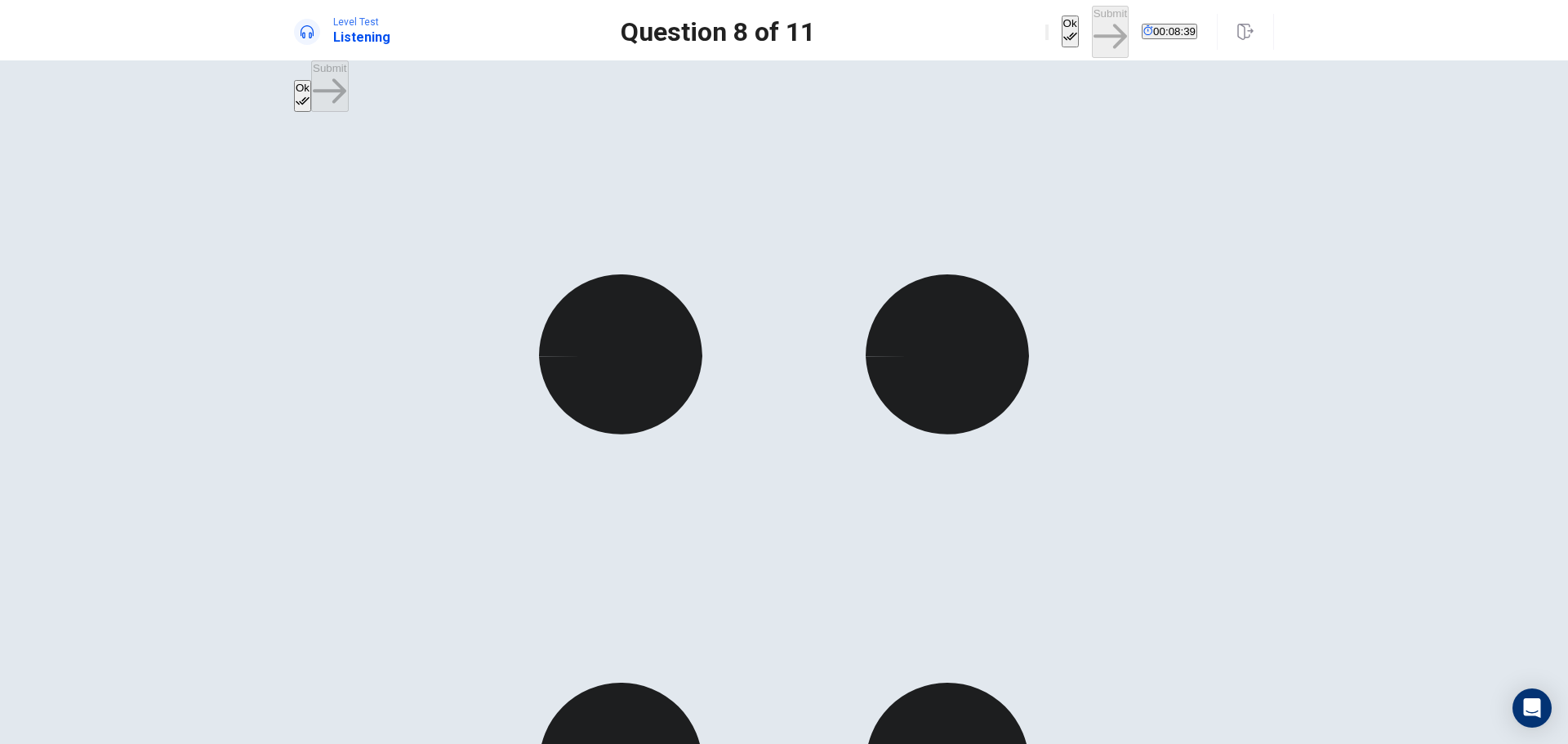
click at [1062, 19] on button "Ok" at bounding box center [1071, 31] width 17 height 32
click at [1092, 25] on button "Submit" at bounding box center [1110, 32] width 36 height 52
click at [1062, 36] on button "Ok" at bounding box center [1071, 31] width 17 height 32
click at [1092, 25] on button "Submit" at bounding box center [1110, 32] width 36 height 52
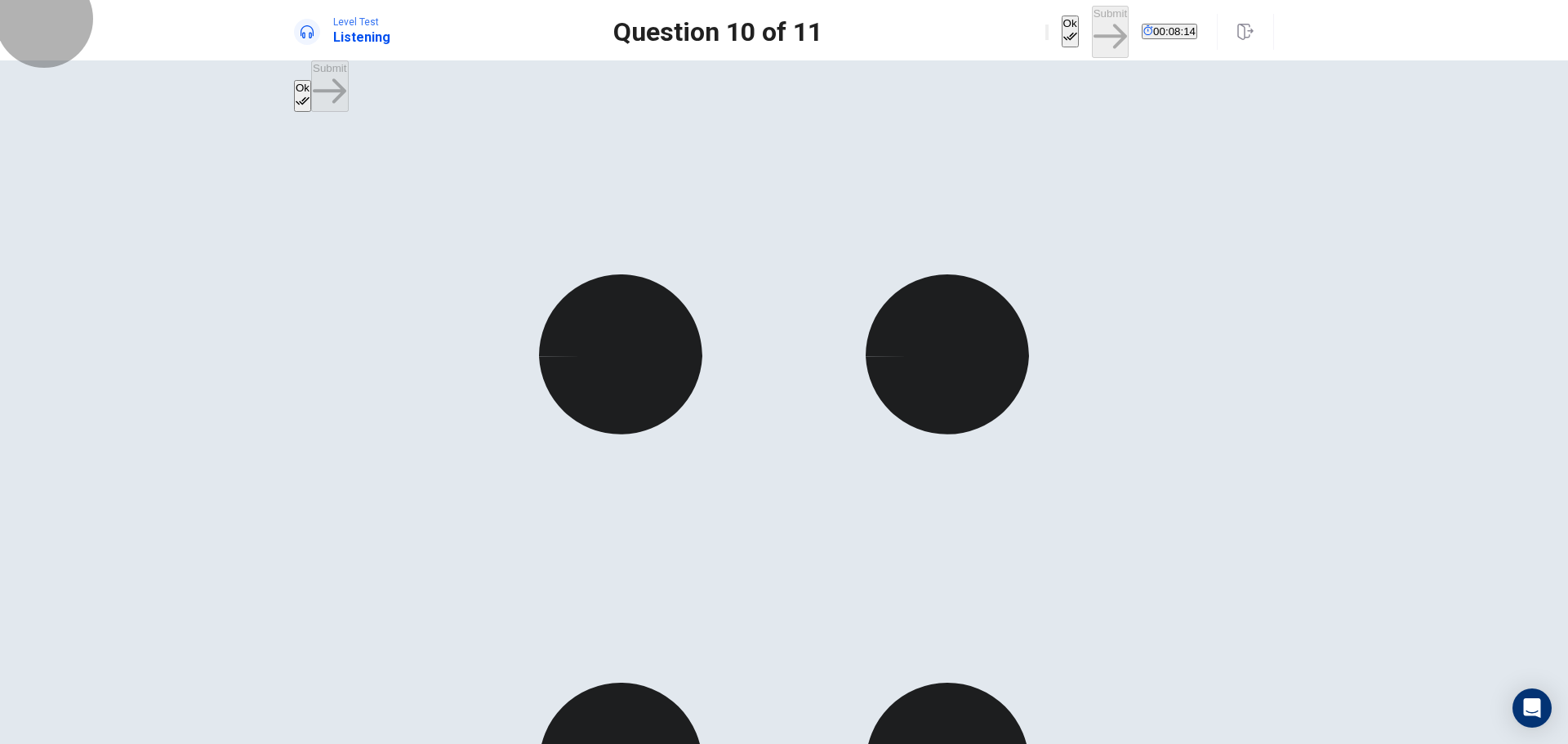
click at [1064, 30] on icon "button" at bounding box center [1071, 36] width 13 height 13
click at [1092, 29] on button "Submit" at bounding box center [1110, 32] width 36 height 52
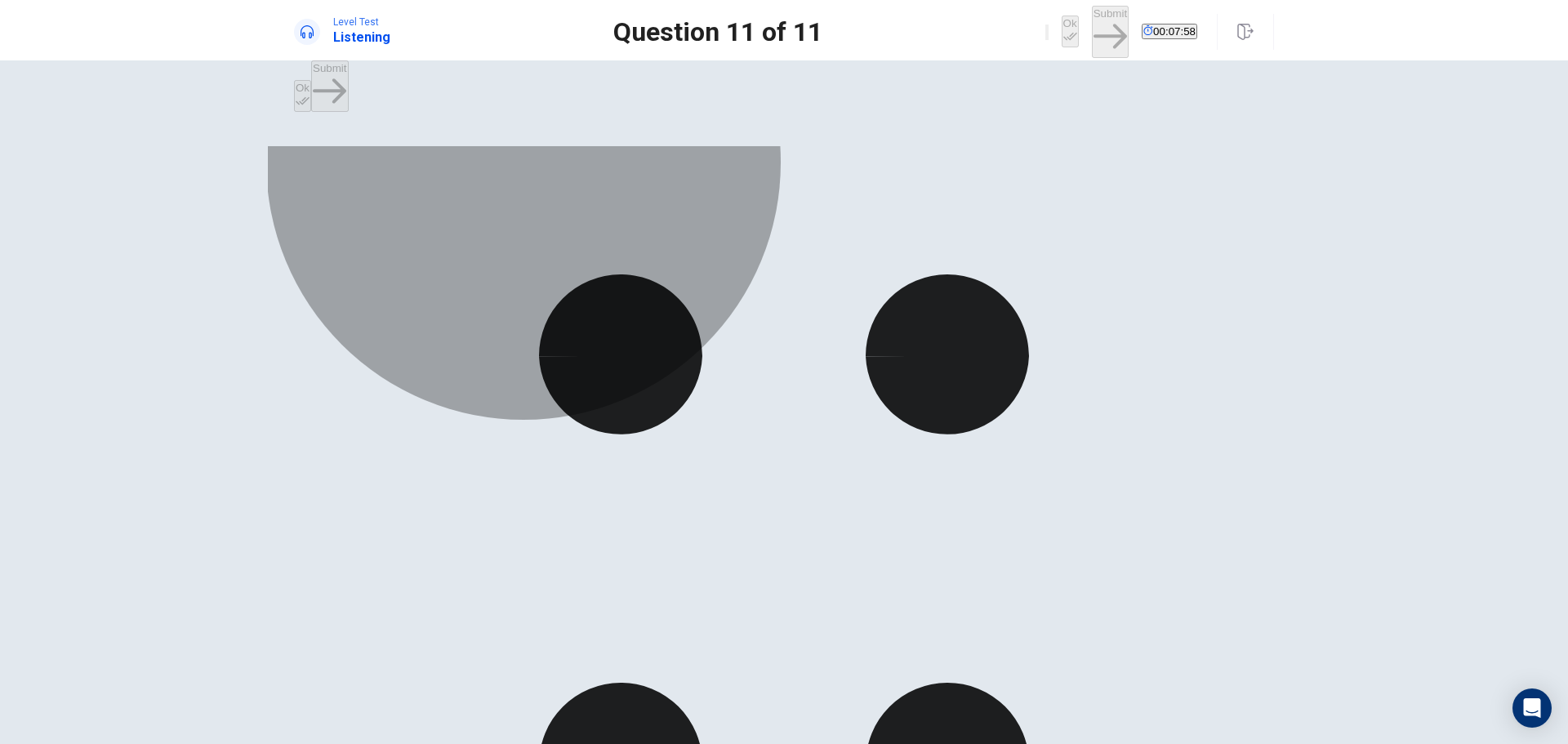
drag, startPoint x: 799, startPoint y: 293, endPoint x: 829, endPoint y: 276, distance: 34.5
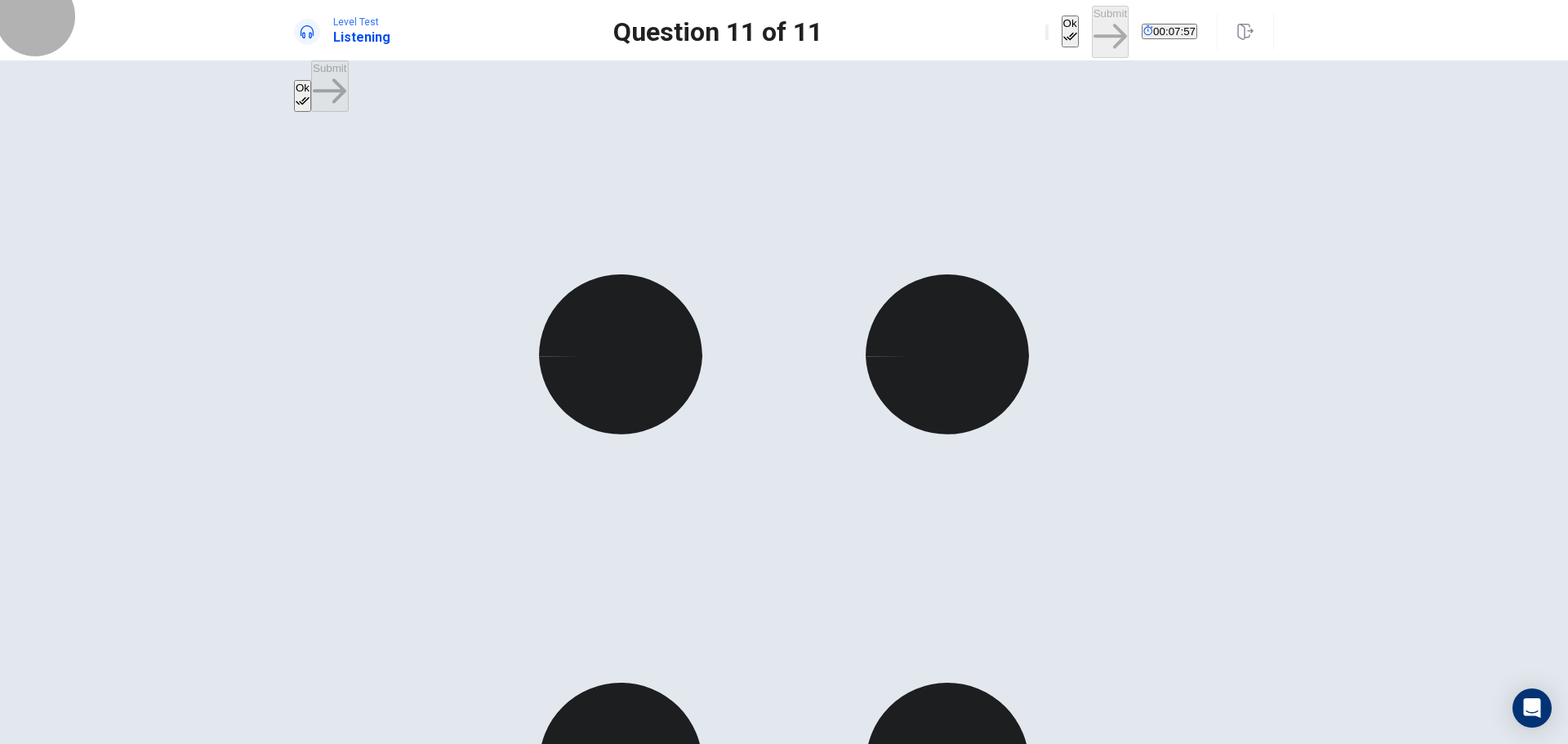
click at [1064, 30] on icon "button" at bounding box center [1071, 36] width 13 height 13
click at [1092, 28] on button "Submit" at bounding box center [1110, 32] width 36 height 52
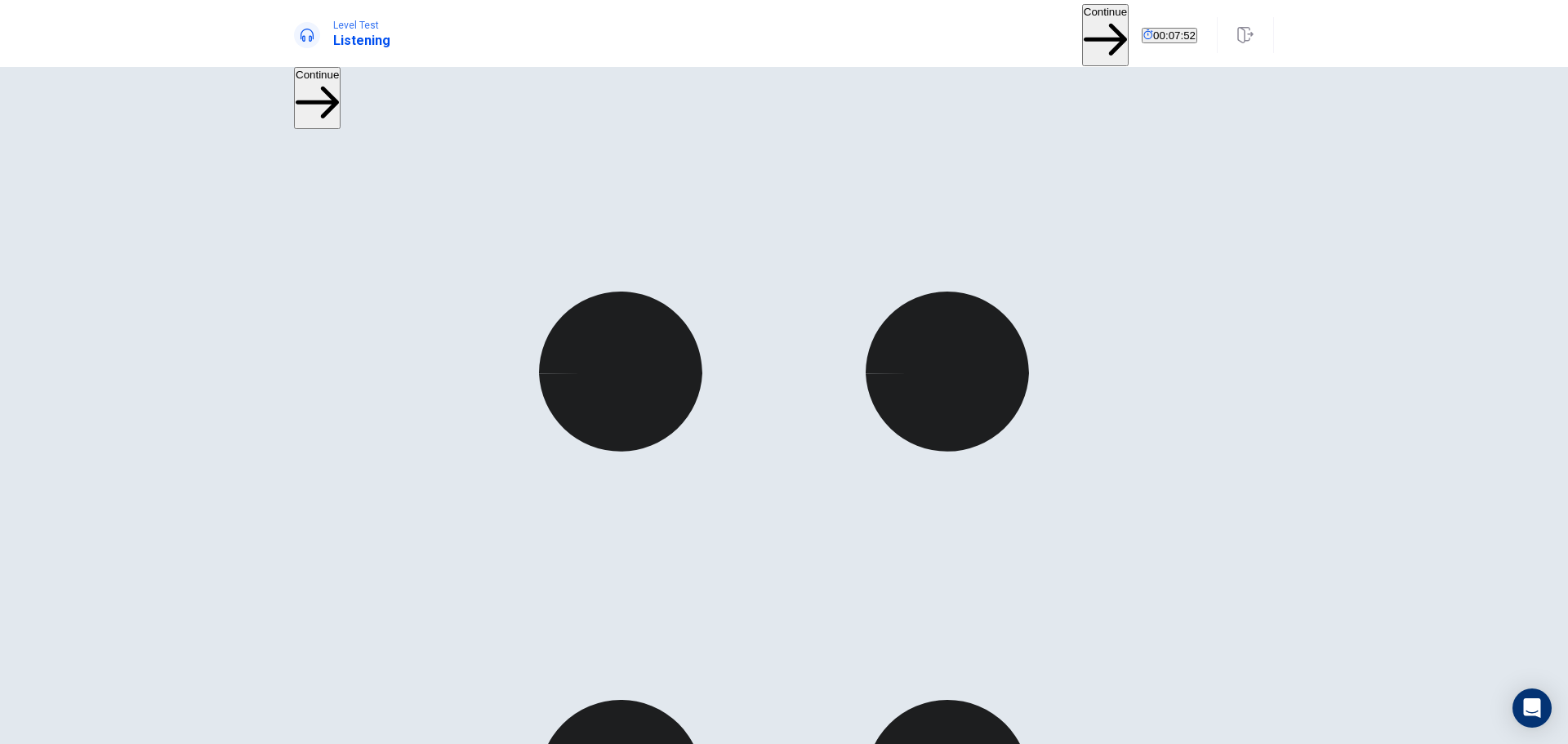
click at [1082, 25] on button "Continue" at bounding box center [1105, 35] width 46 height 61
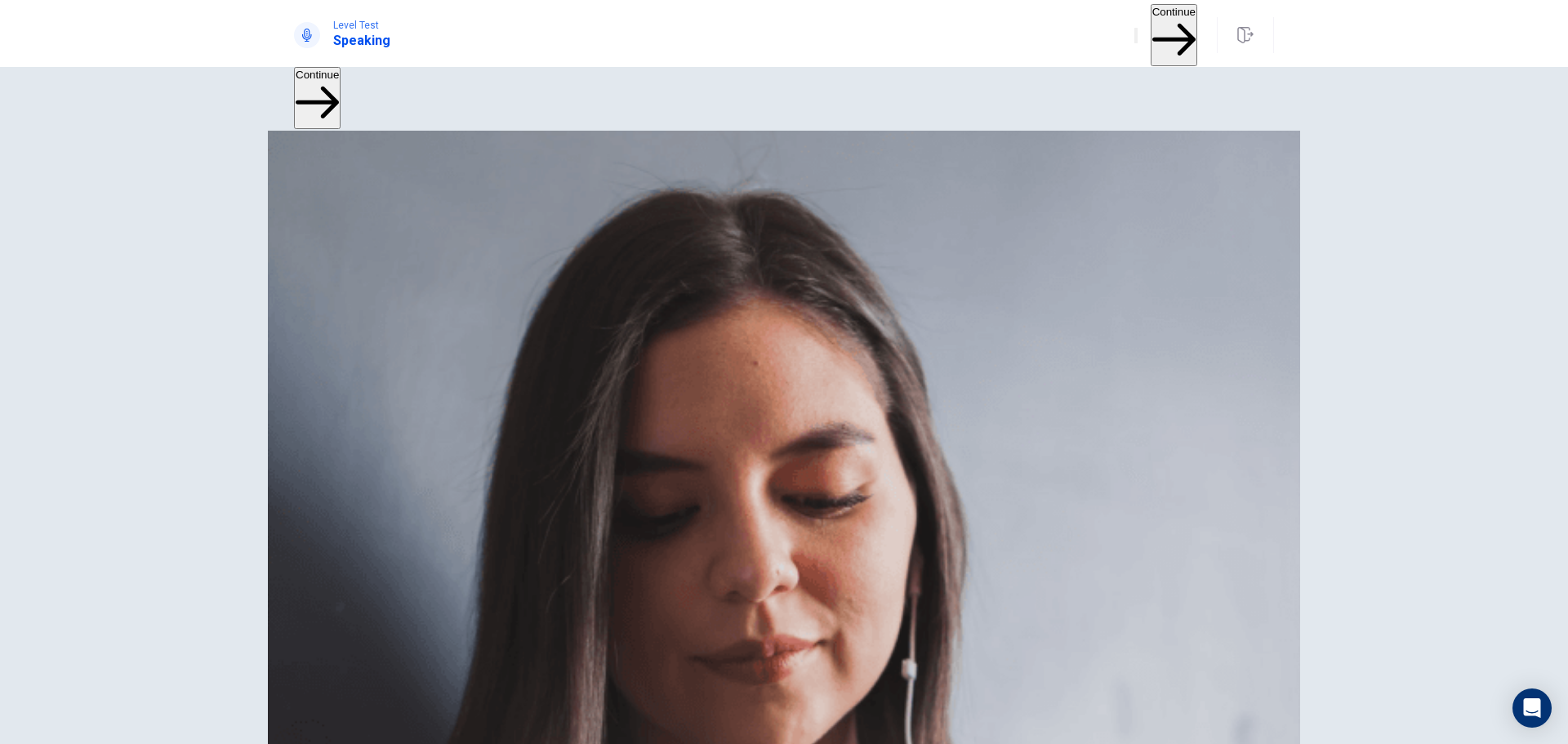
scroll to position [138, 0]
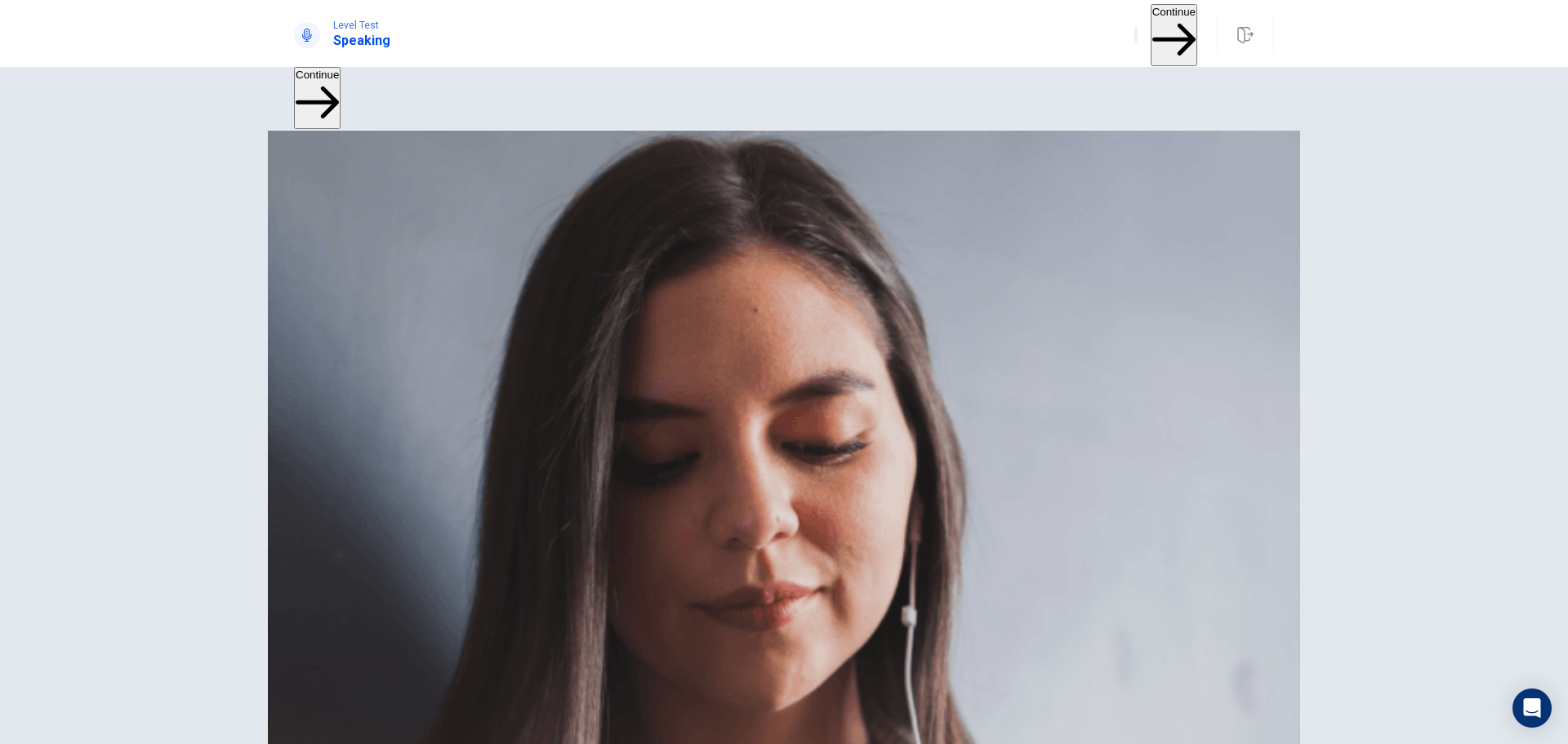
click at [1151, 24] on button "Continue" at bounding box center [1174, 35] width 46 height 61
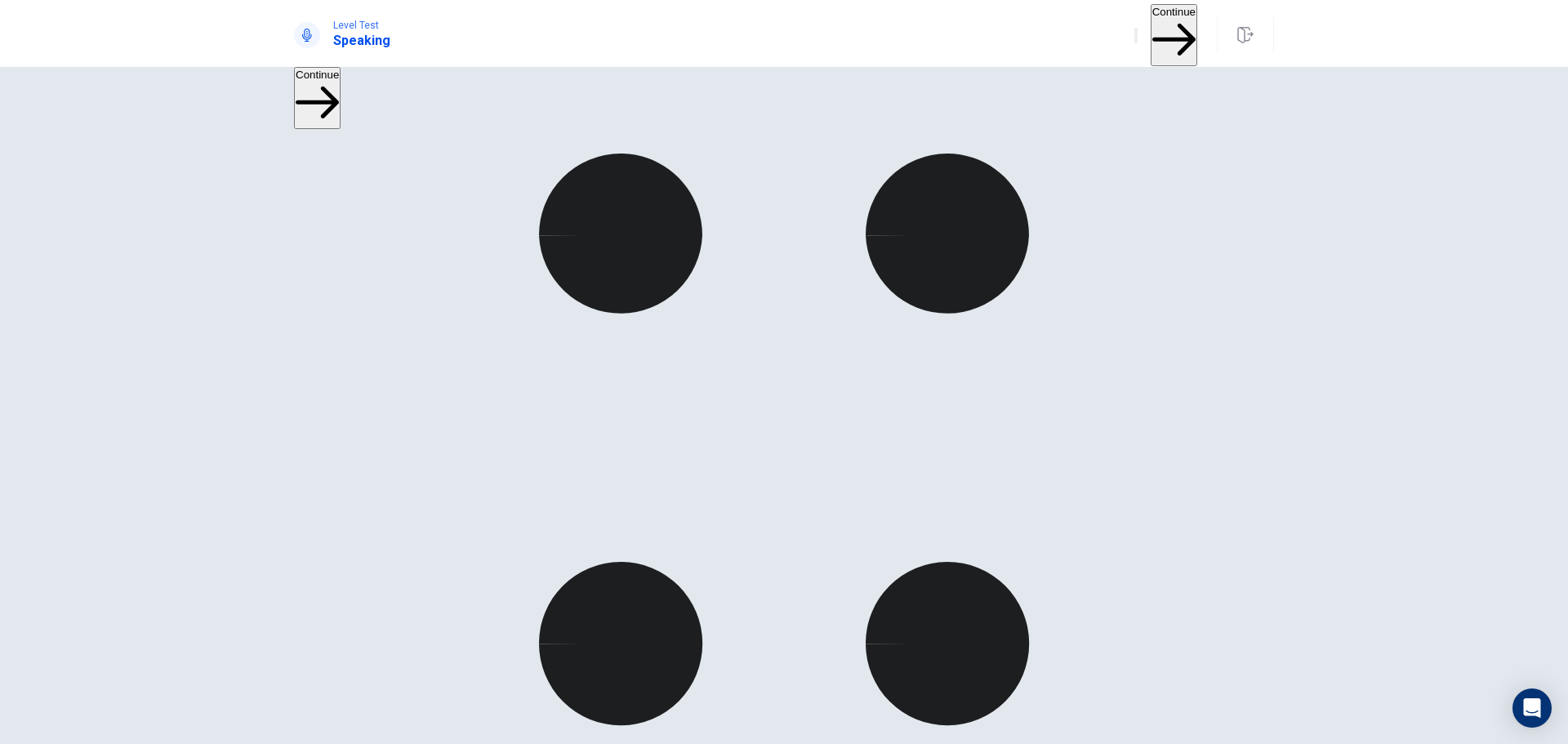
click at [1151, 30] on button "Continue" at bounding box center [1174, 35] width 46 height 61
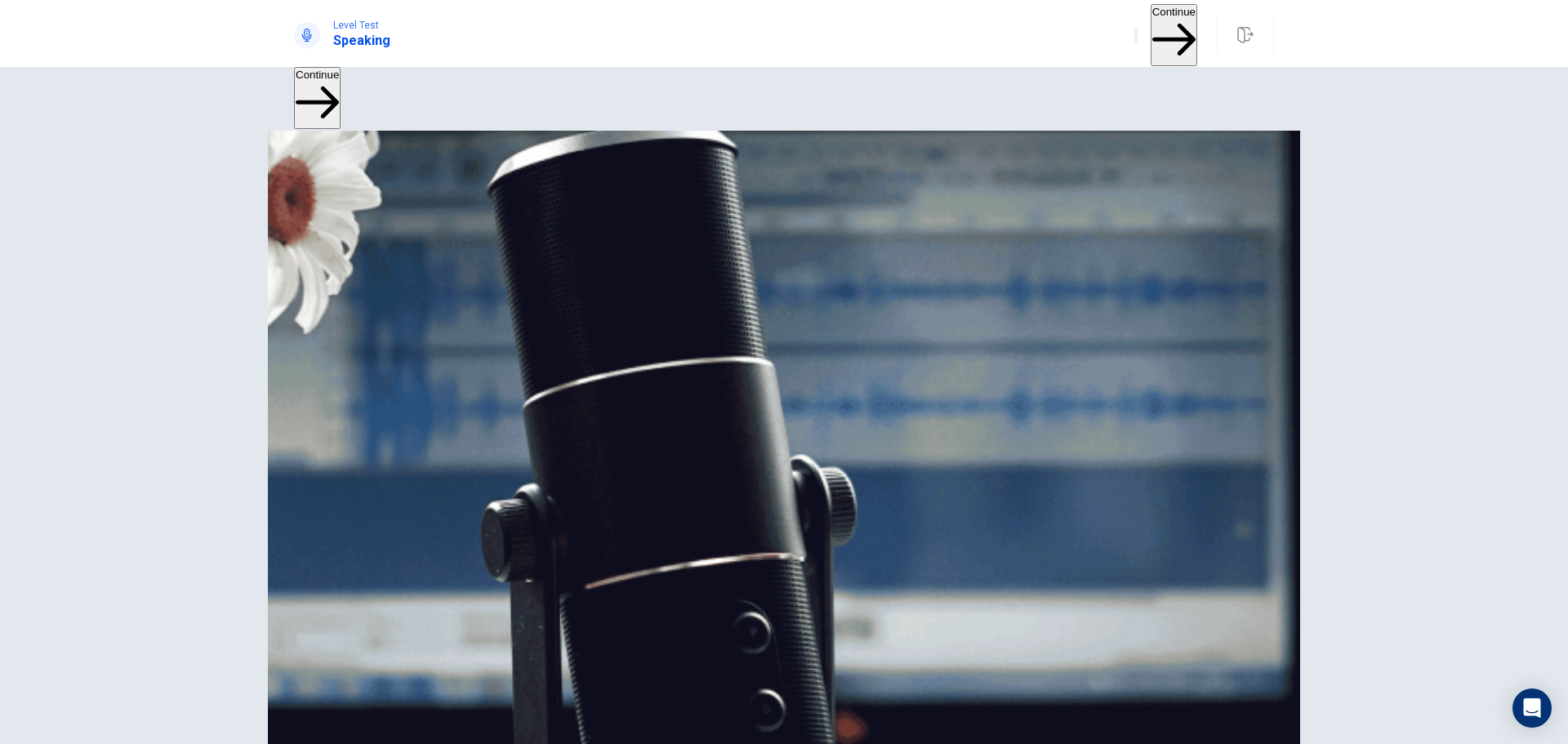
click at [1151, 18] on button "Continue" at bounding box center [1174, 35] width 46 height 61
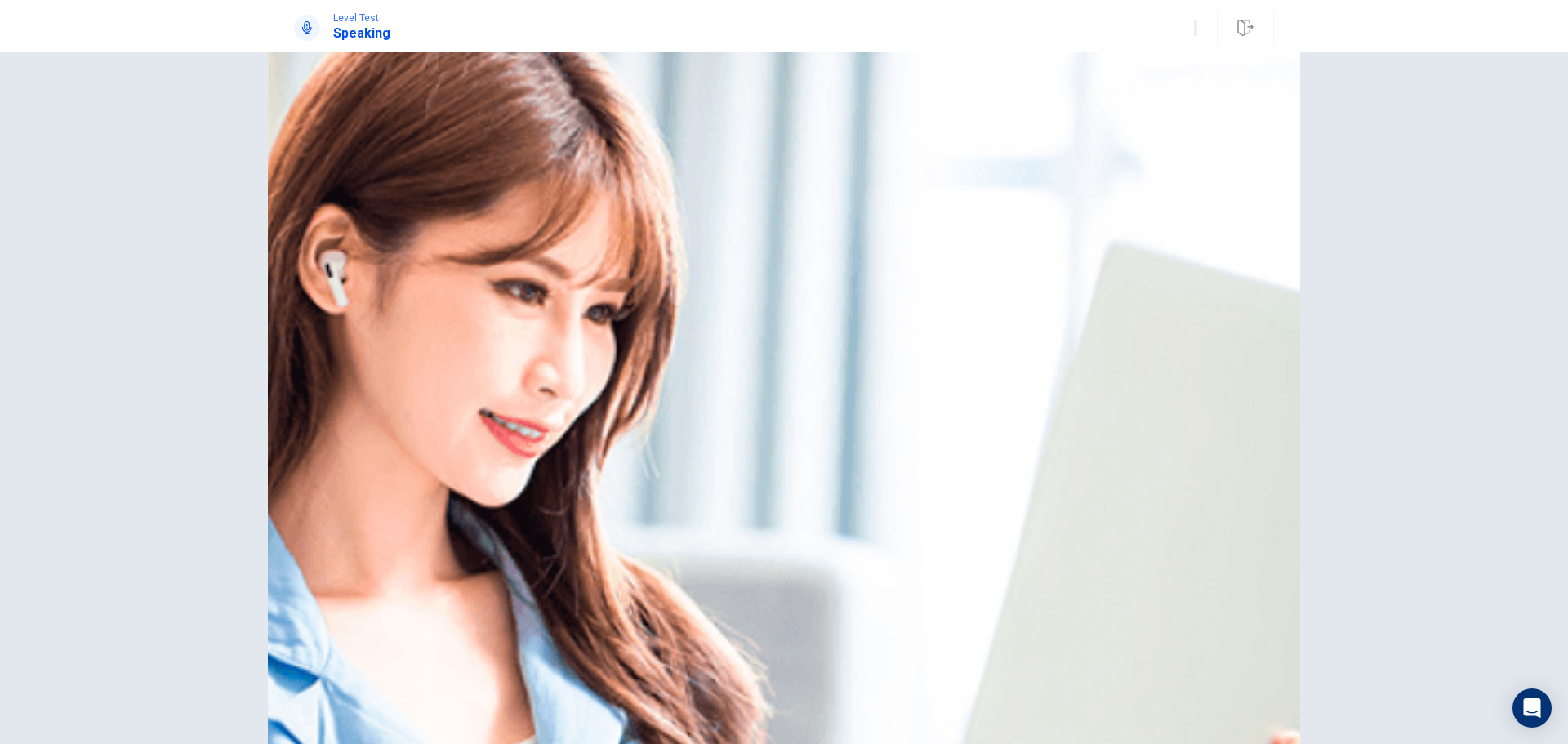
scroll to position [0, 0]
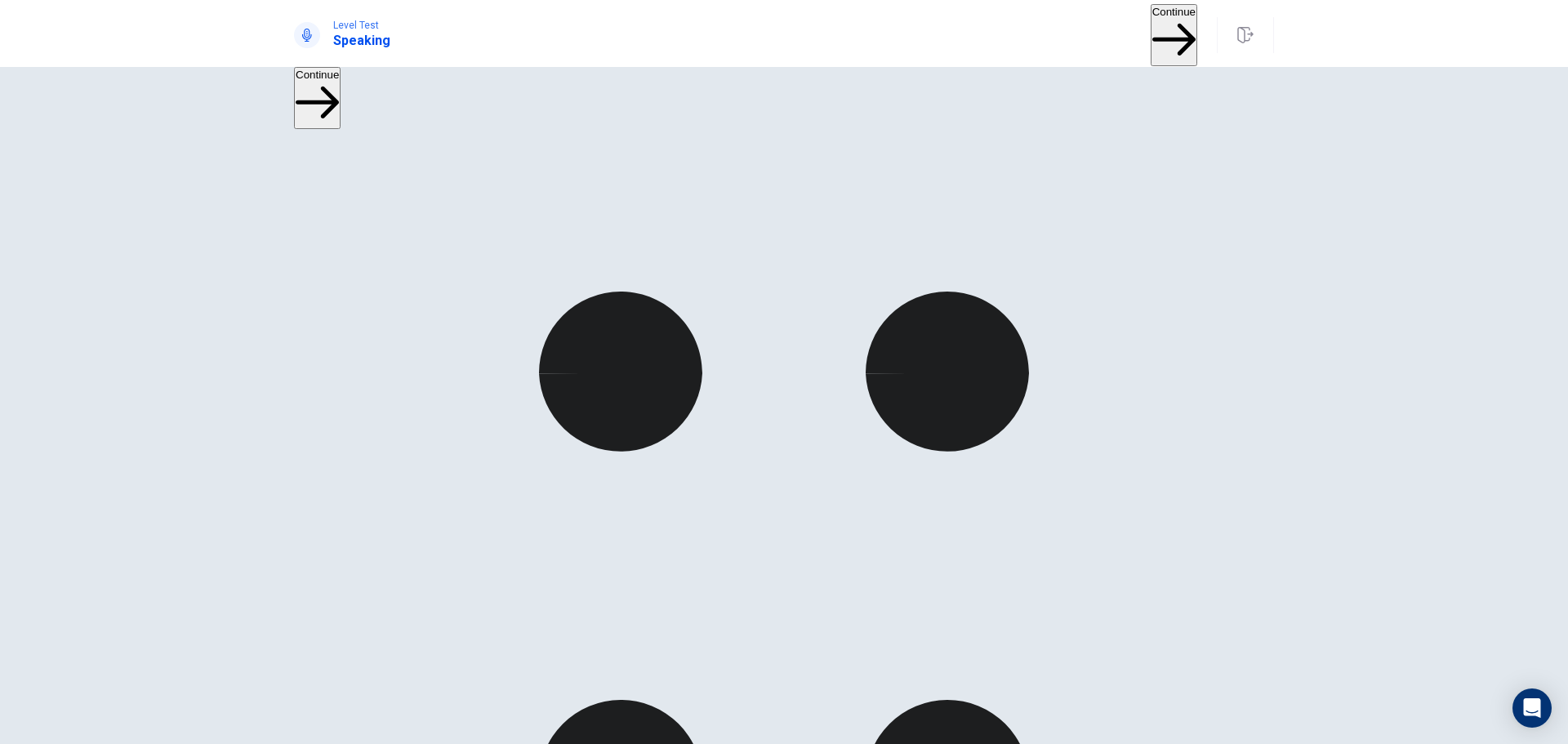
click at [1151, 26] on button "Continue" at bounding box center [1174, 35] width 46 height 61
click at [1151, 25] on button "Continue" at bounding box center [1174, 35] width 46 height 61
type textarea "**********"
click at [1082, 25] on button "Continue" at bounding box center [1105, 35] width 46 height 61
